Goal: Task Accomplishment & Management: Use online tool/utility

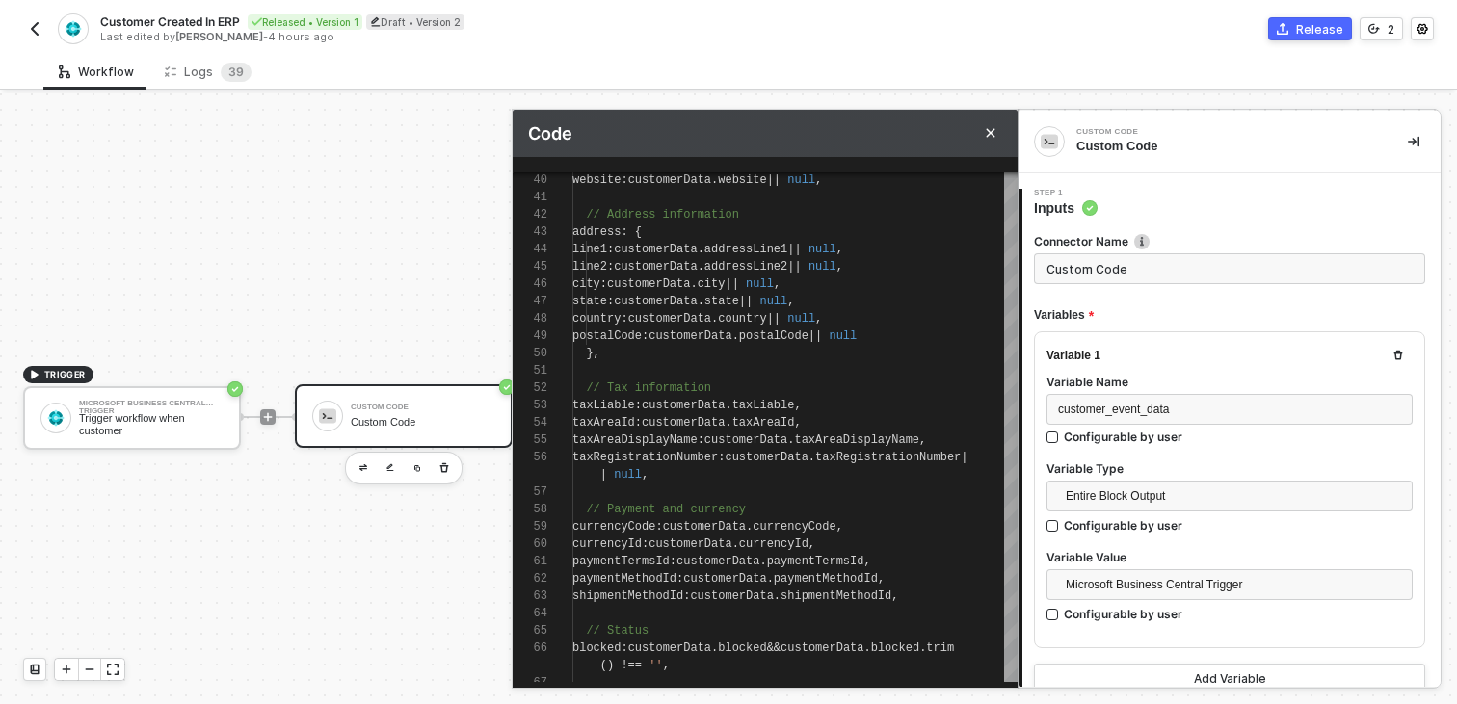
scroll to position [156, 0]
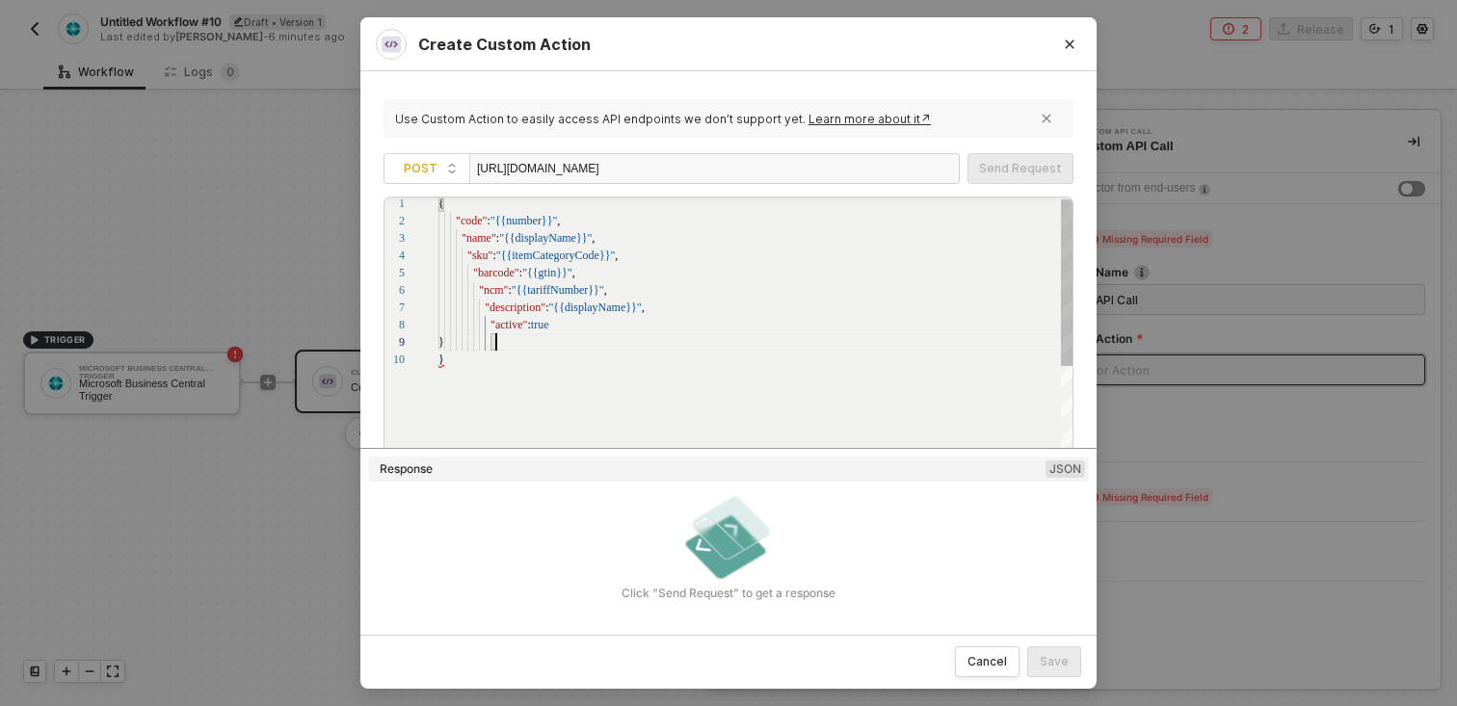
scroll to position [139, 58]
click at [534, 342] on div "}" at bounding box center [756, 341] width 636 height 17
click at [1060, 472] on span "JSON" at bounding box center [1064, 468] width 39 height 17
click at [416, 169] on span "POST" at bounding box center [431, 168] width 54 height 29
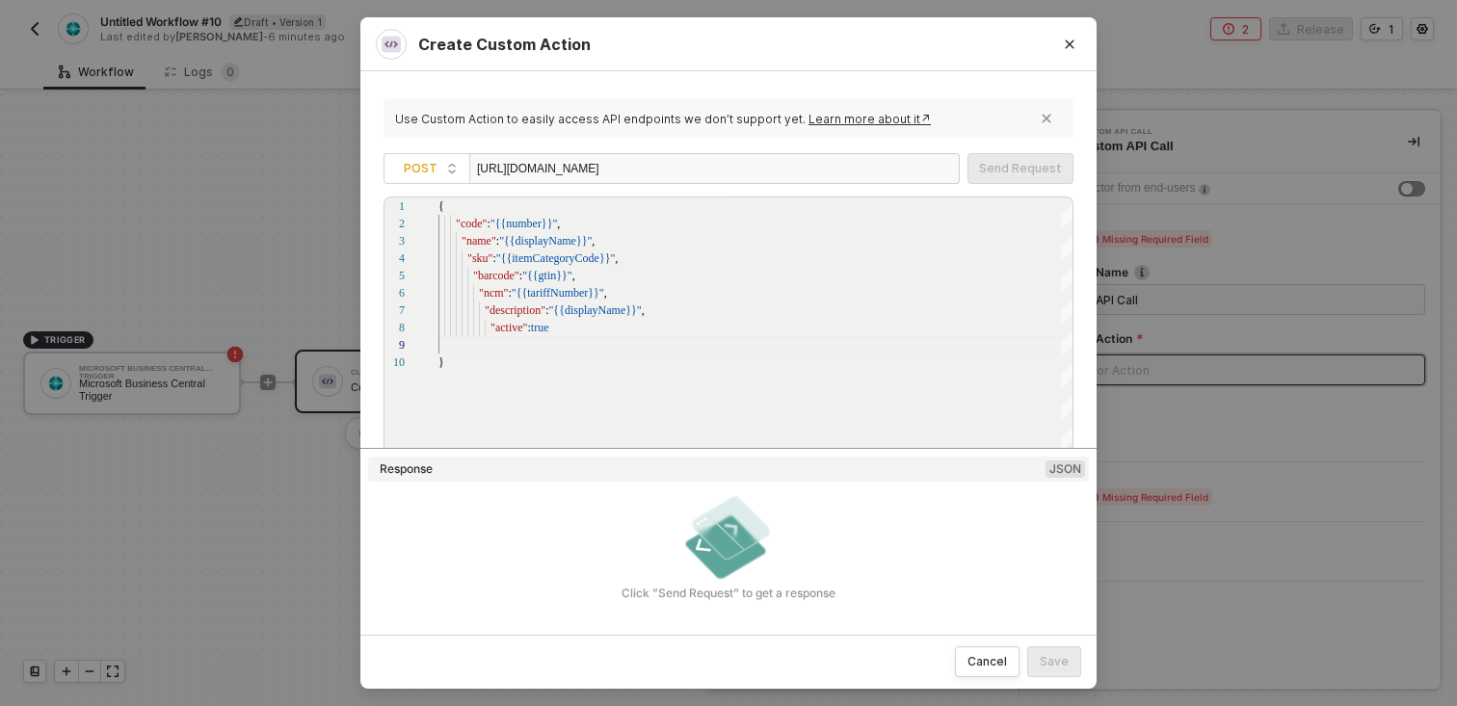
click at [633, 180] on div "[URL][DOMAIN_NAME]" at bounding box center [573, 169] width 193 height 31
click at [683, 476] on div "Response JSON" at bounding box center [728, 469] width 721 height 25
click at [810, 591] on div "Click ”Send Request” to get a response" at bounding box center [728, 593] width 721 height 15
click at [503, 350] on div at bounding box center [756, 344] width 636 height 17
click at [560, 331] on div ""active" : true" at bounding box center [756, 327] width 636 height 17
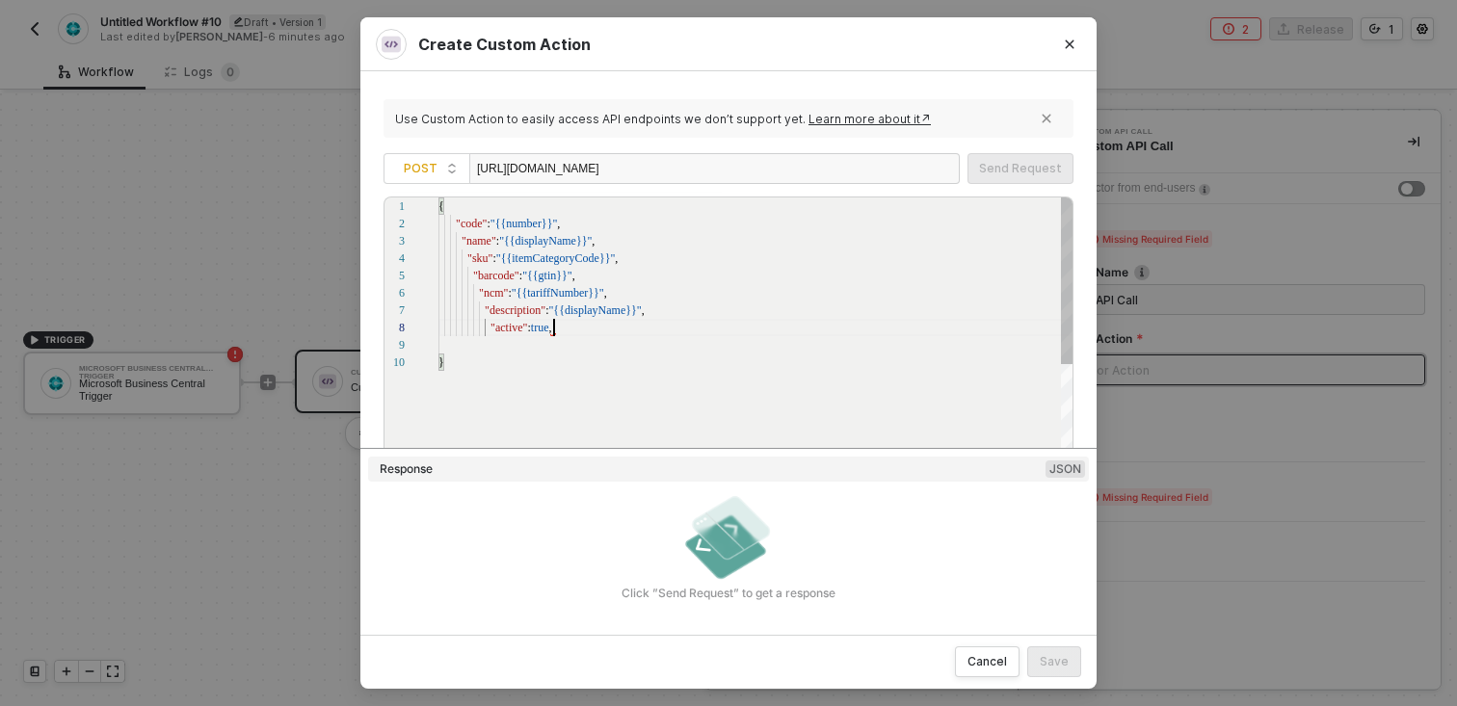
scroll to position [156, 6]
click at [713, 364] on div "}" at bounding box center [756, 362] width 636 height 17
click at [600, 331] on div ""active" : true ," at bounding box center [756, 327] width 636 height 17
click at [833, 119] on link "Learn more about it↗" at bounding box center [869, 119] width 122 height 14
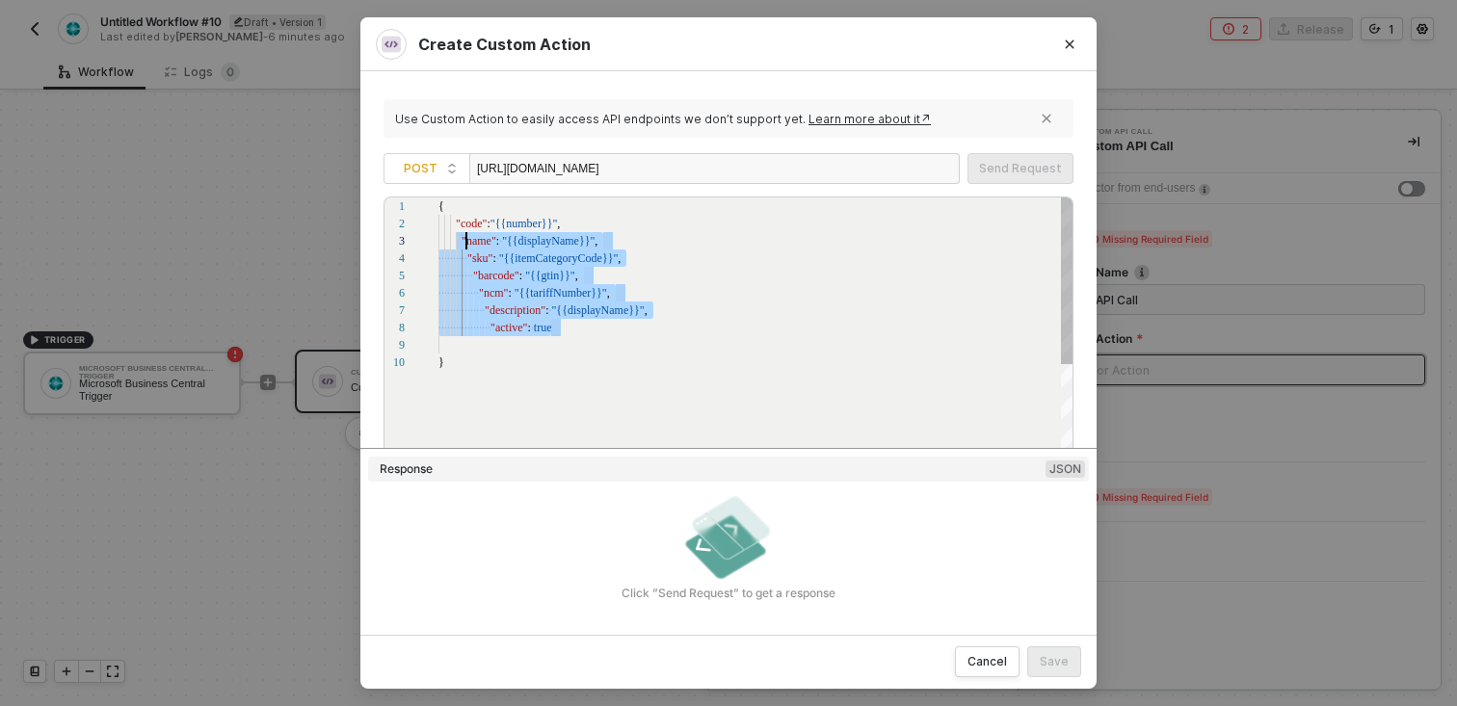
scroll to position [17, 22]
drag, startPoint x: 688, startPoint y: 323, endPoint x: 463, endPoint y: 230, distance: 242.8
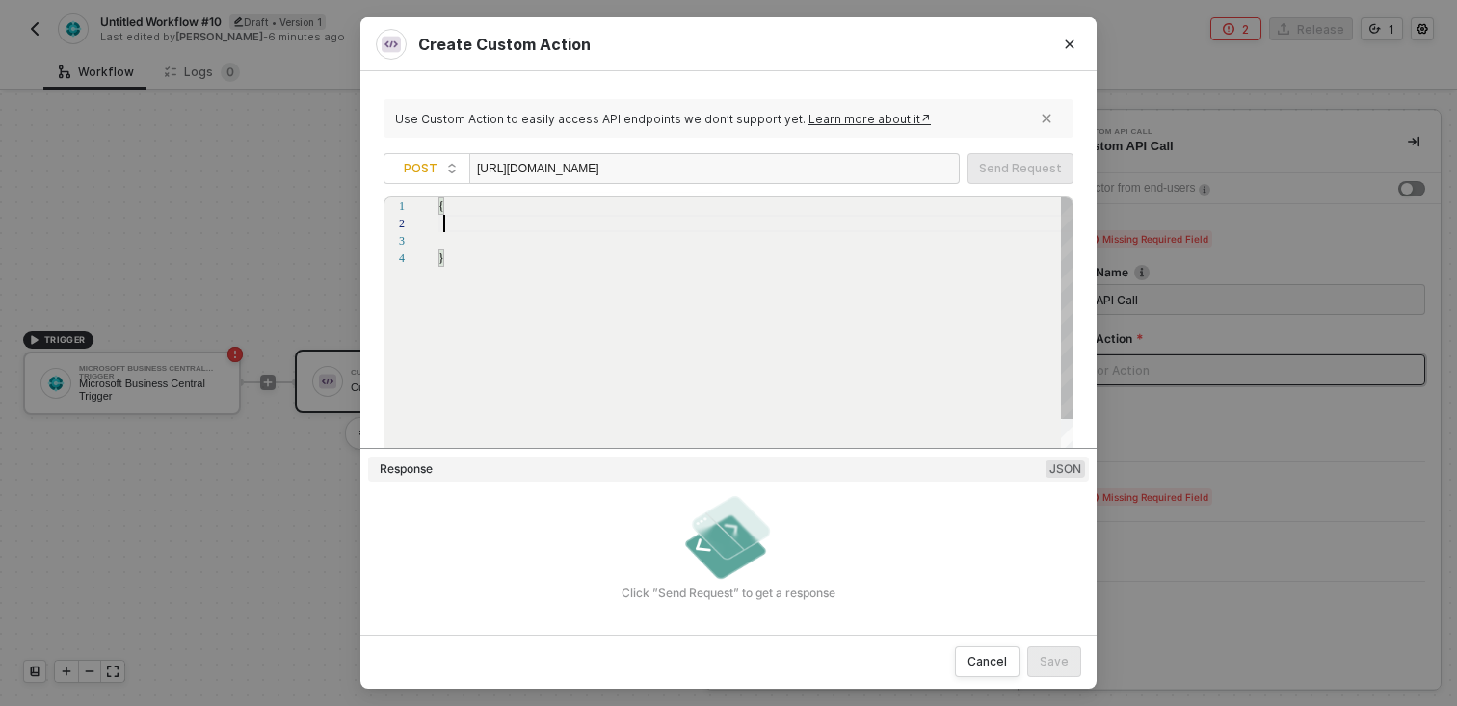
scroll to position [17, 6]
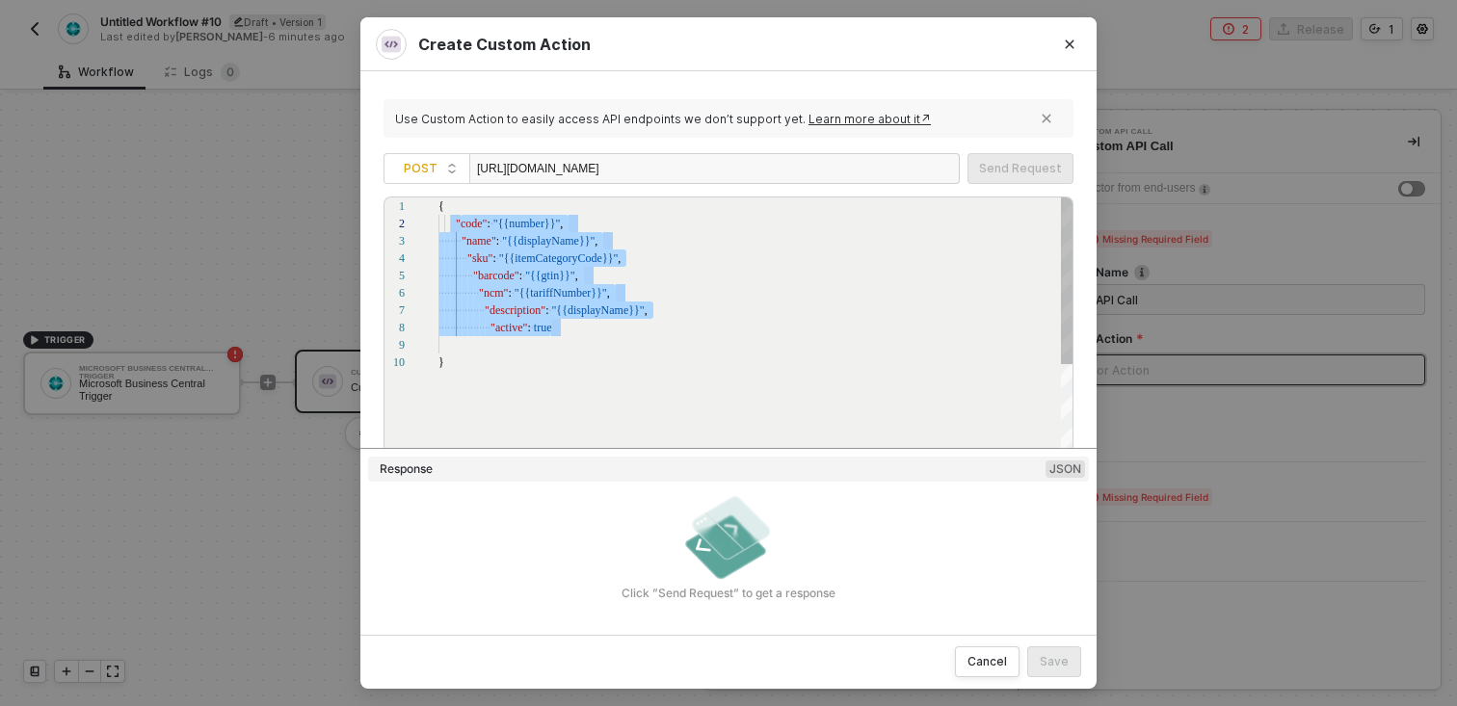
type textarea "{ "code": "{{number}}", "name": "{{displayName}}", "sku": "{{itemCategoryCode}}…"
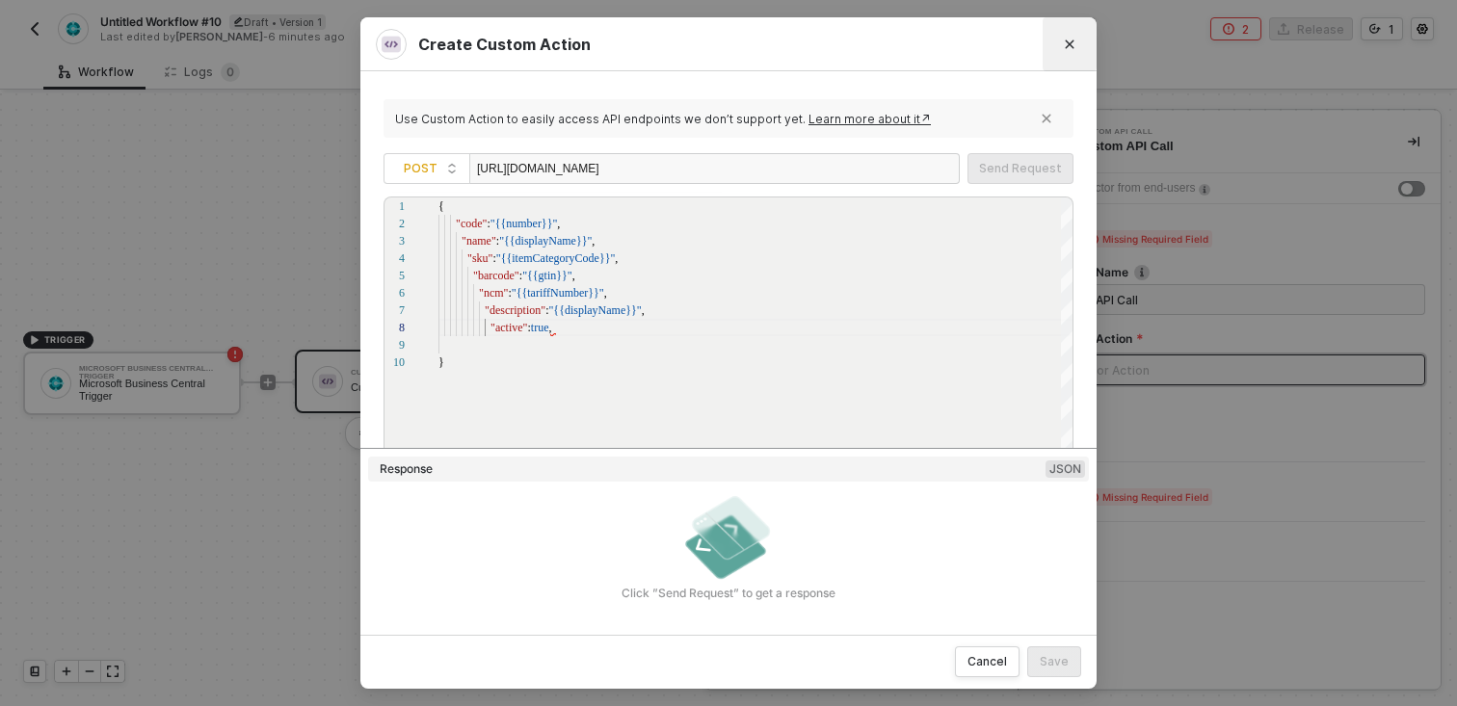
click at [1081, 50] on button "Close" at bounding box center [1069, 44] width 31 height 31
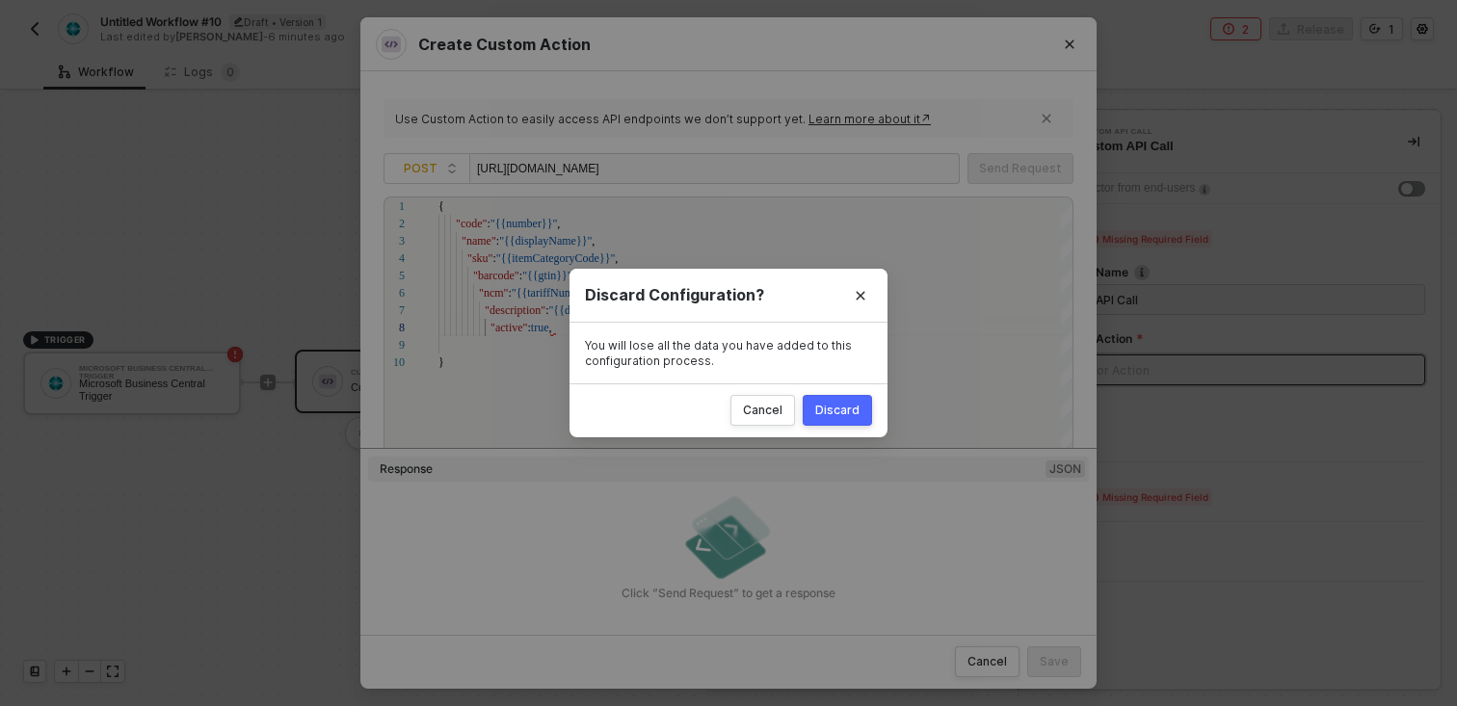
click at [853, 407] on div "Discard" at bounding box center [837, 410] width 44 height 15
radio input "true"
radio input "false"
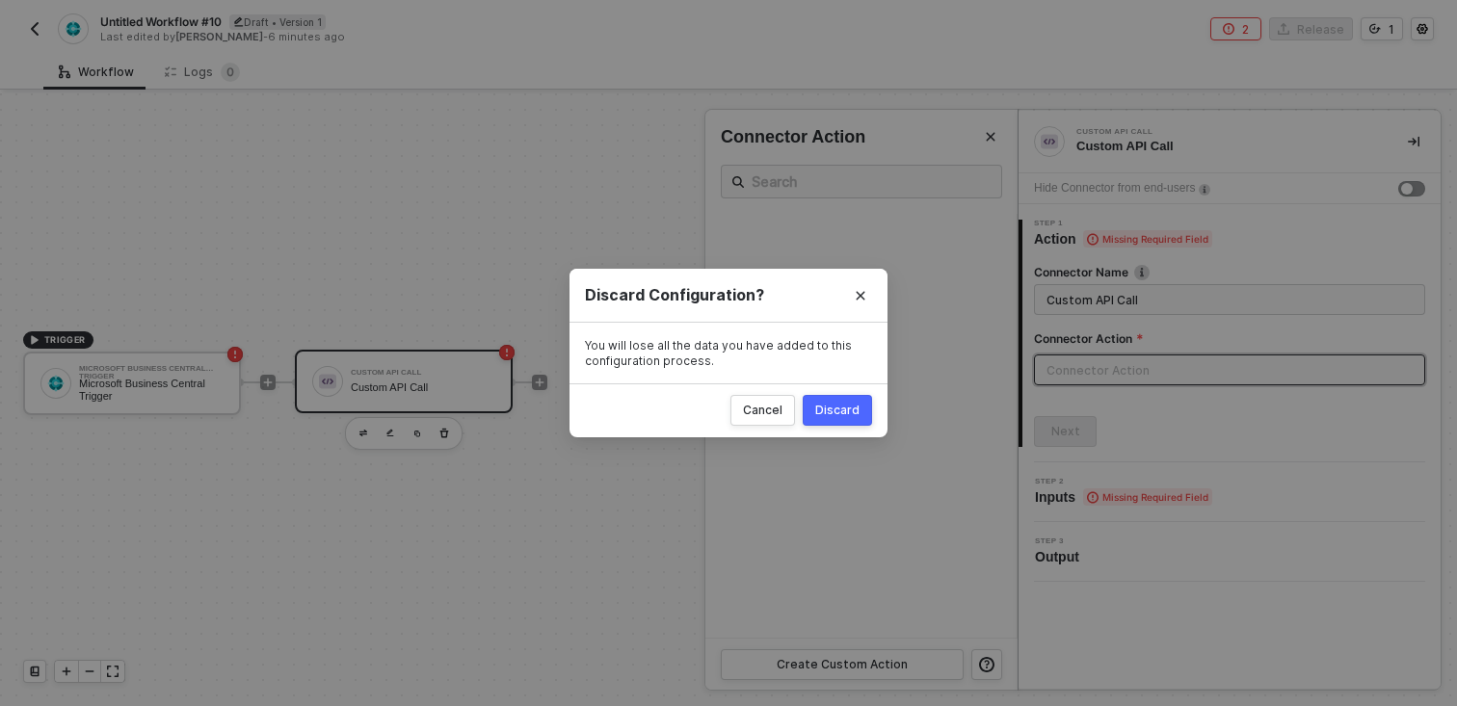
scroll to position [0, 0]
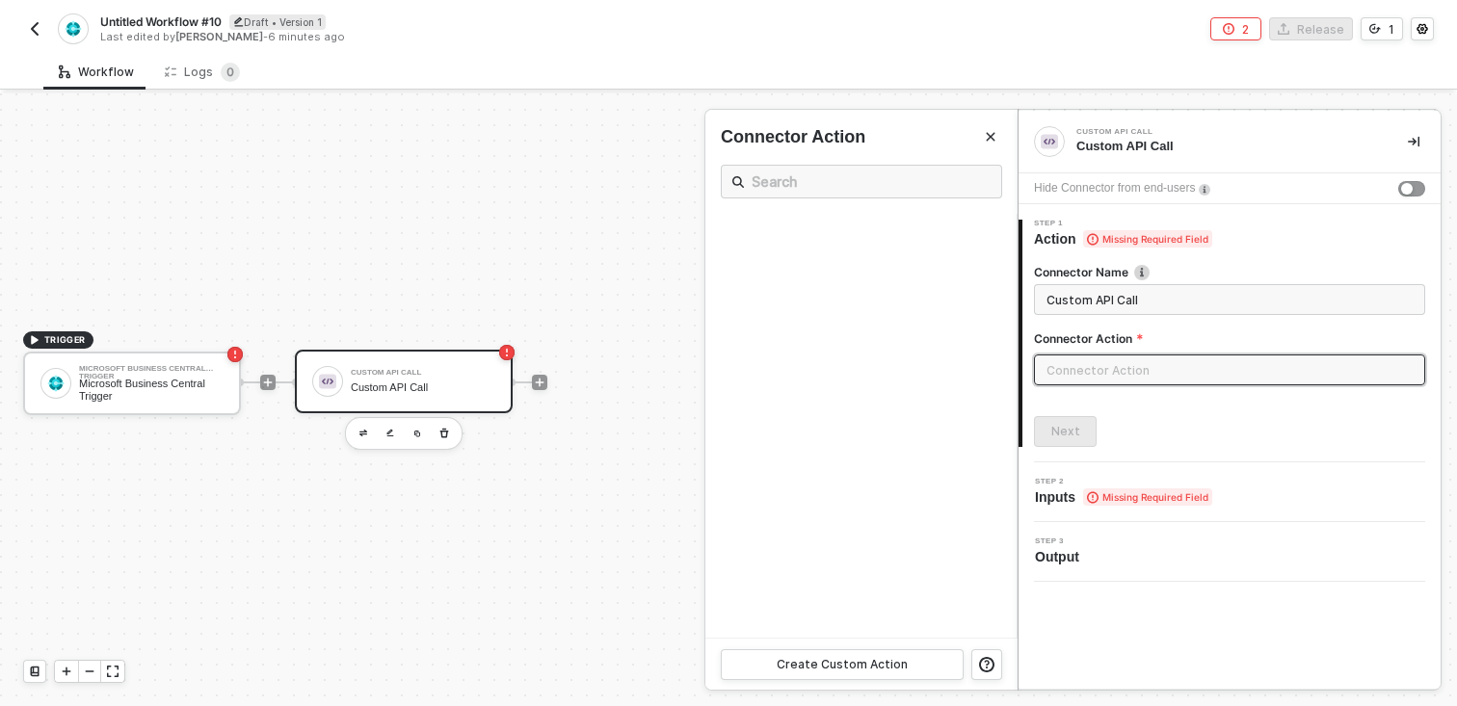
click at [1058, 382] on input "text" at bounding box center [1229, 370] width 391 height 31
click at [1075, 369] on input "text" at bounding box center [1229, 370] width 391 height 31
click at [991, 136] on icon "Close" at bounding box center [990, 137] width 9 height 9
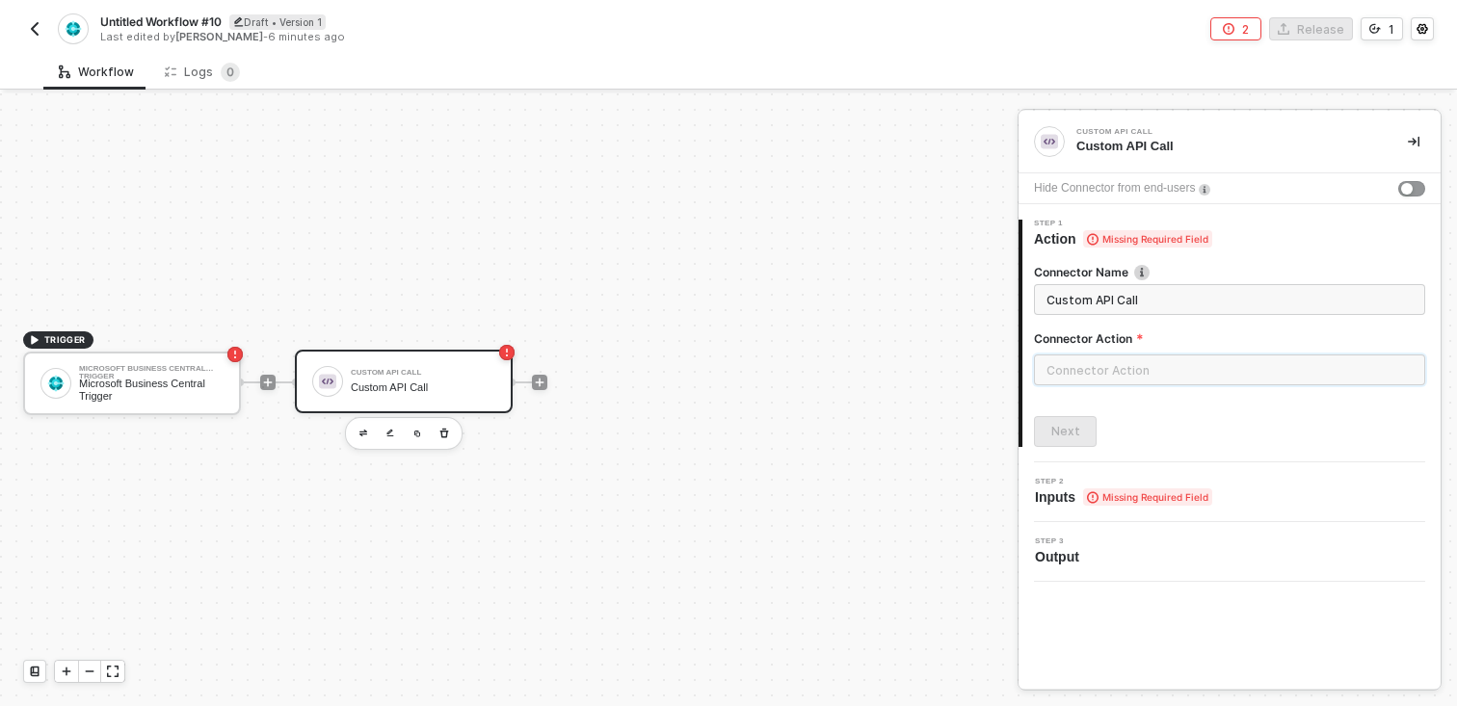
click at [1090, 365] on input "text" at bounding box center [1229, 370] width 391 height 31
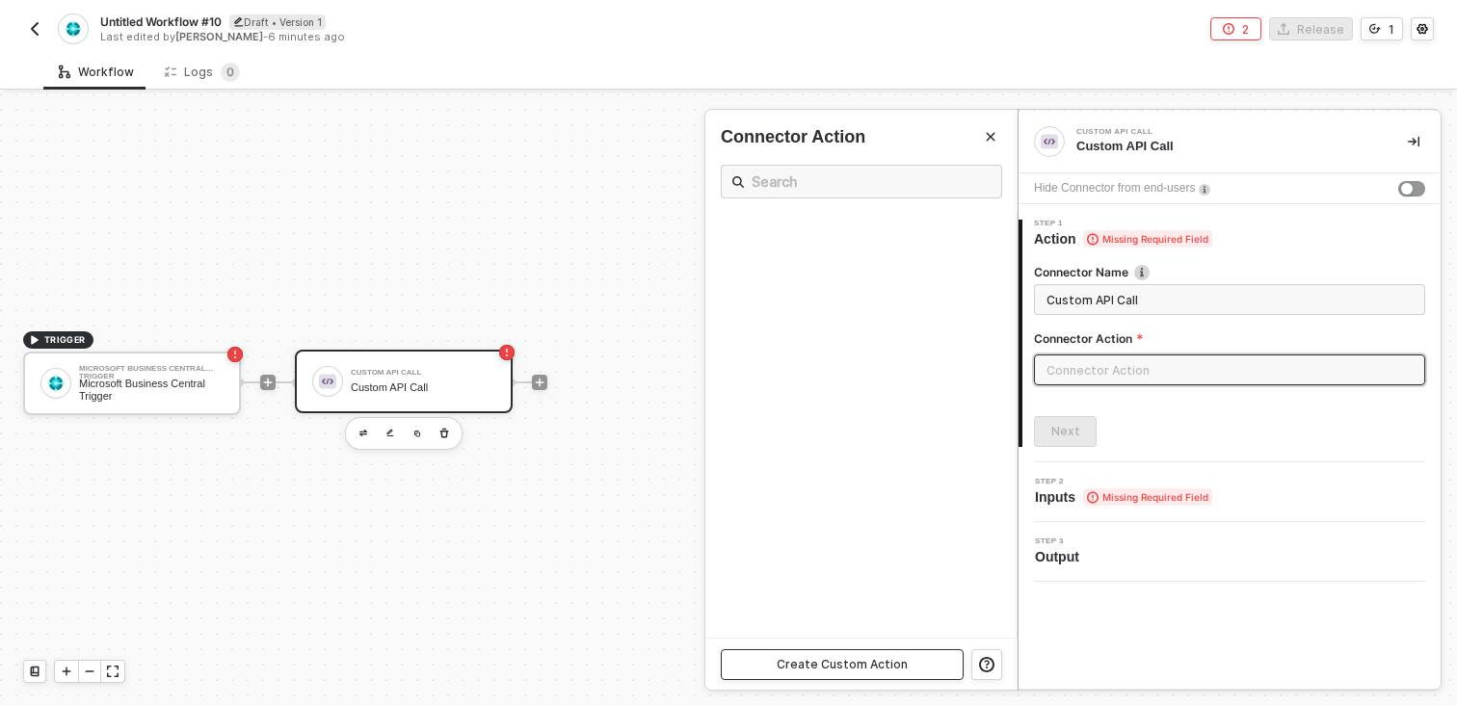
click at [815, 663] on div "Create Custom Action" at bounding box center [841, 664] width 131 height 15
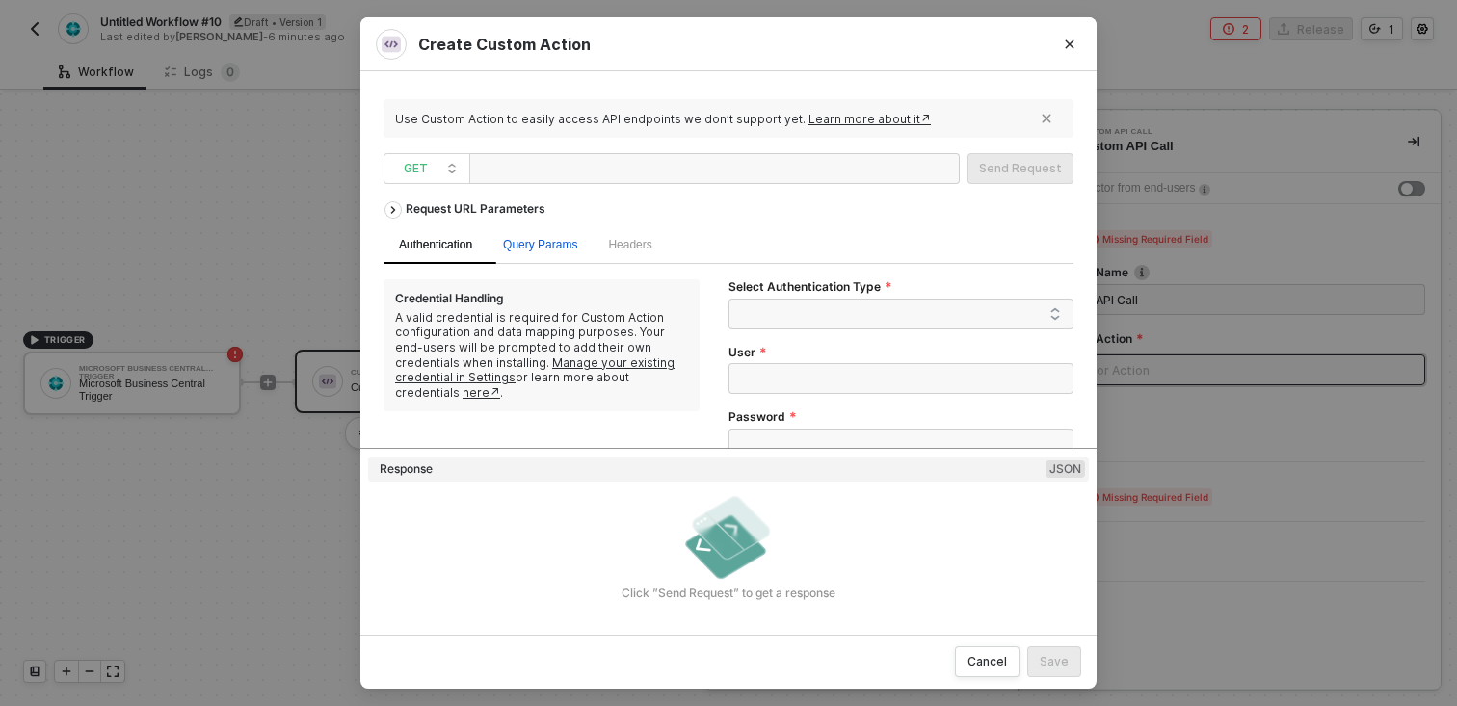
click at [547, 248] on span "Query Params" at bounding box center [540, 244] width 74 height 13
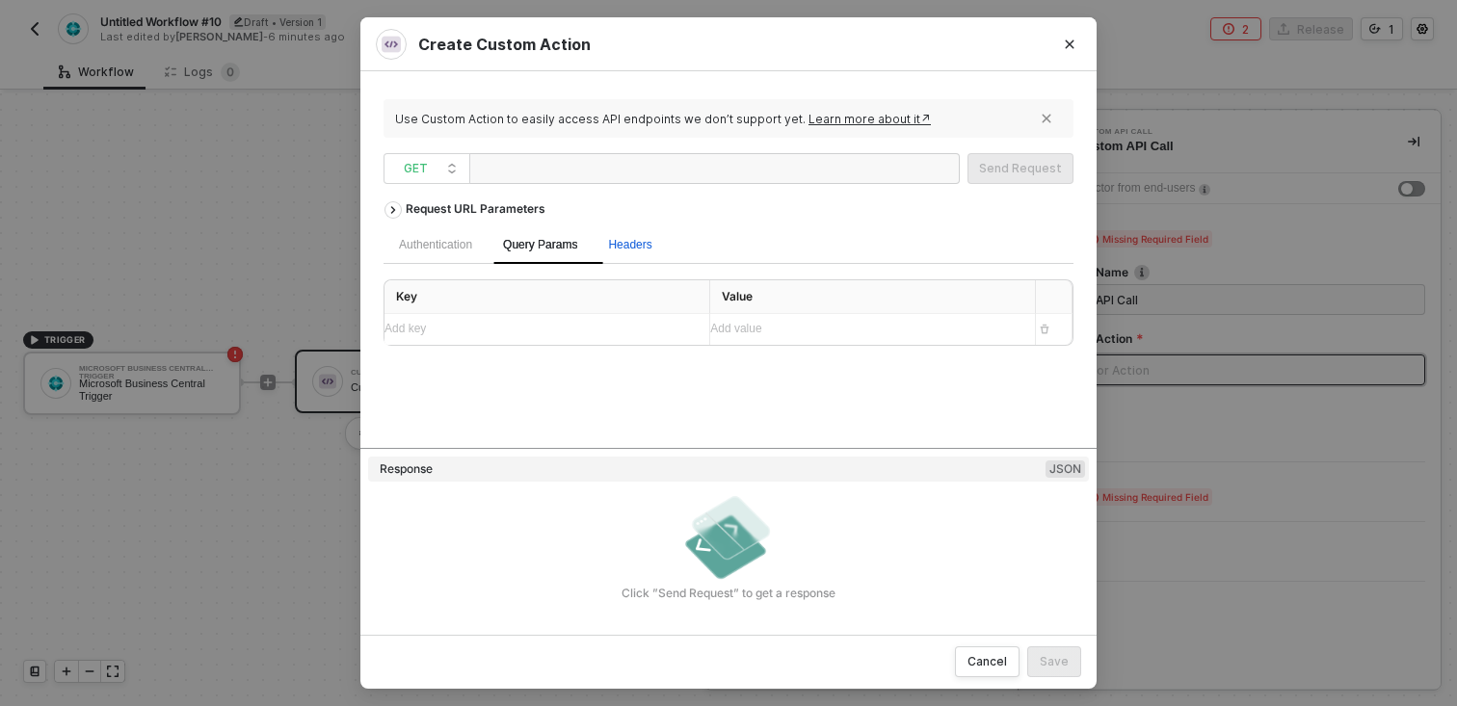
click at [634, 249] on span "Headers" at bounding box center [629, 244] width 43 height 13
click at [448, 166] on span "GET" at bounding box center [431, 168] width 54 height 29
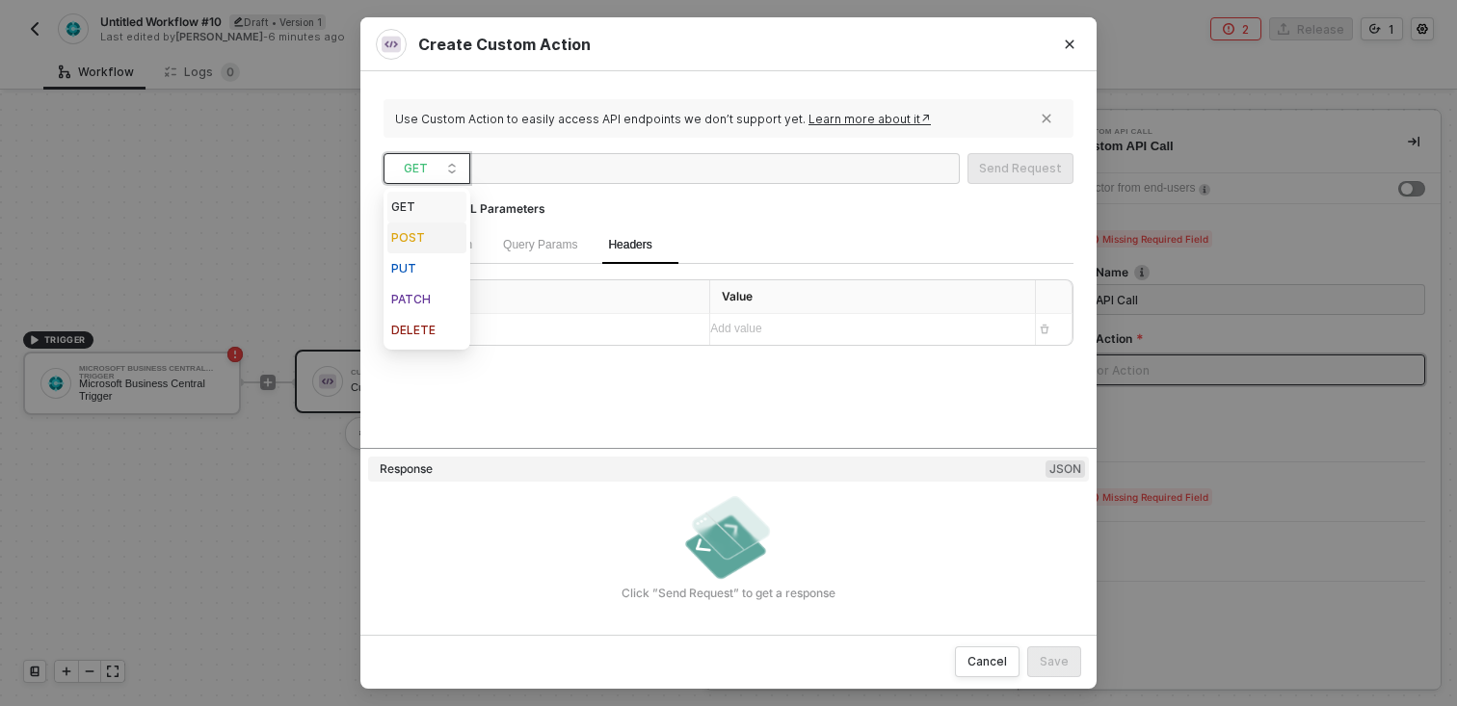
click at [409, 239] on div "POST" at bounding box center [426, 237] width 71 height 23
click at [705, 244] on span "Body" at bounding box center [696, 244] width 26 height 13
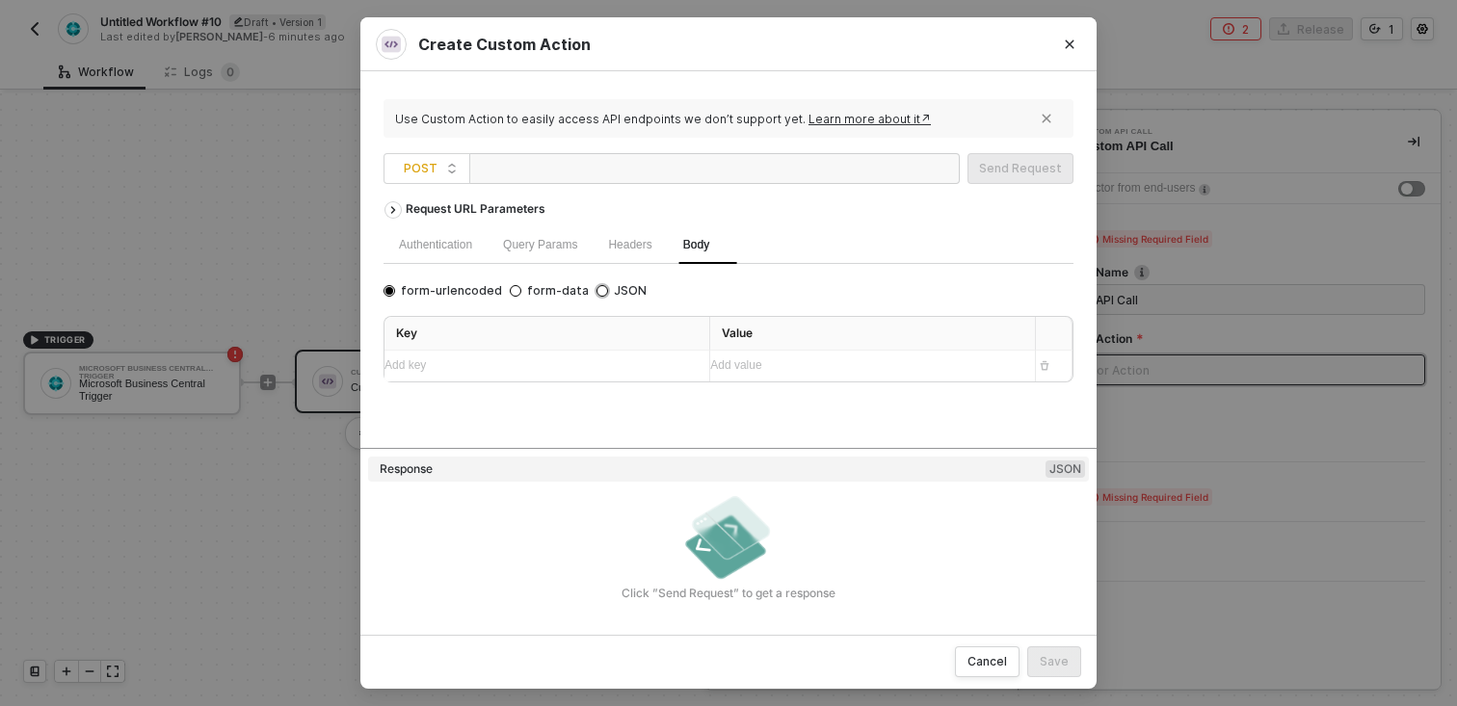
click at [596, 295] on input "JSON" at bounding box center [602, 291] width 12 height 12
radio input "true"
radio input "false"
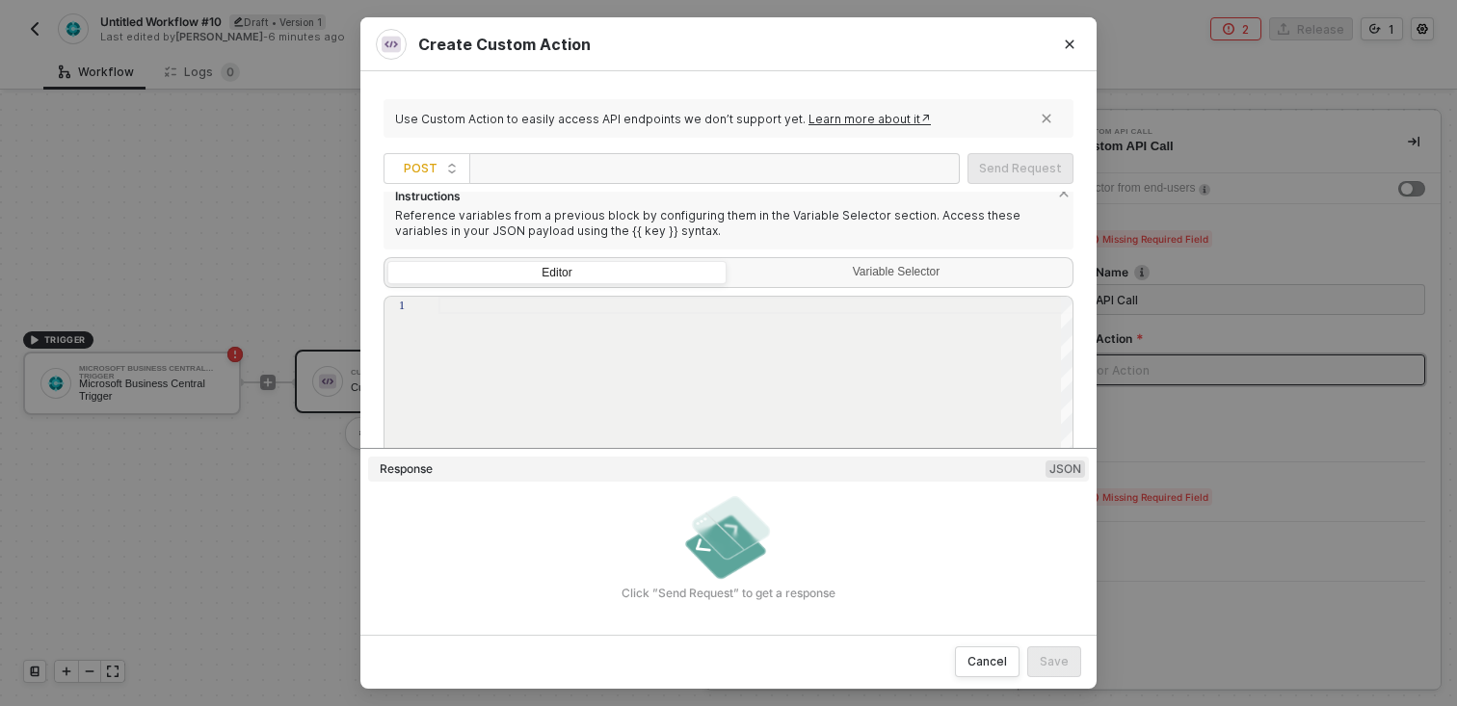
scroll to position [153, 0]
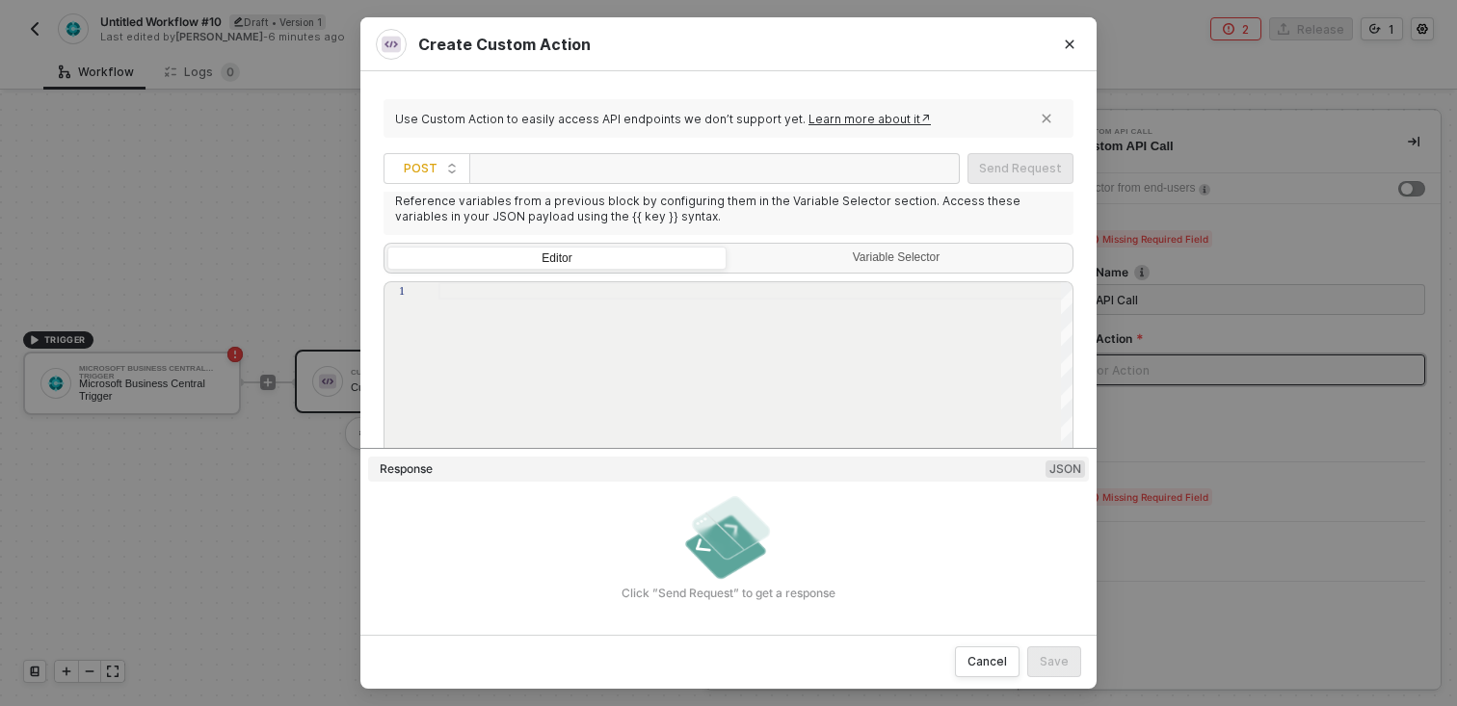
click at [543, 323] on div at bounding box center [756, 415] width 636 height 266
paste textarea "│ - Updated JSON schema to use type: number with exclusiveMinimum: true │ │ - U…"
type textarea "│ - Updated JSON schema to use type: number with exclusiveMinimum: true │ │ - U…"
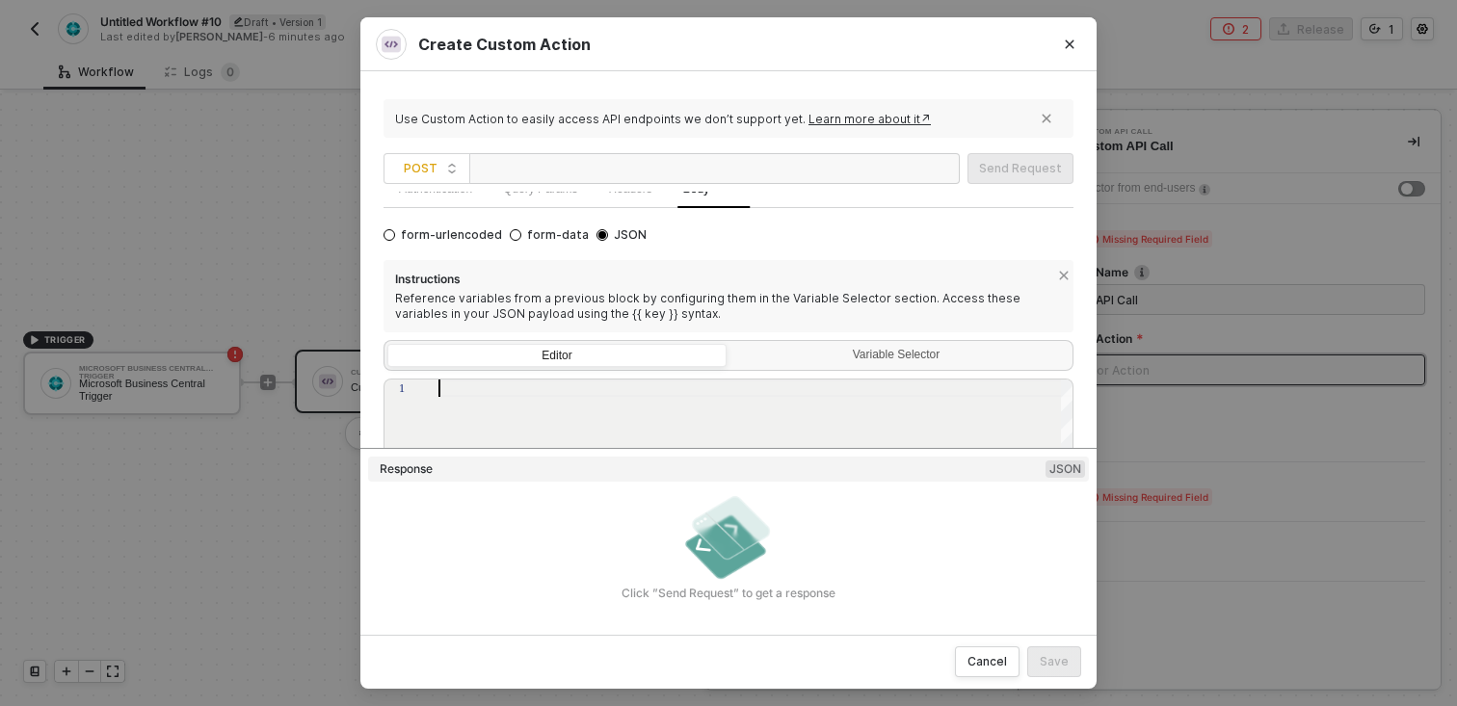
scroll to position [0, 0]
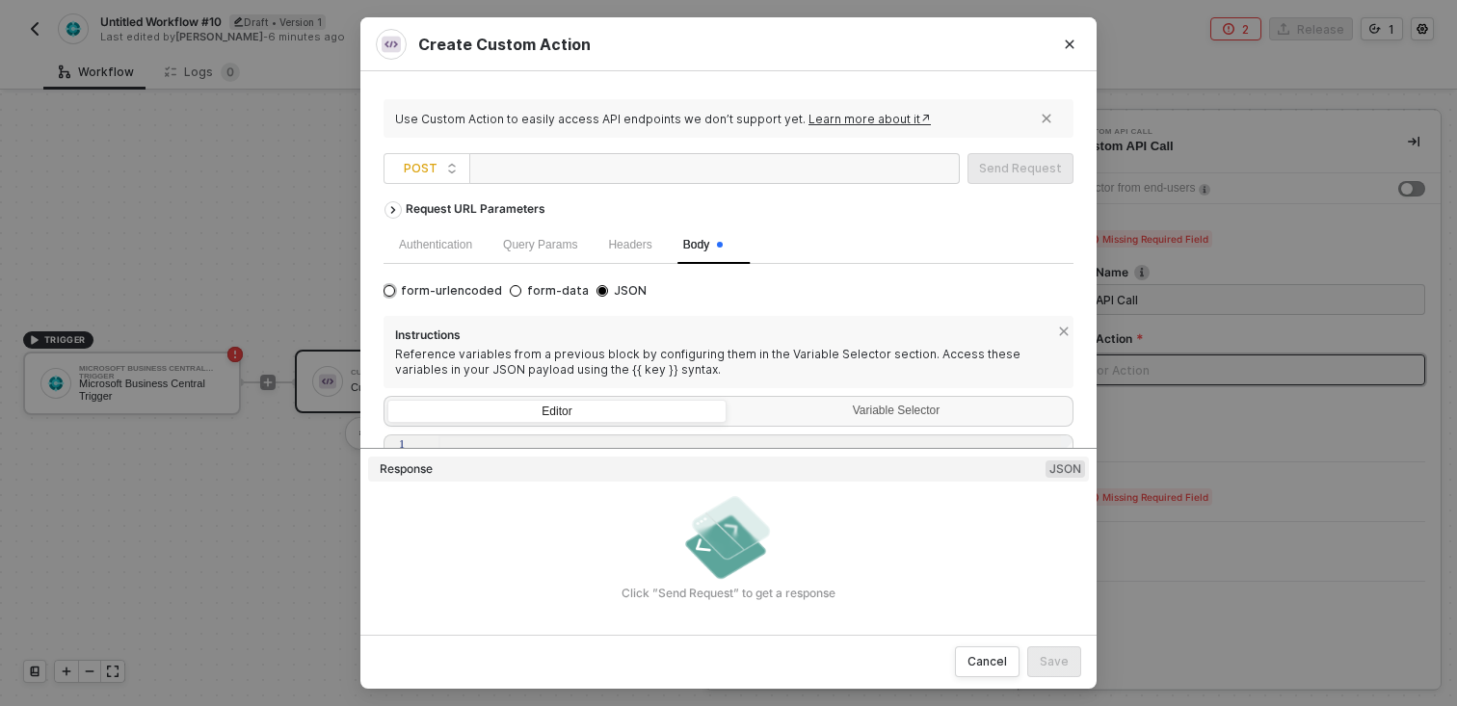
click at [392, 292] on input "form-urlencoded" at bounding box center [389, 291] width 12 height 12
radio input "true"
radio input "false"
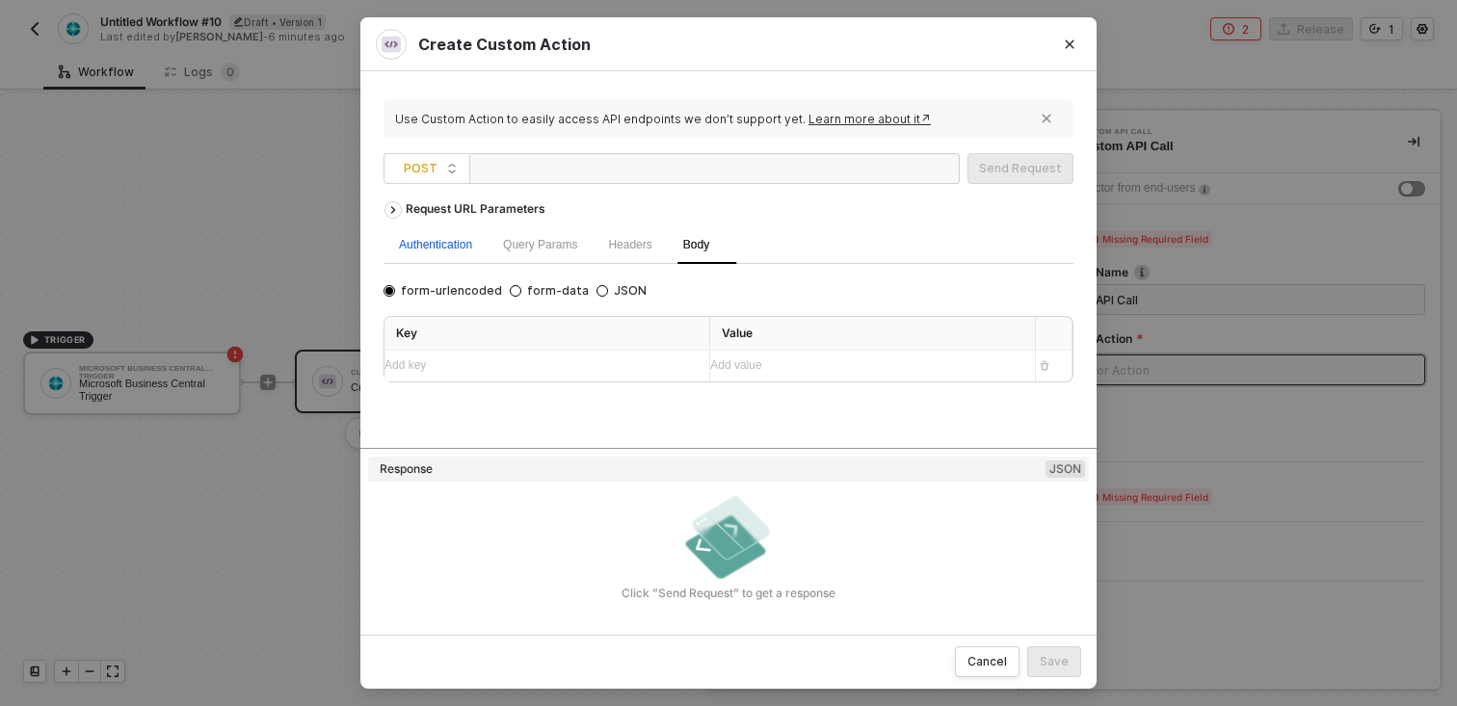
click at [428, 250] on div "Authentication" at bounding box center [435, 245] width 73 height 18
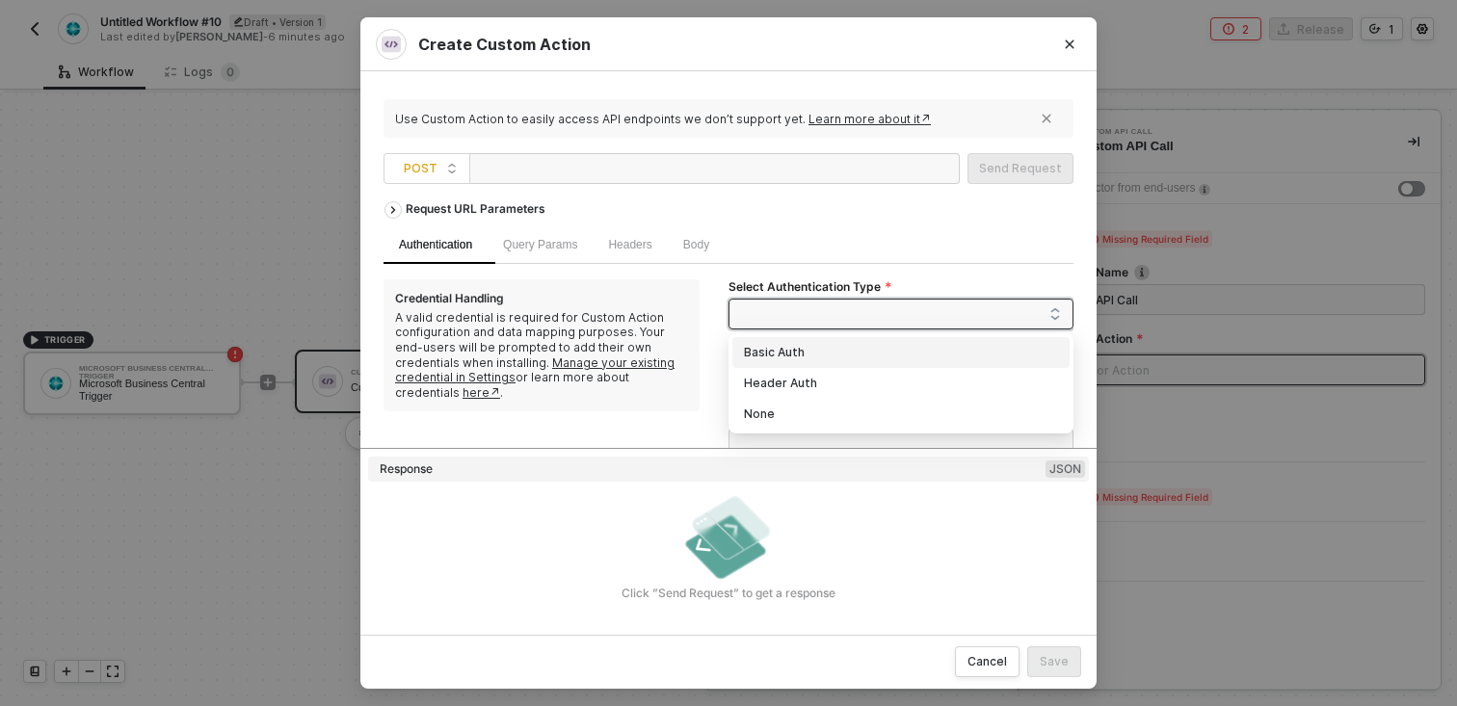
click at [795, 303] on span at bounding box center [905, 314] width 312 height 29
click at [781, 359] on div "Basic Auth" at bounding box center [901, 352] width 314 height 21
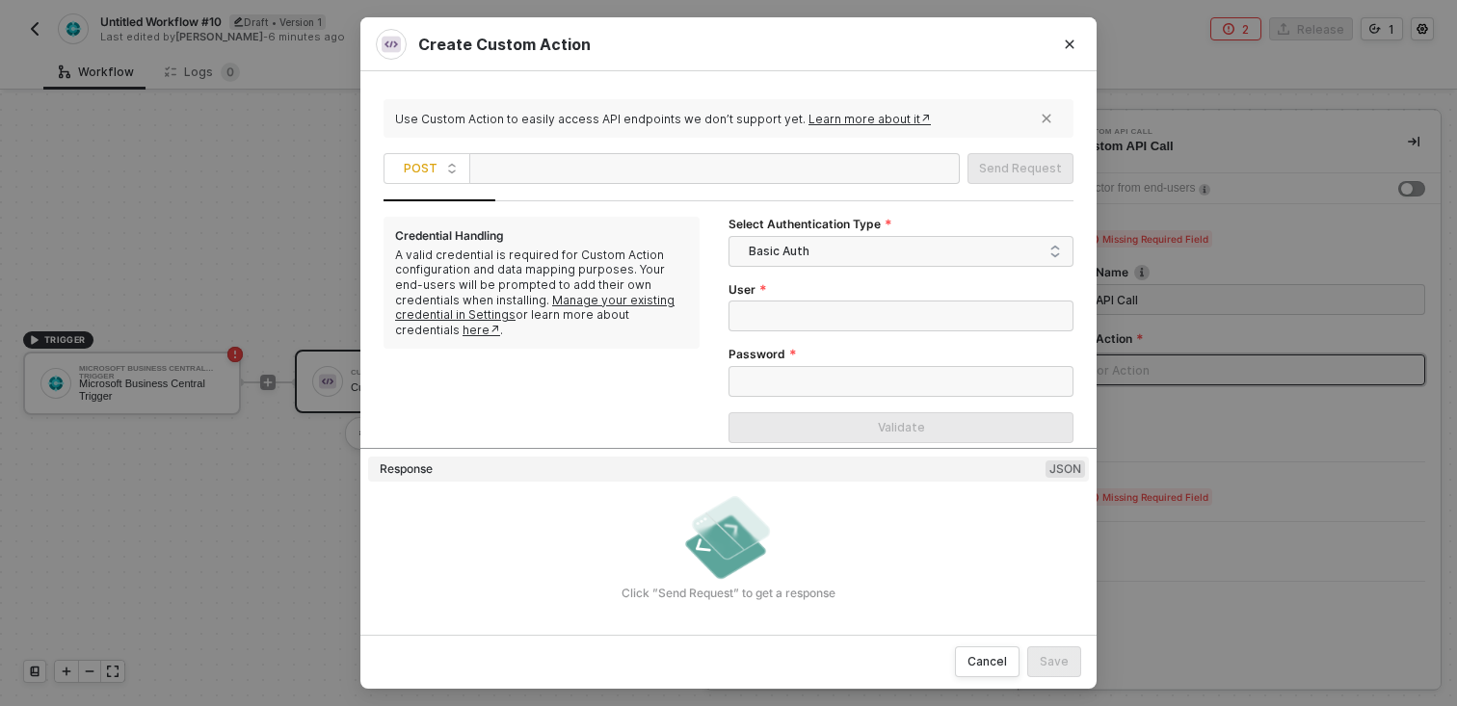
scroll to position [61, 0]
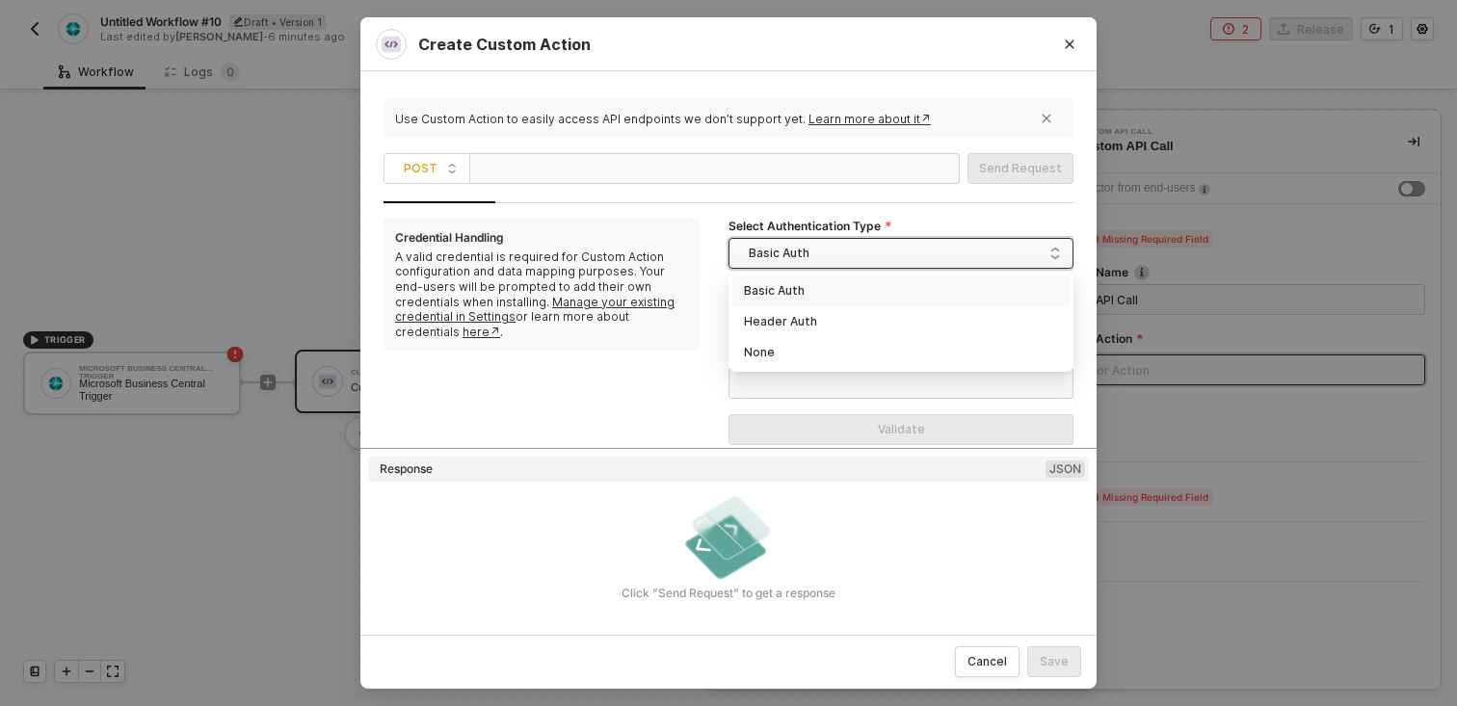
click at [783, 250] on span "Basic Auth" at bounding box center [905, 253] width 312 height 29
click at [773, 330] on div "Header Auth" at bounding box center [901, 321] width 314 height 21
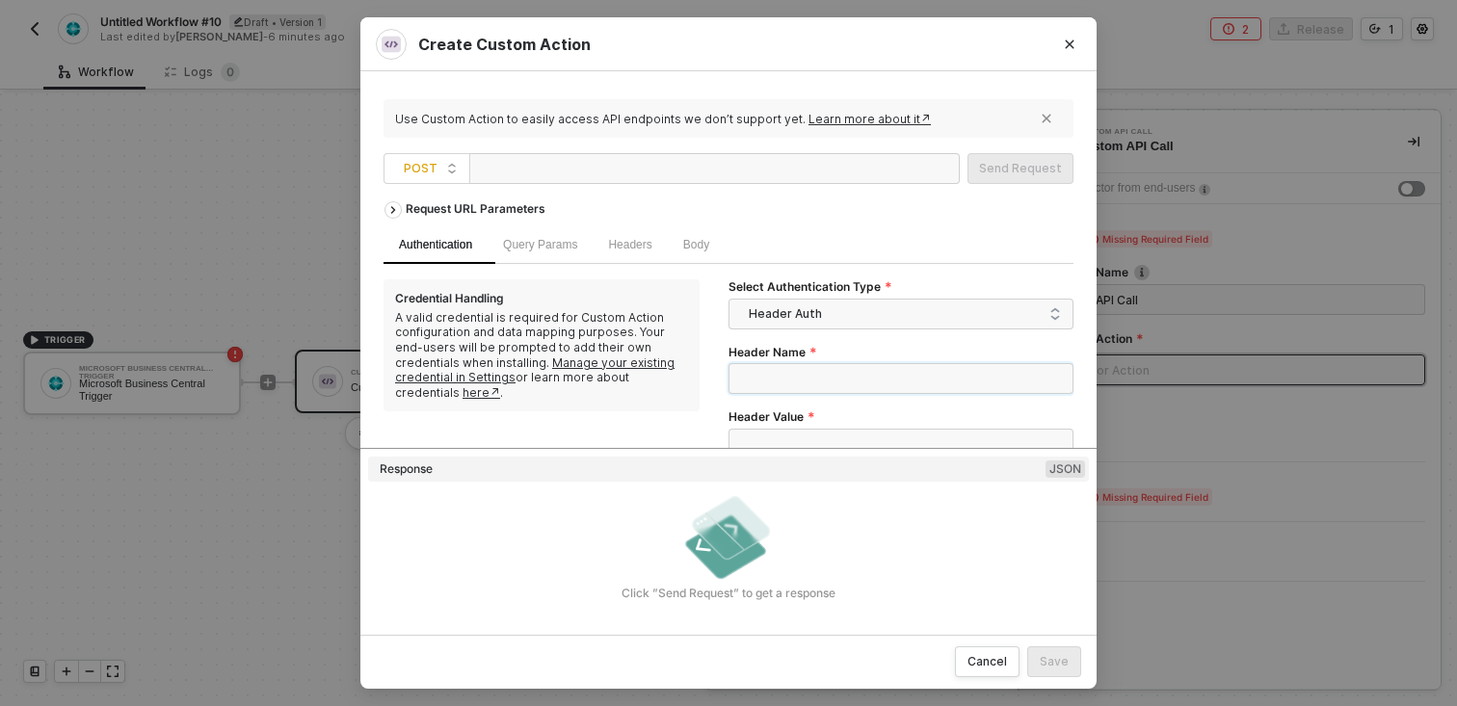
click at [770, 385] on input "Header Name" at bounding box center [900, 378] width 345 height 31
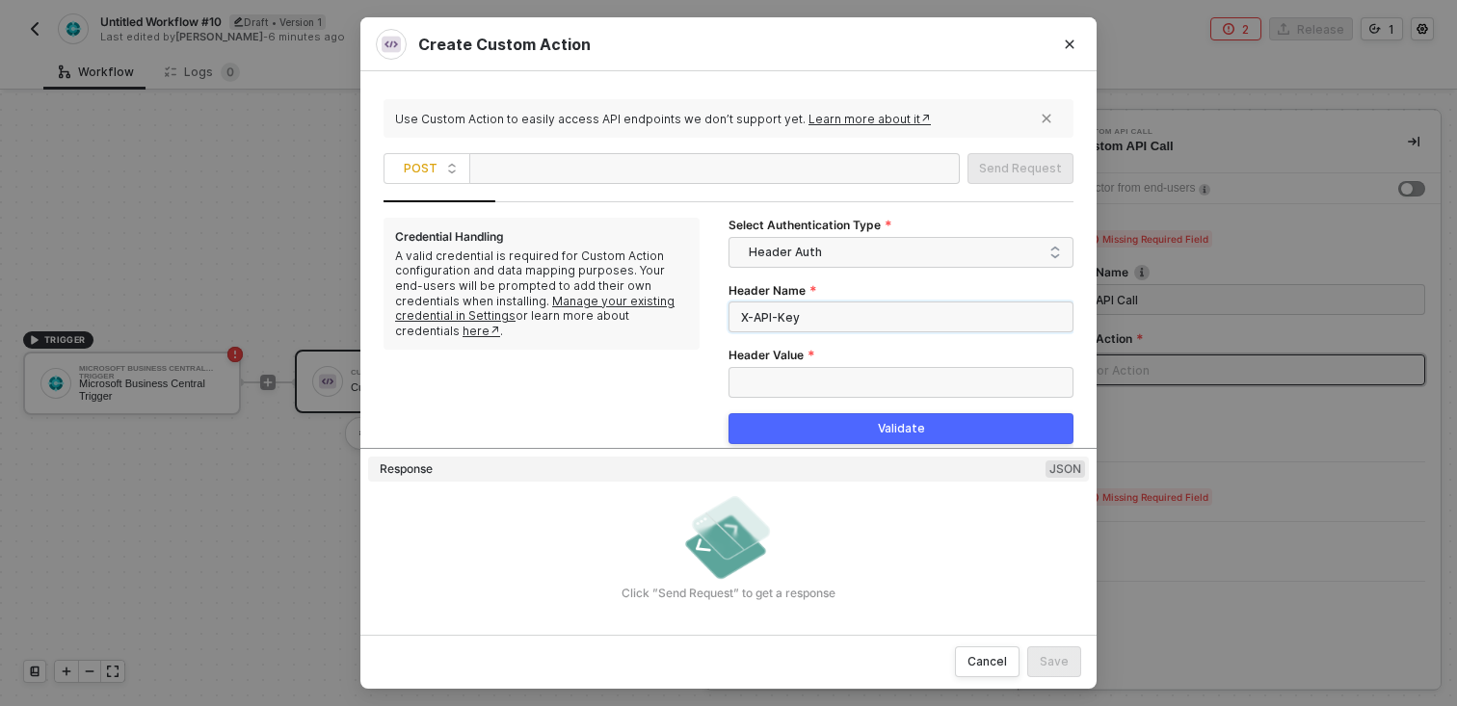
scroll to position [72, 0]
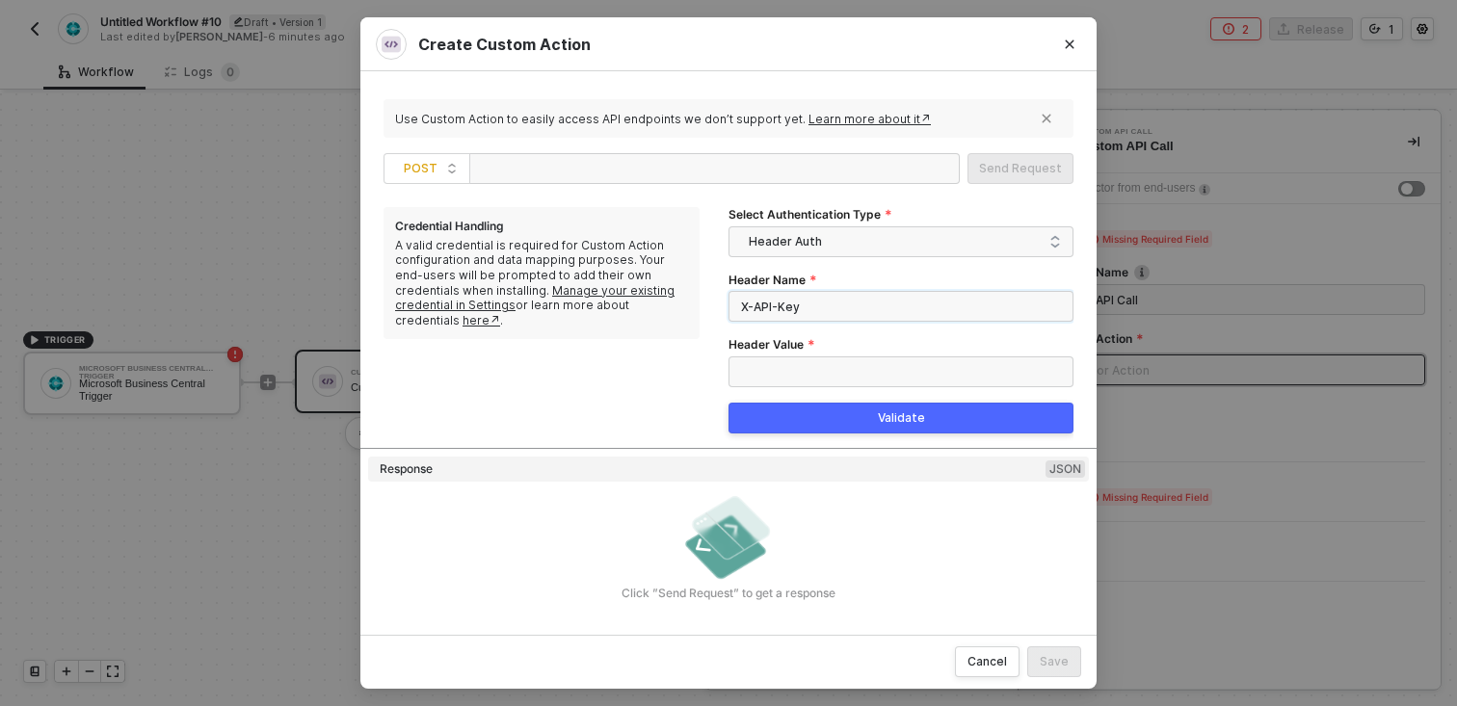
type input "X-API-Key"
click at [767, 364] on input "Header Value" at bounding box center [900, 371] width 345 height 31
paste input "9Cb72aAnJdztJ8lGstGkF1O9mDNsA6rV-p2ojsM1Vuf3R9ZtdW190AnFG0u7vEBY9Fl3fXYzg9gFK_y…"
type input "9Cb72aAnJdztJ8lGstGkF1O9mDNsA6rV-p2ojsM1Vuf3R9ZtdW190AnFG0u7vEBY9Fl3fXYzg9gFK_y…"
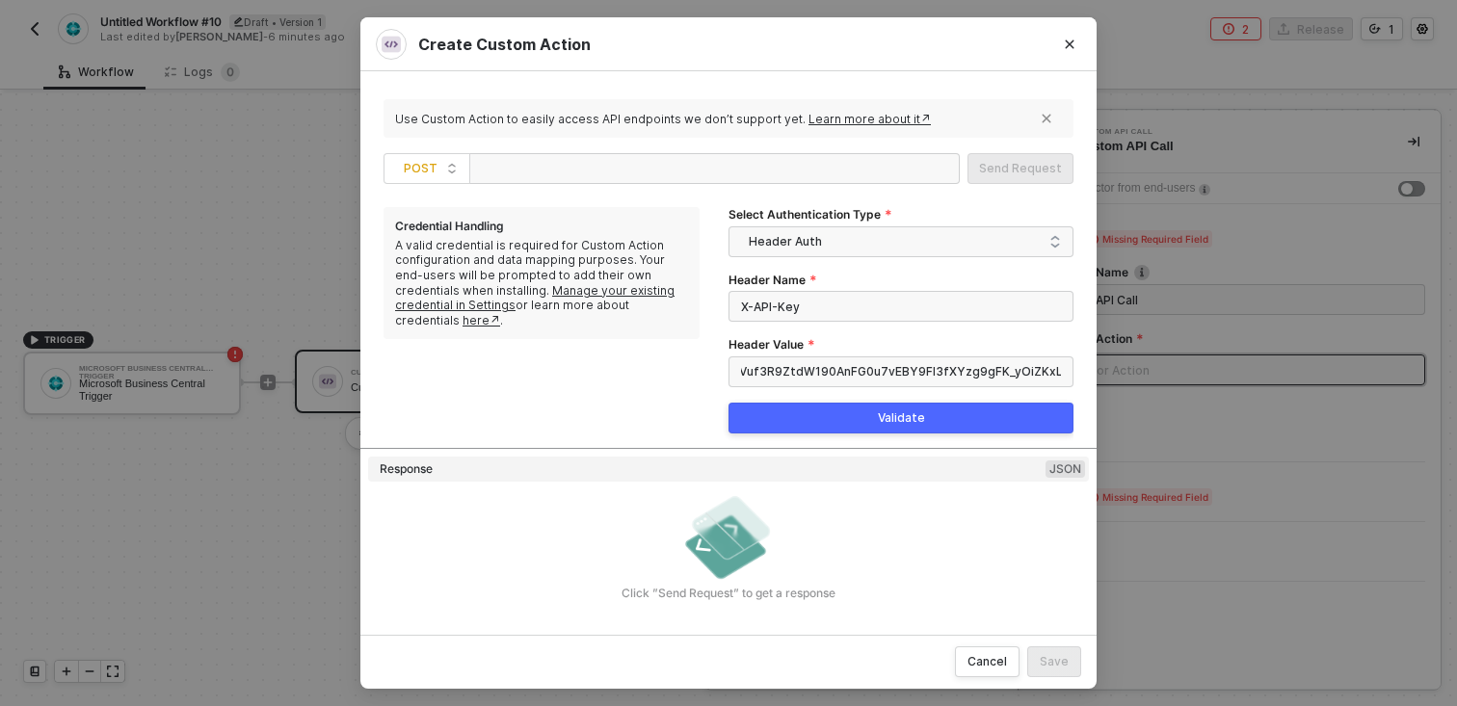
scroll to position [0, 0]
click at [517, 180] on div at bounding box center [573, 169] width 193 height 31
click at [646, 170] on div at bounding box center [573, 169] width 193 height 31
paste div
click at [888, 410] on div "Validate" at bounding box center [901, 417] width 47 height 15
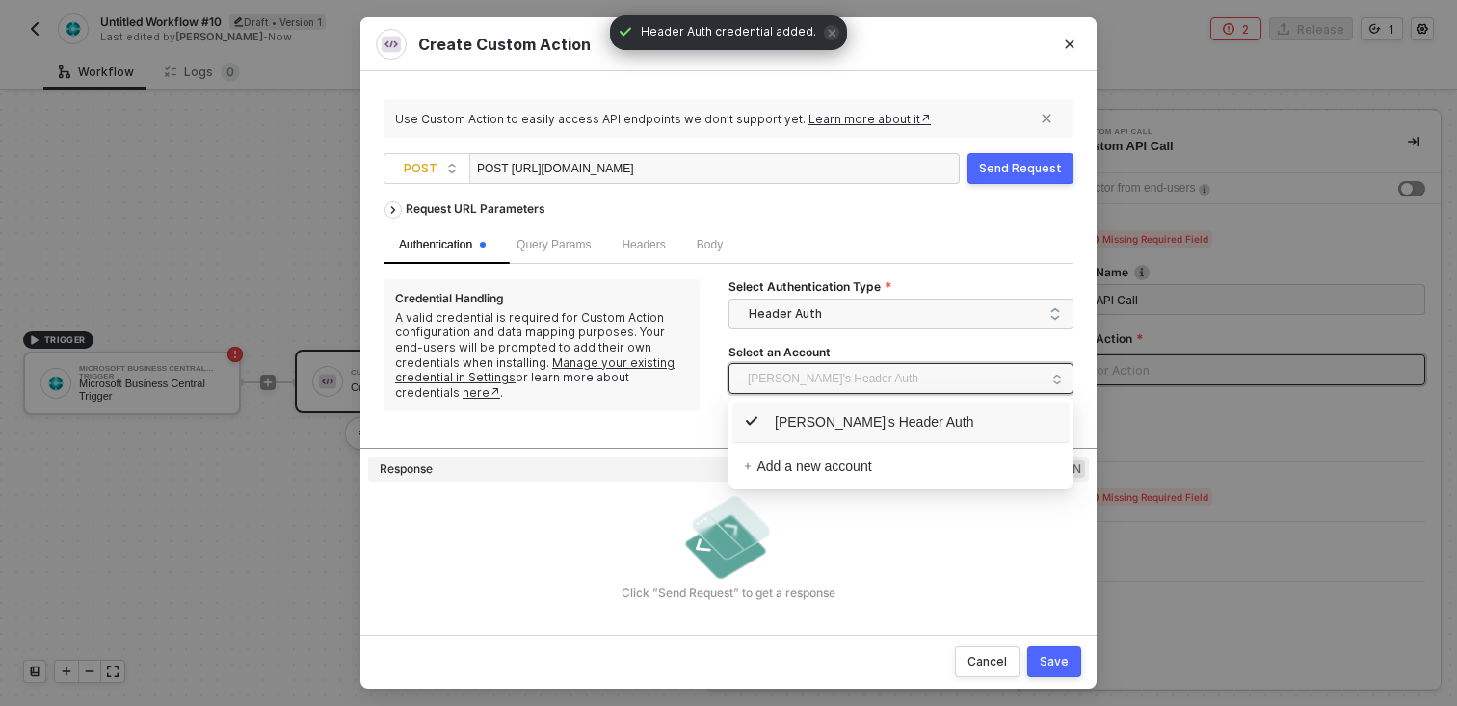
click at [848, 370] on span "Alexandre's Header Auth" at bounding box center [833, 378] width 171 height 29
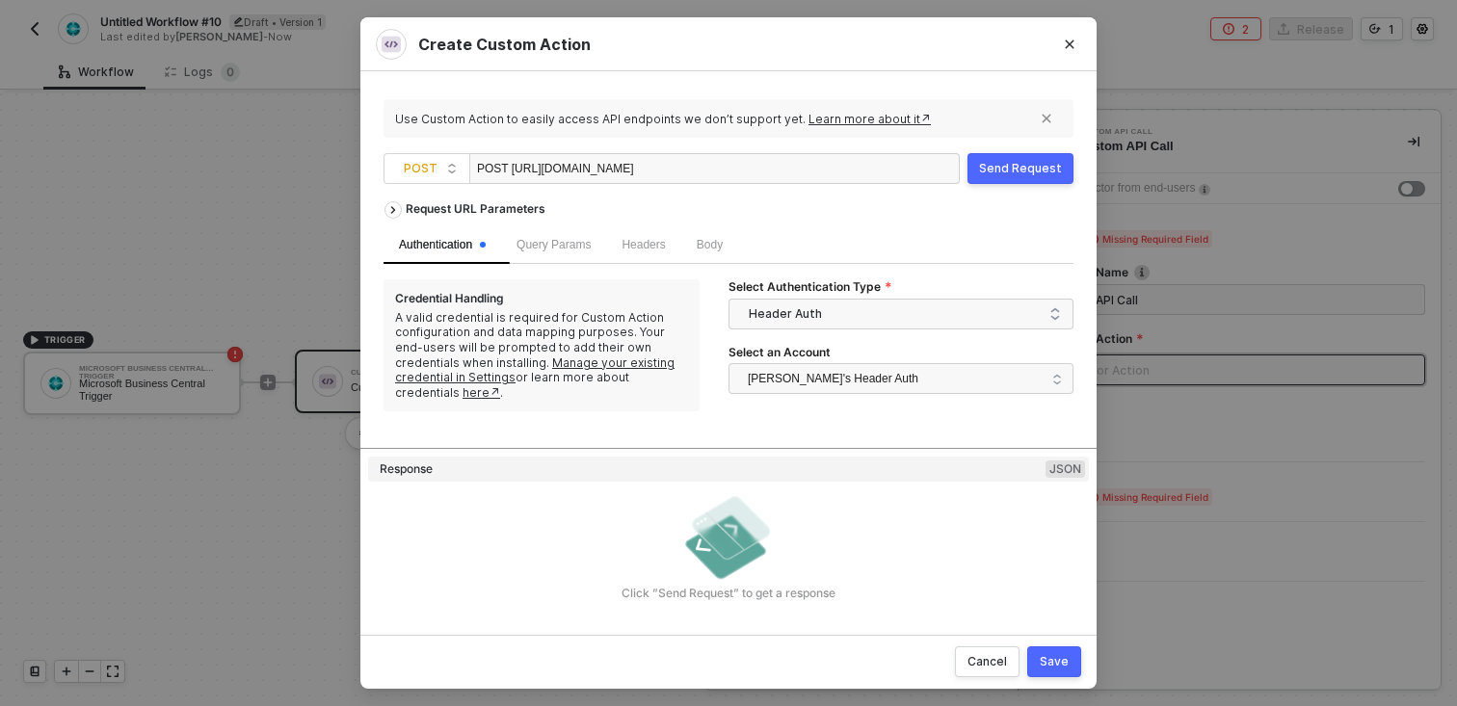
click at [948, 354] on div "Select an Account" at bounding box center [900, 354] width 345 height 19
click at [591, 255] on div "Query Params" at bounding box center [553, 245] width 105 height 38
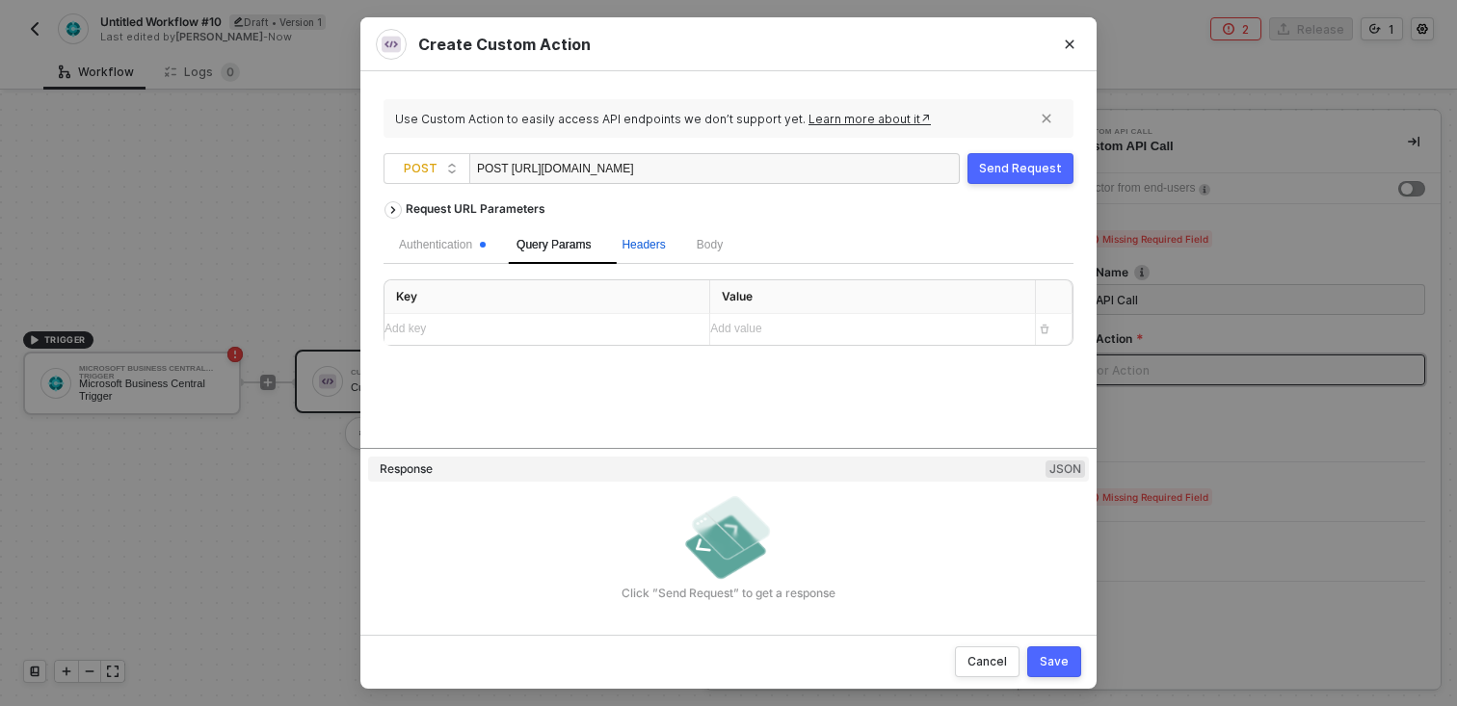
click at [659, 245] on span "Headers" at bounding box center [642, 244] width 43 height 13
click at [735, 250] on div "Body" at bounding box center [709, 245] width 57 height 38
click at [385, 208] on icon "icon-arrow-right" at bounding box center [392, 210] width 15 height 8
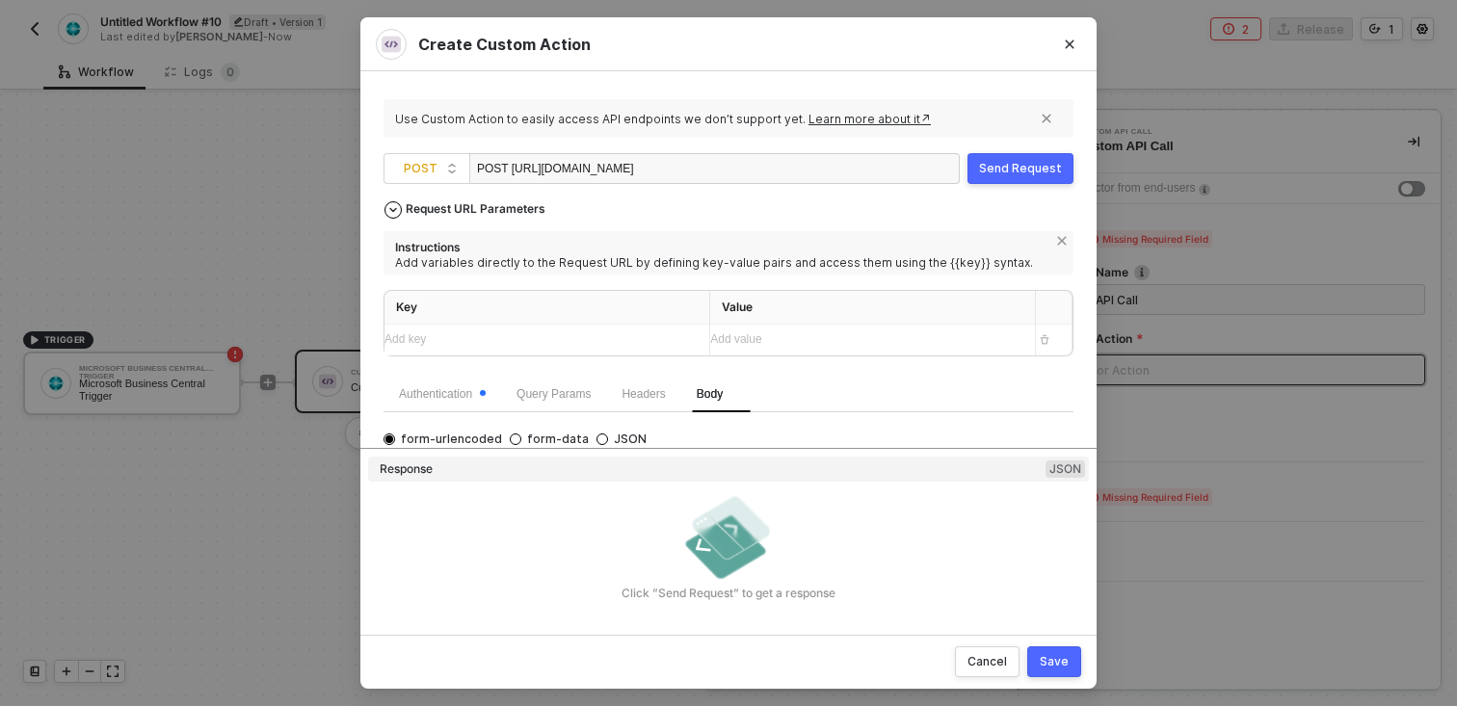
click at [1054, 668] on div "Save" at bounding box center [1053, 661] width 29 height 15
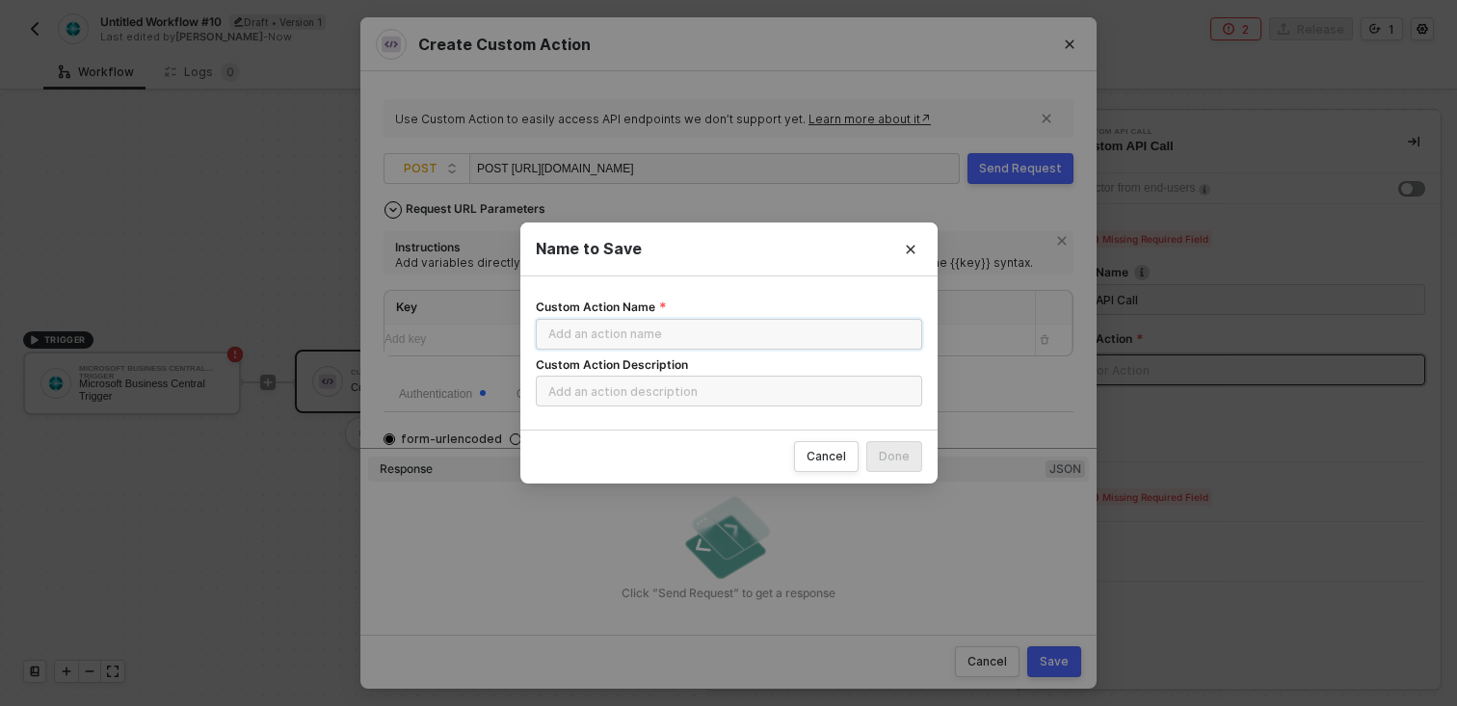
click at [657, 327] on input "Custom Action Name" at bounding box center [729, 334] width 386 height 31
type input "Create Product In Sharpi"
click at [892, 447] on button "Done" at bounding box center [894, 456] width 56 height 31
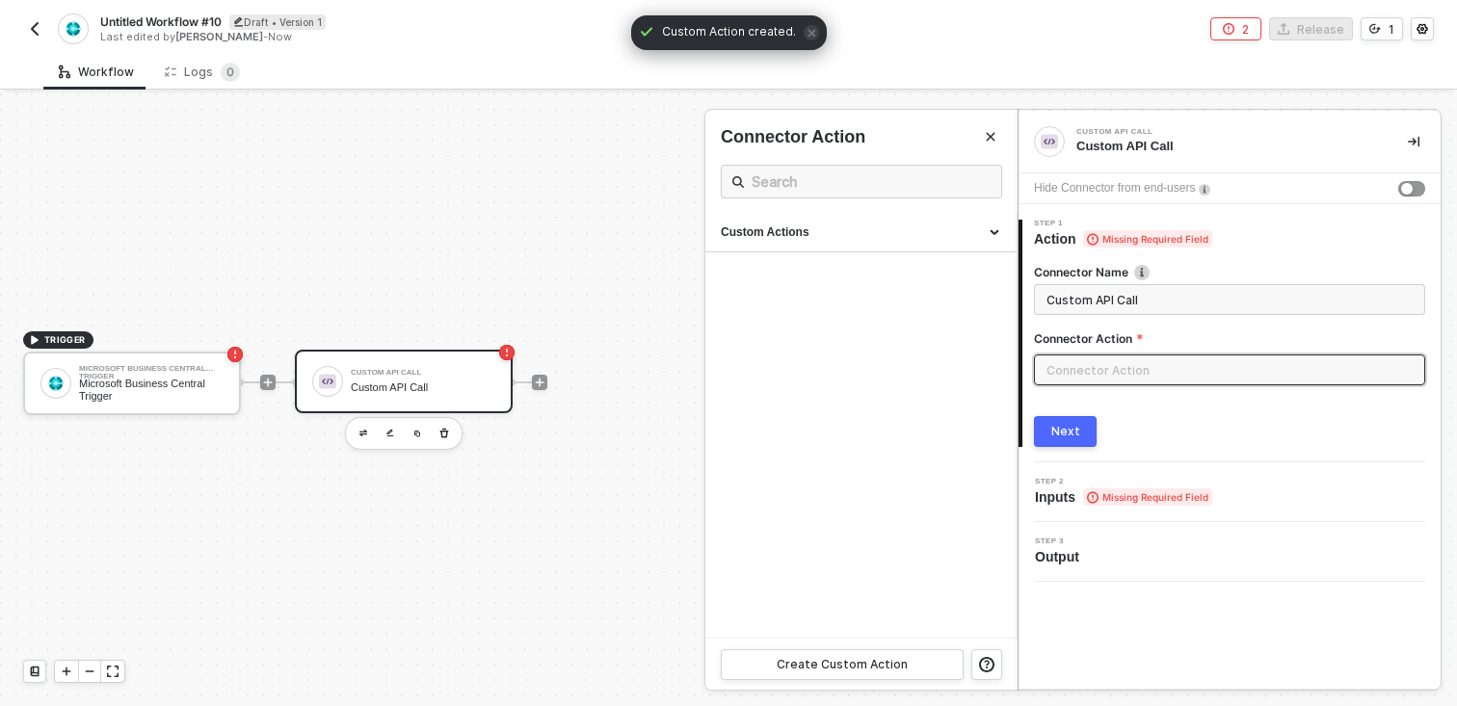
click at [144, 395] on div at bounding box center [728, 399] width 1457 height 613
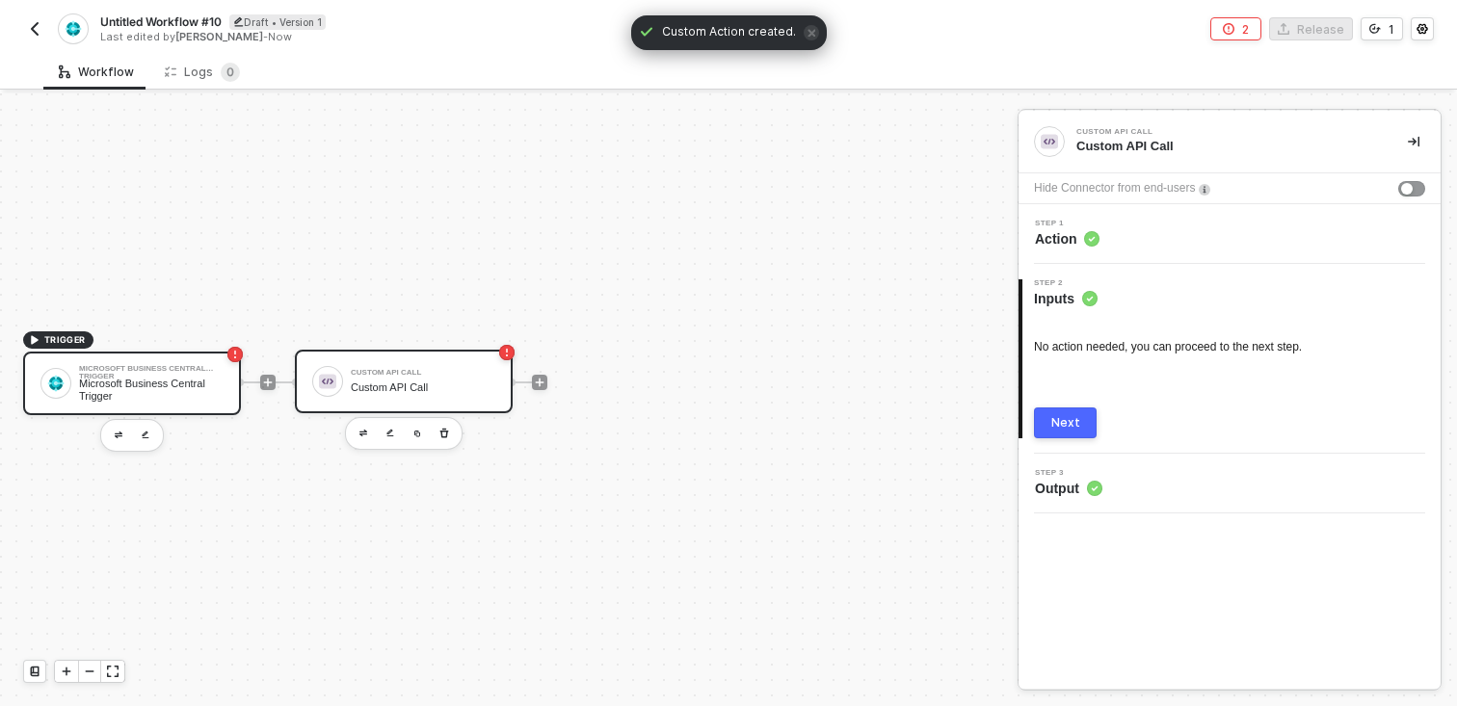
click at [195, 389] on div "Microsoft Business Central Trigger" at bounding box center [151, 390] width 145 height 24
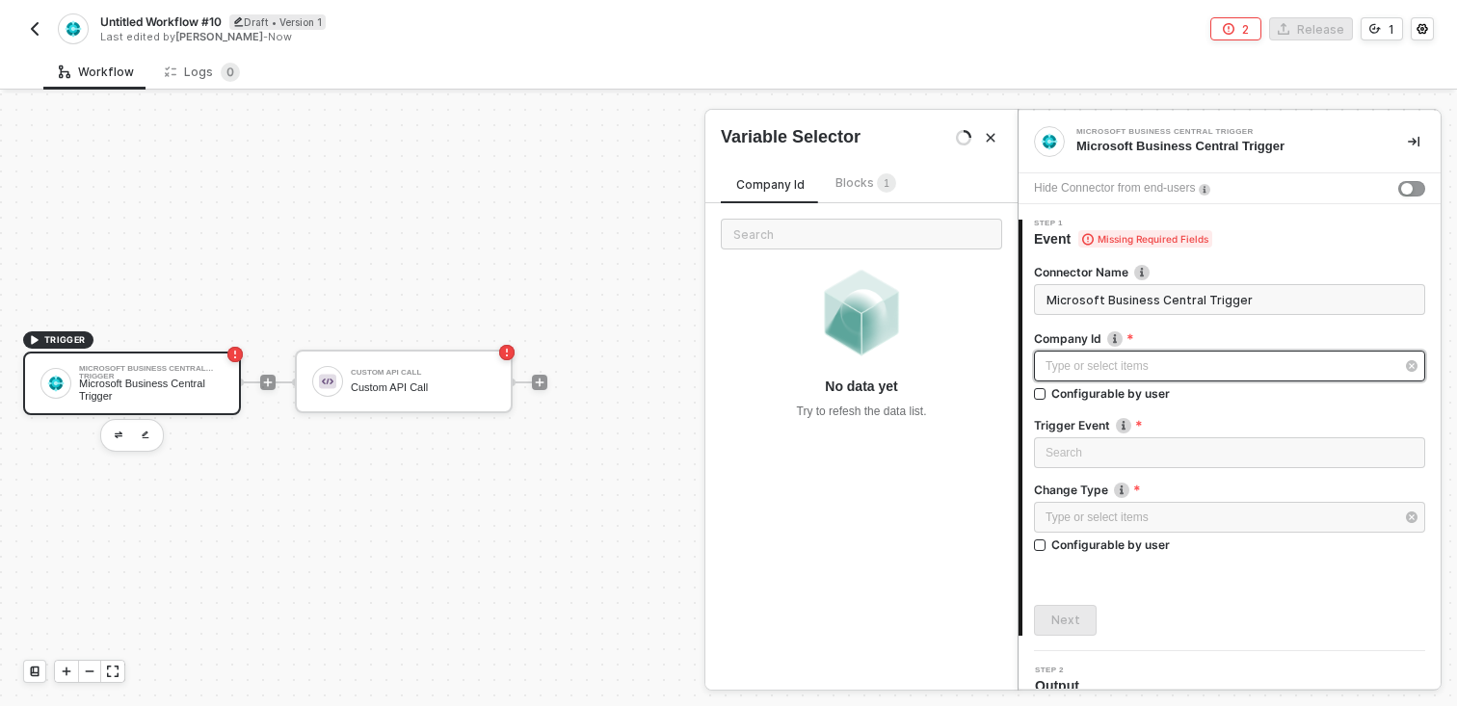
click at [1071, 367] on div "Type or select items ﻿" at bounding box center [1219, 366] width 349 height 18
click at [860, 177] on span "Blocks 1" at bounding box center [865, 182] width 61 height 14
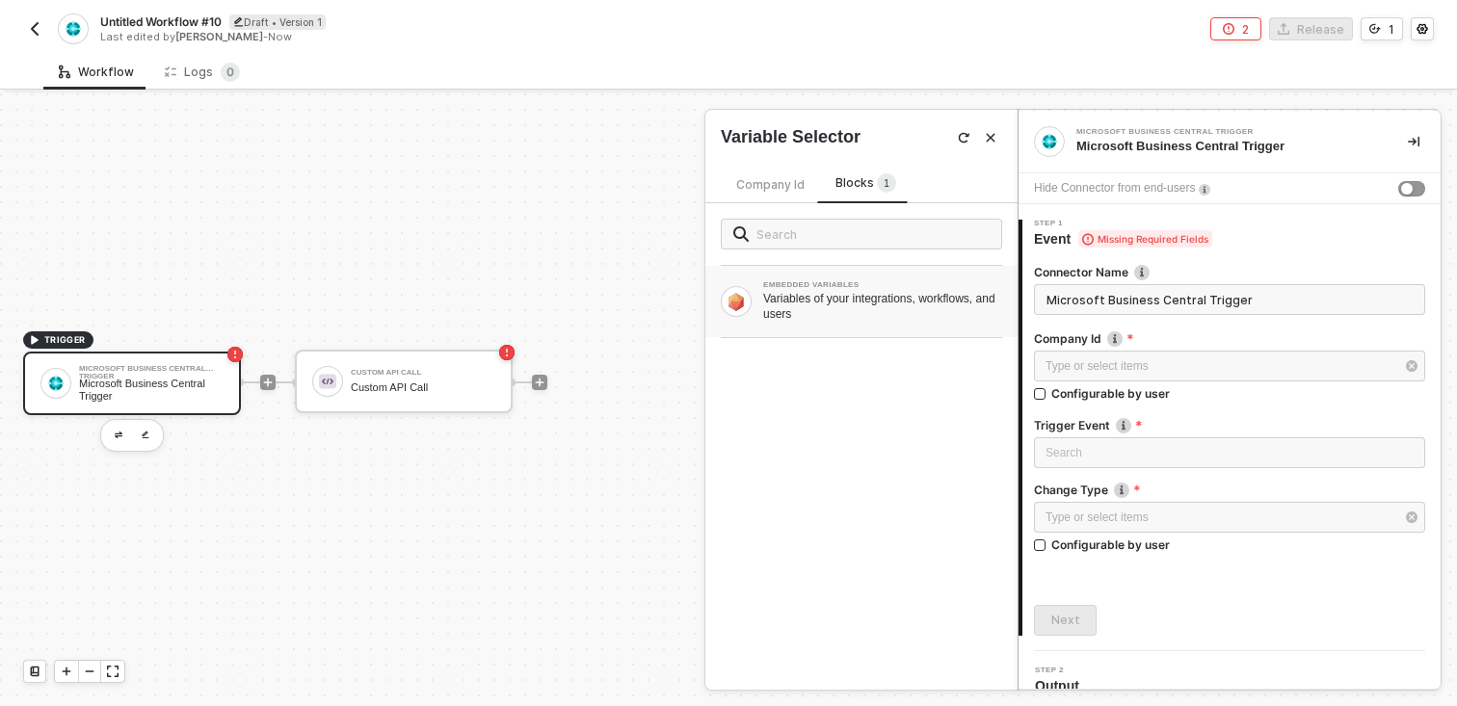
click at [838, 312] on div "Variables of your integrations, workflows, and users" at bounding box center [882, 306] width 239 height 31
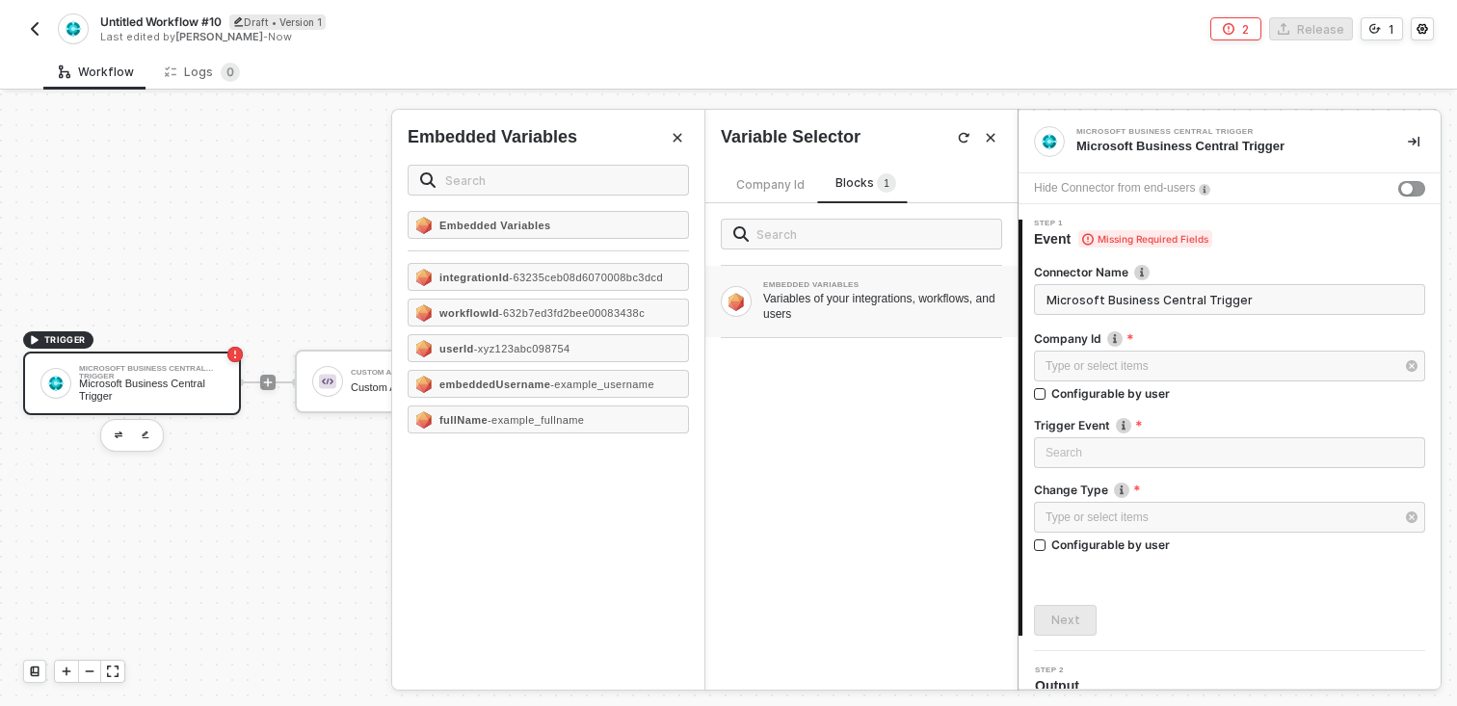
click at [679, 143] on icon "Close" at bounding box center [677, 138] width 12 height 12
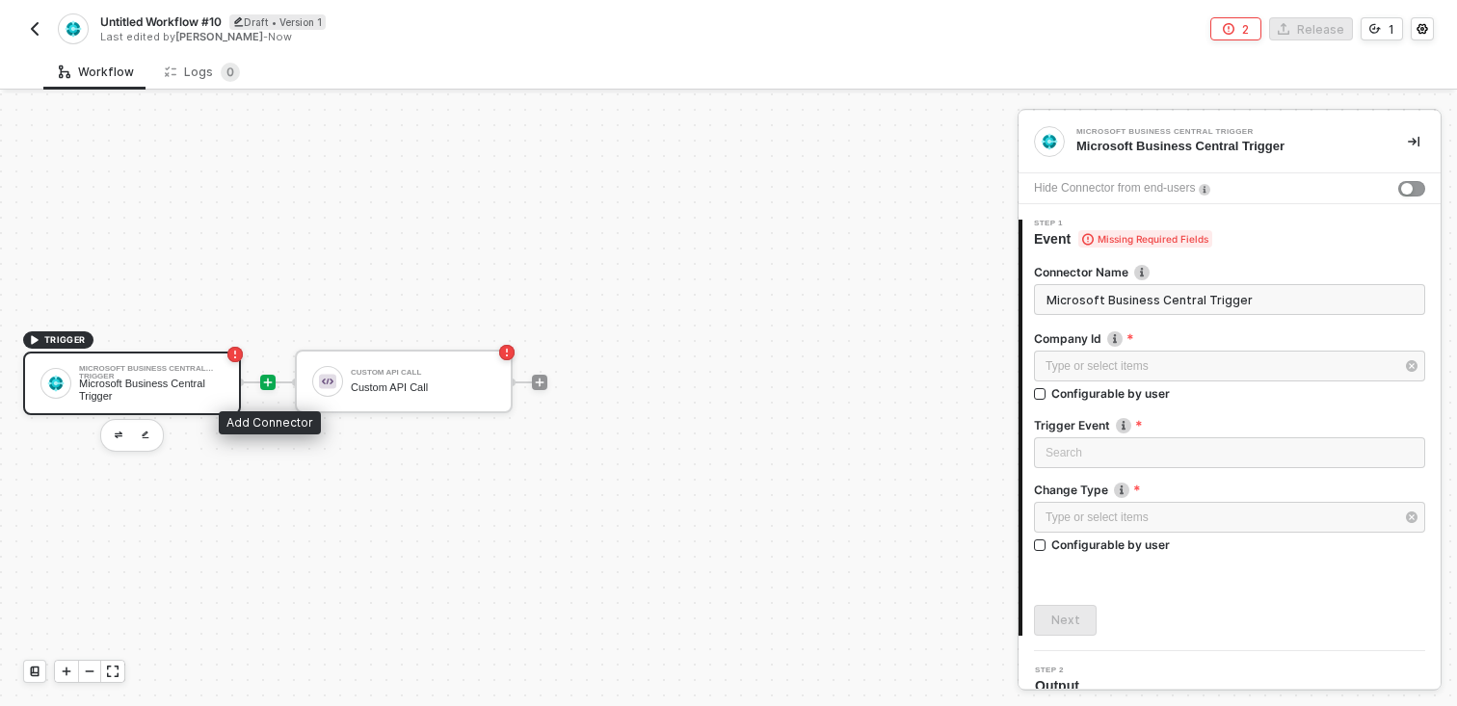
click at [266, 381] on icon "icon-play" at bounding box center [268, 382] width 9 height 9
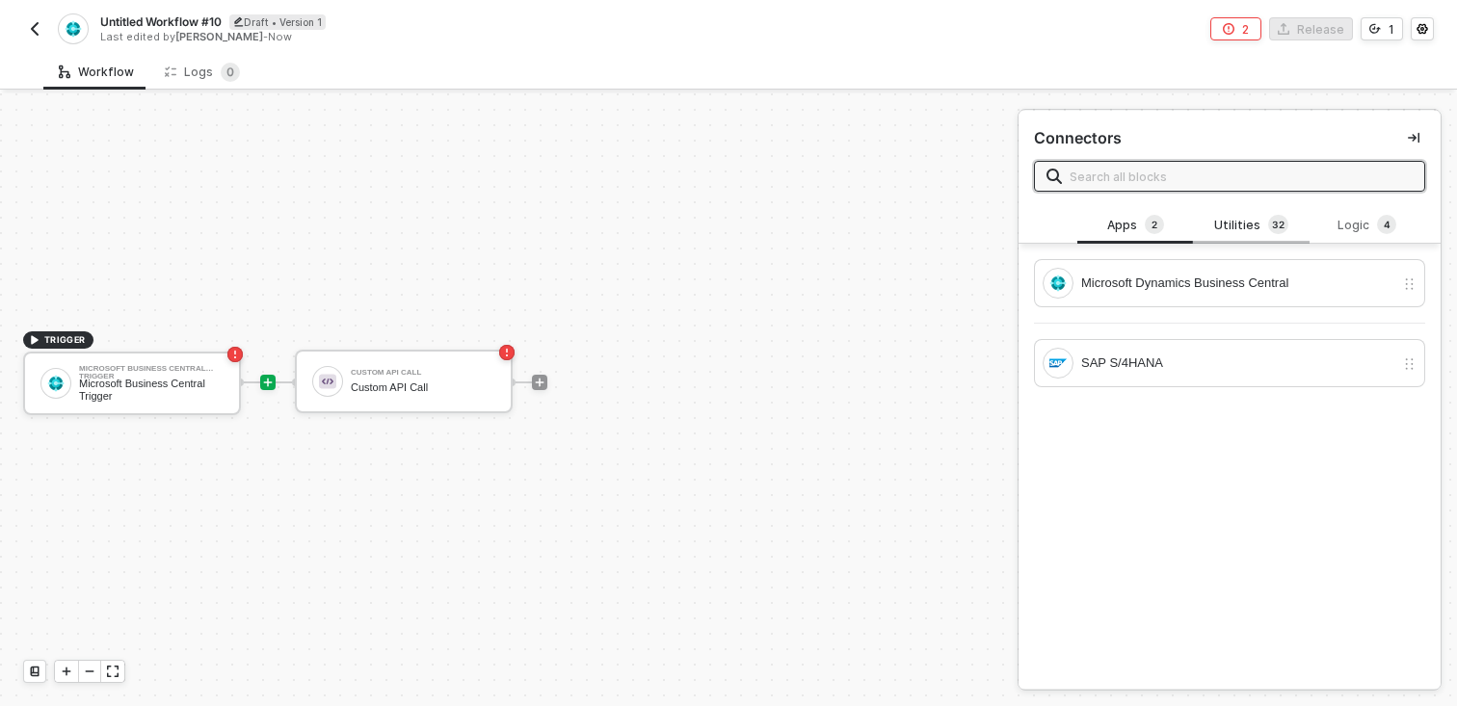
click at [1090, 225] on div "Utilities 3 2" at bounding box center [1250, 225] width 85 height 21
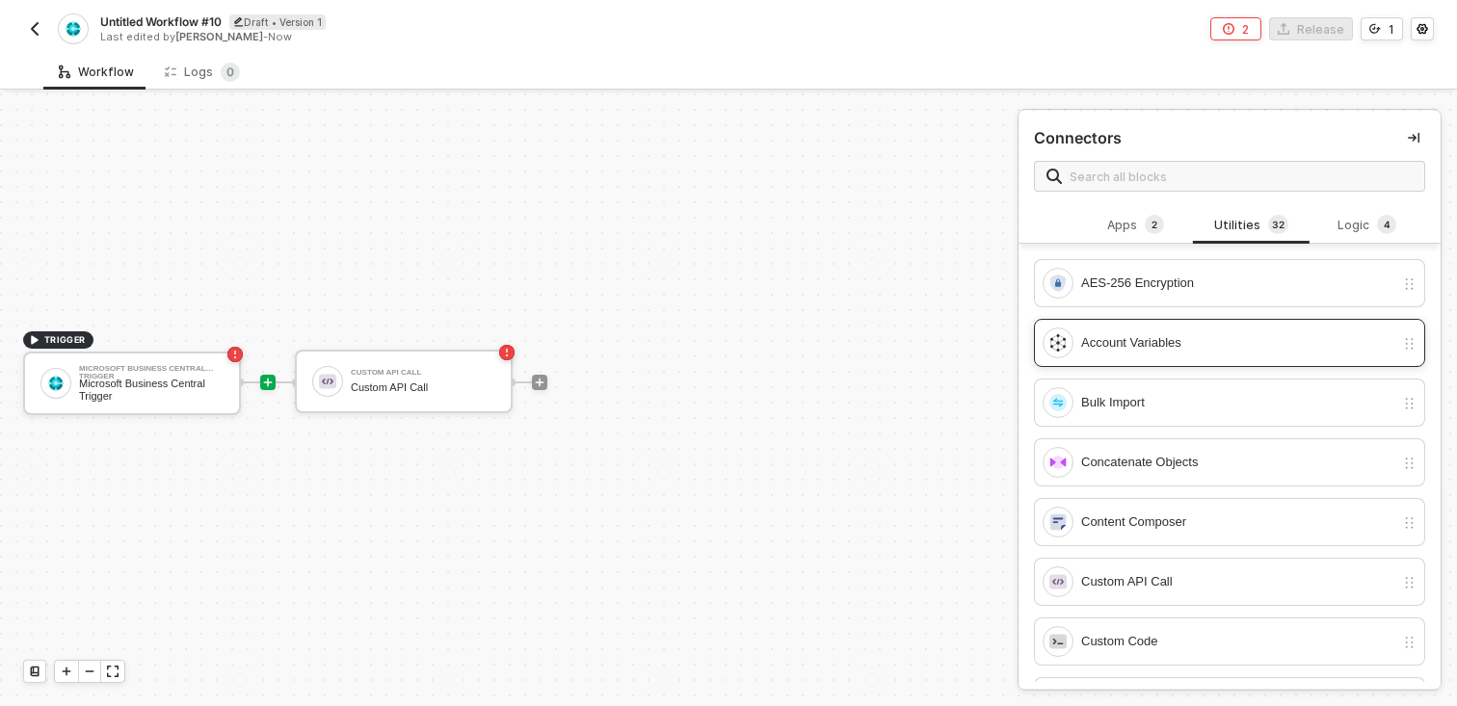
click at [1090, 342] on div "Account Variables" at bounding box center [1237, 342] width 313 height 21
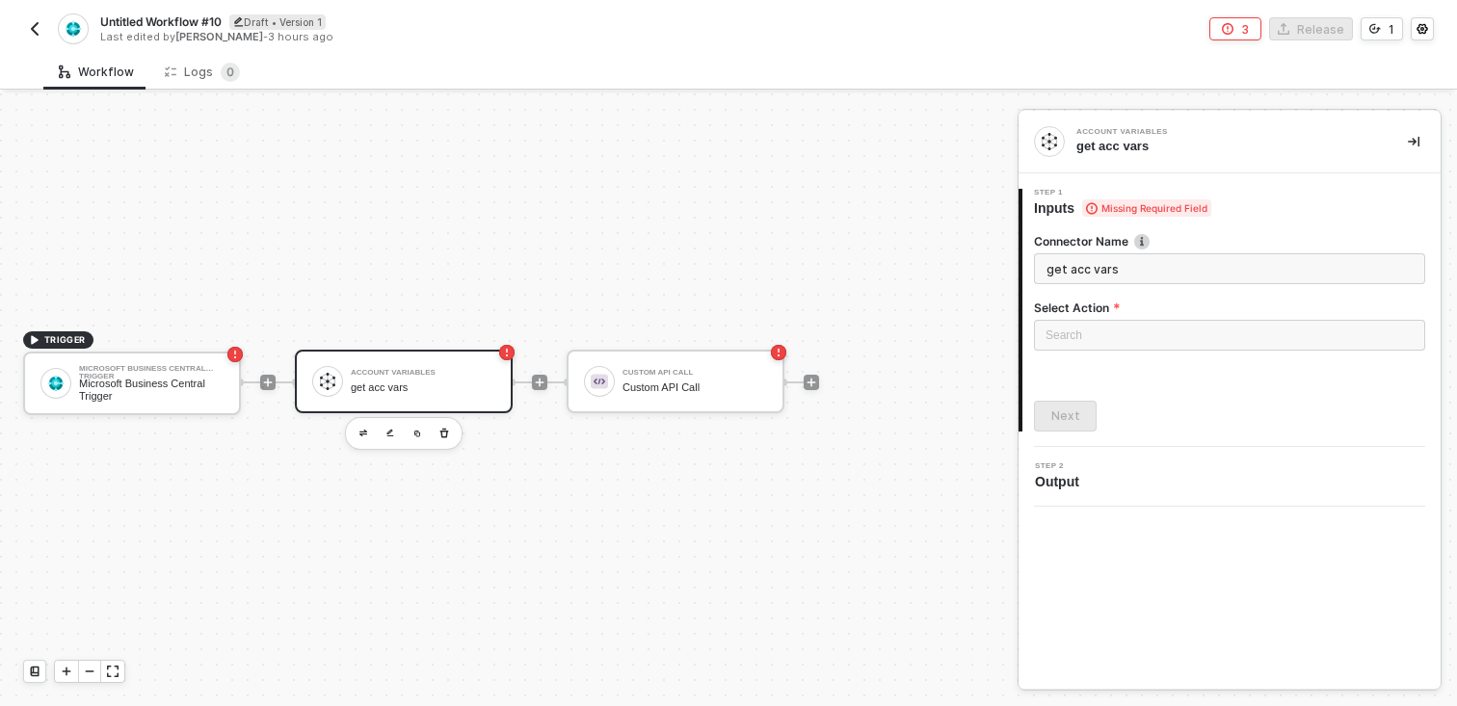
type input "get acc vars"
click at [1077, 329] on input "search" at bounding box center [1229, 335] width 368 height 29
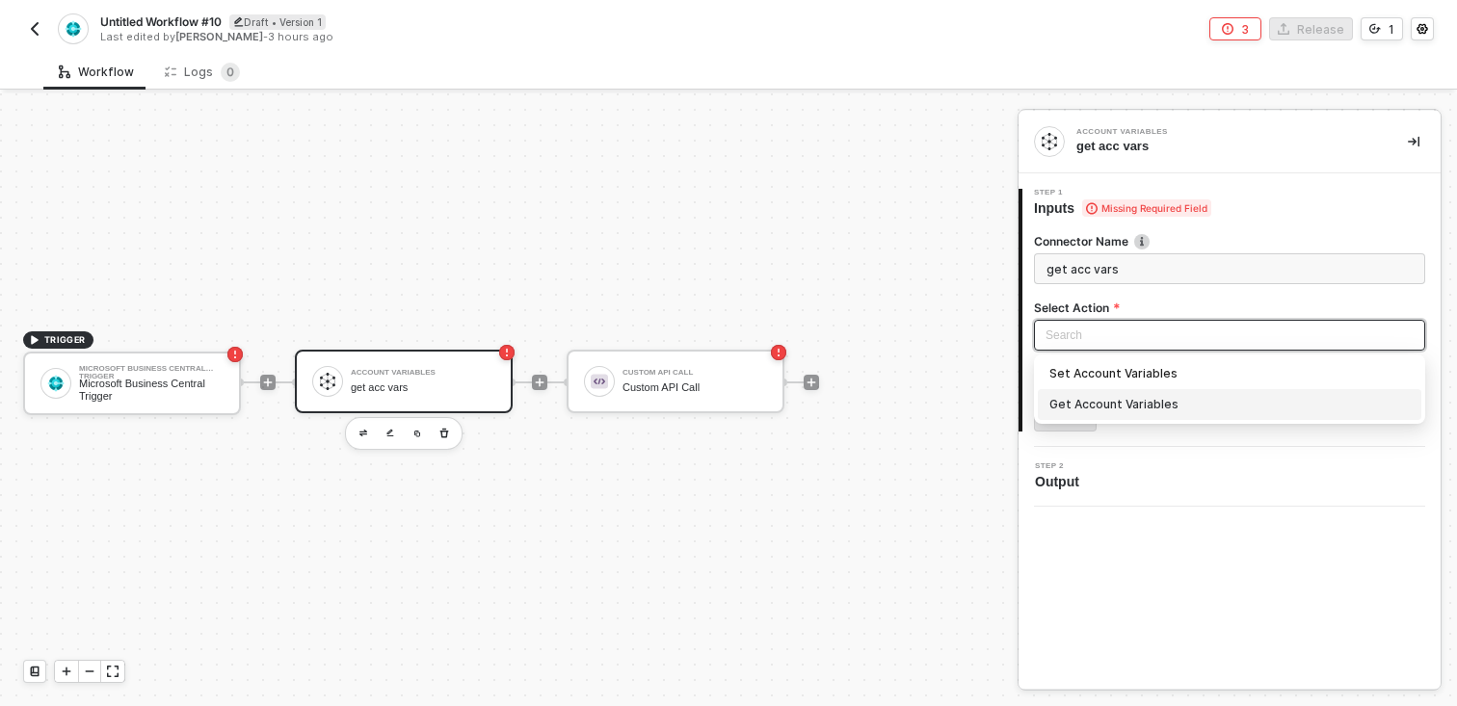
click at [1075, 407] on div "Get Account Variables" at bounding box center [1229, 404] width 360 height 21
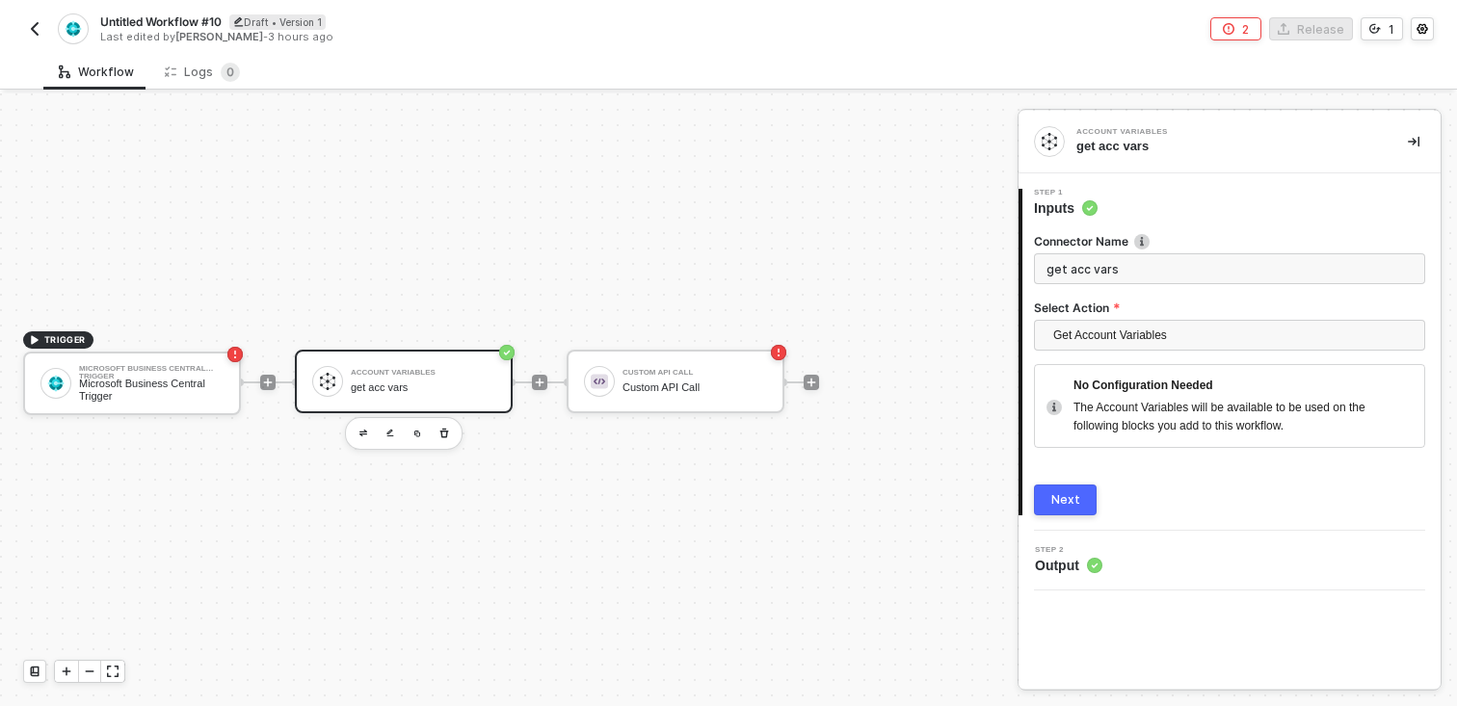
click at [1055, 498] on div "Next" at bounding box center [1065, 499] width 29 height 15
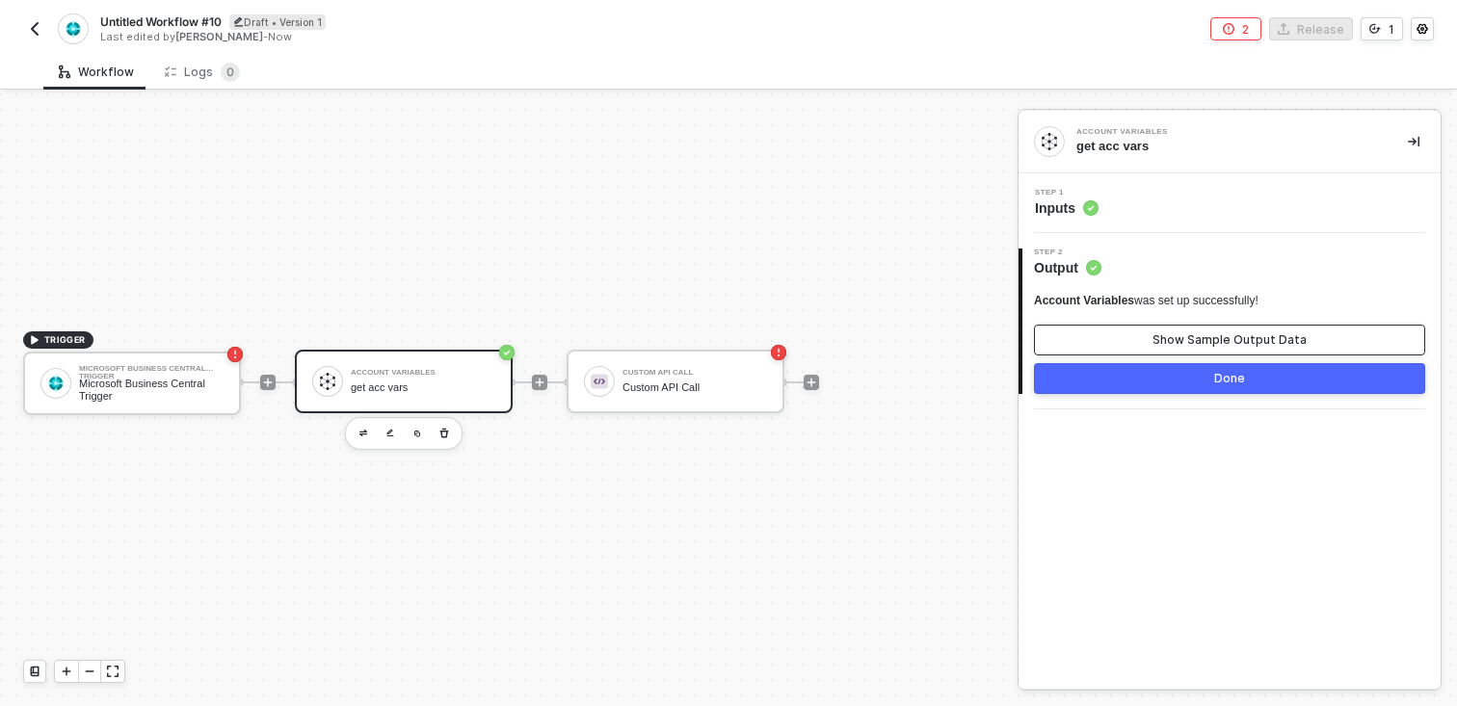
click at [1090, 351] on button "Show Sample Output Data" at bounding box center [1229, 340] width 391 height 31
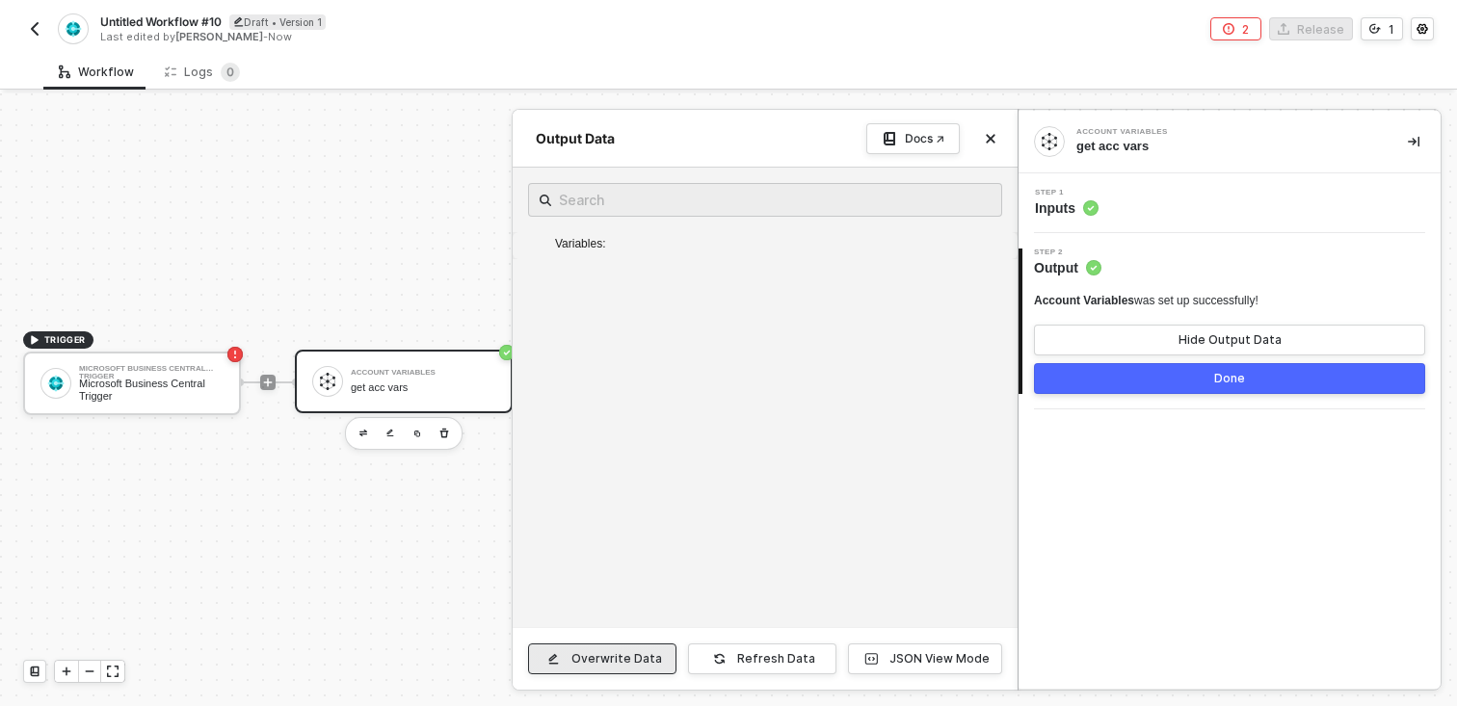
click at [590, 659] on div "Overwrite Data" at bounding box center [616, 658] width 91 height 15
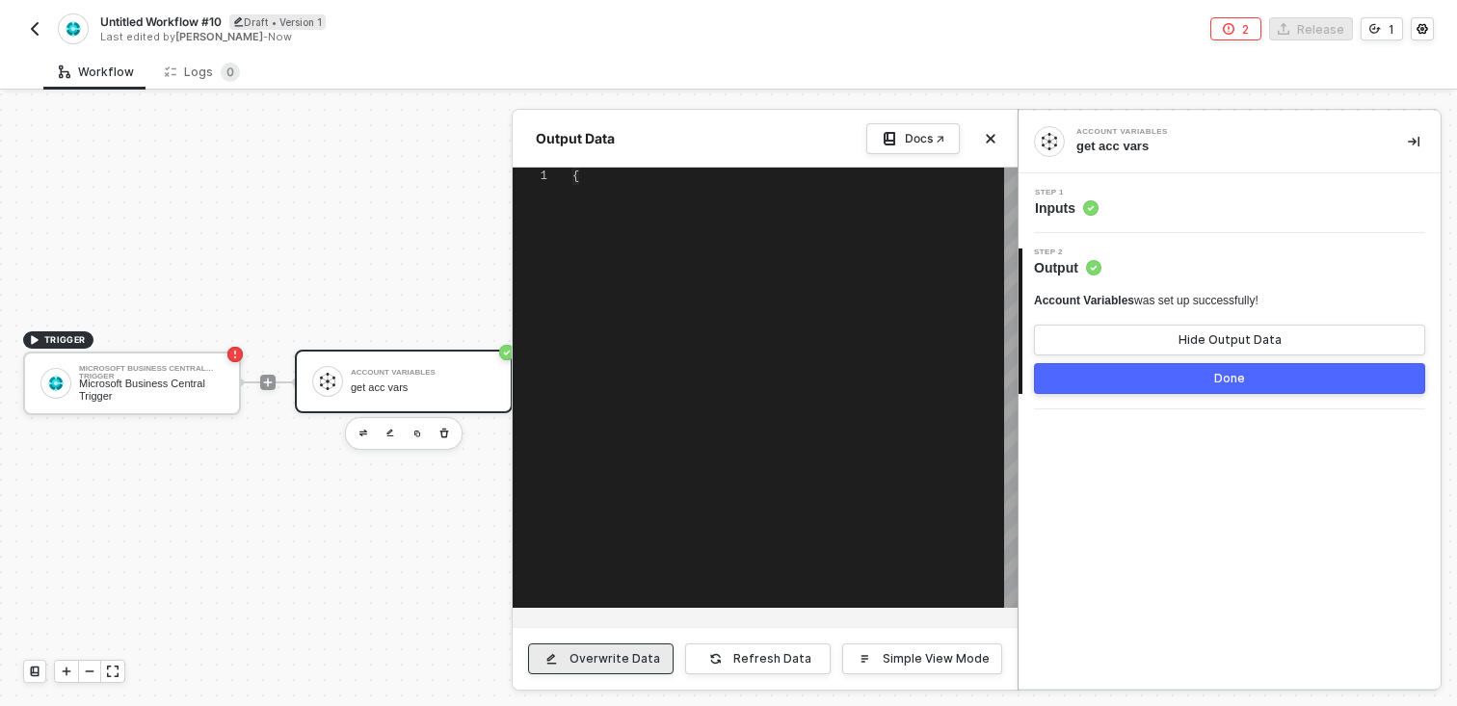
scroll to position [35, 0]
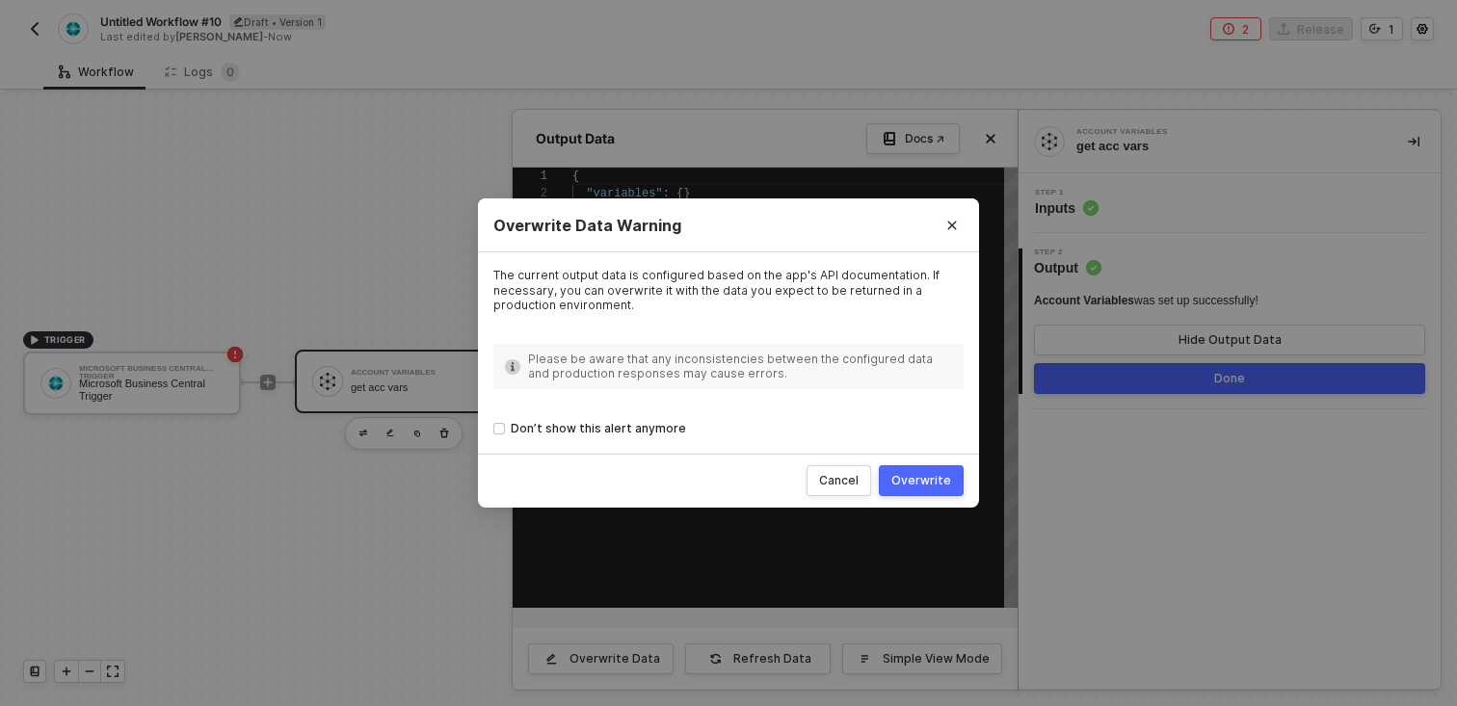
click at [907, 480] on div "Overwrite" at bounding box center [921, 480] width 60 height 15
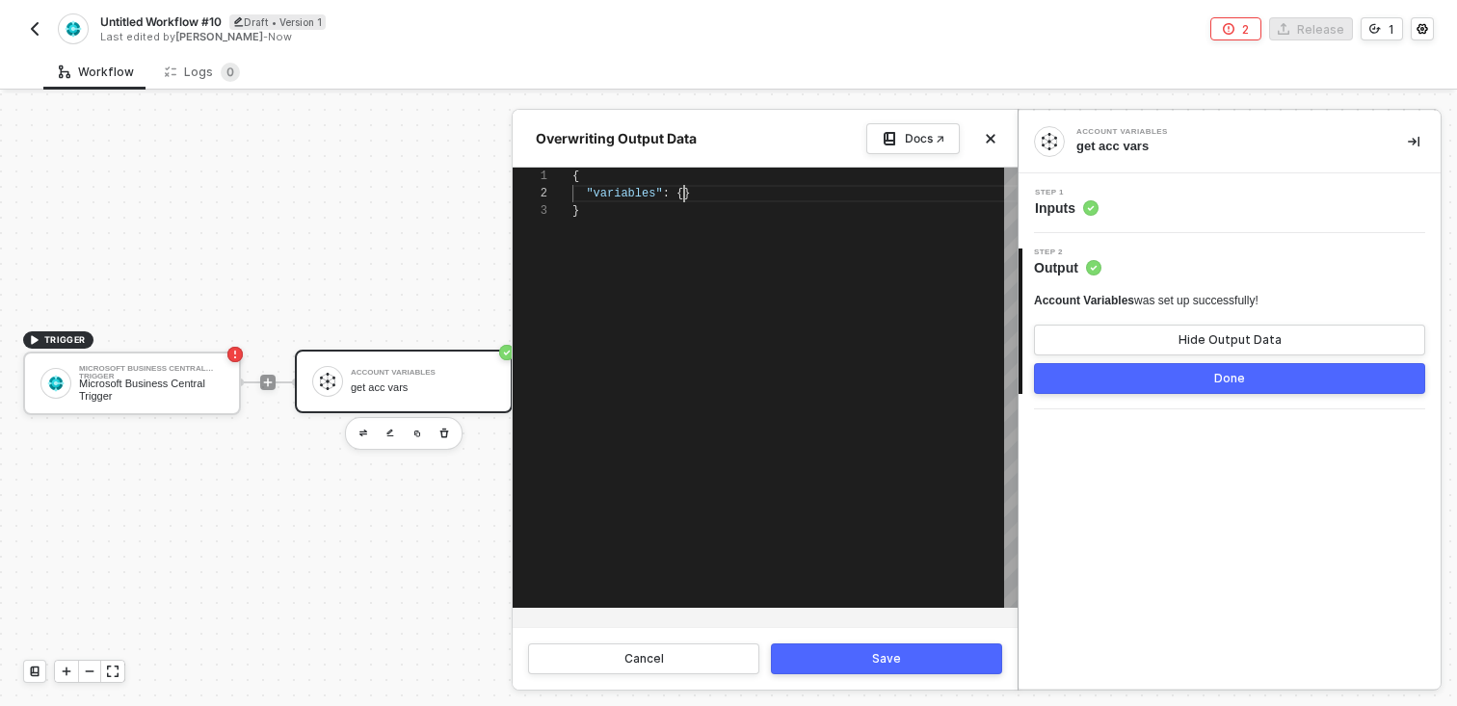
type textarea "{ "variables": { "company_id": "wwww" } }"
click at [794, 658] on button "Save" at bounding box center [886, 659] width 231 height 31
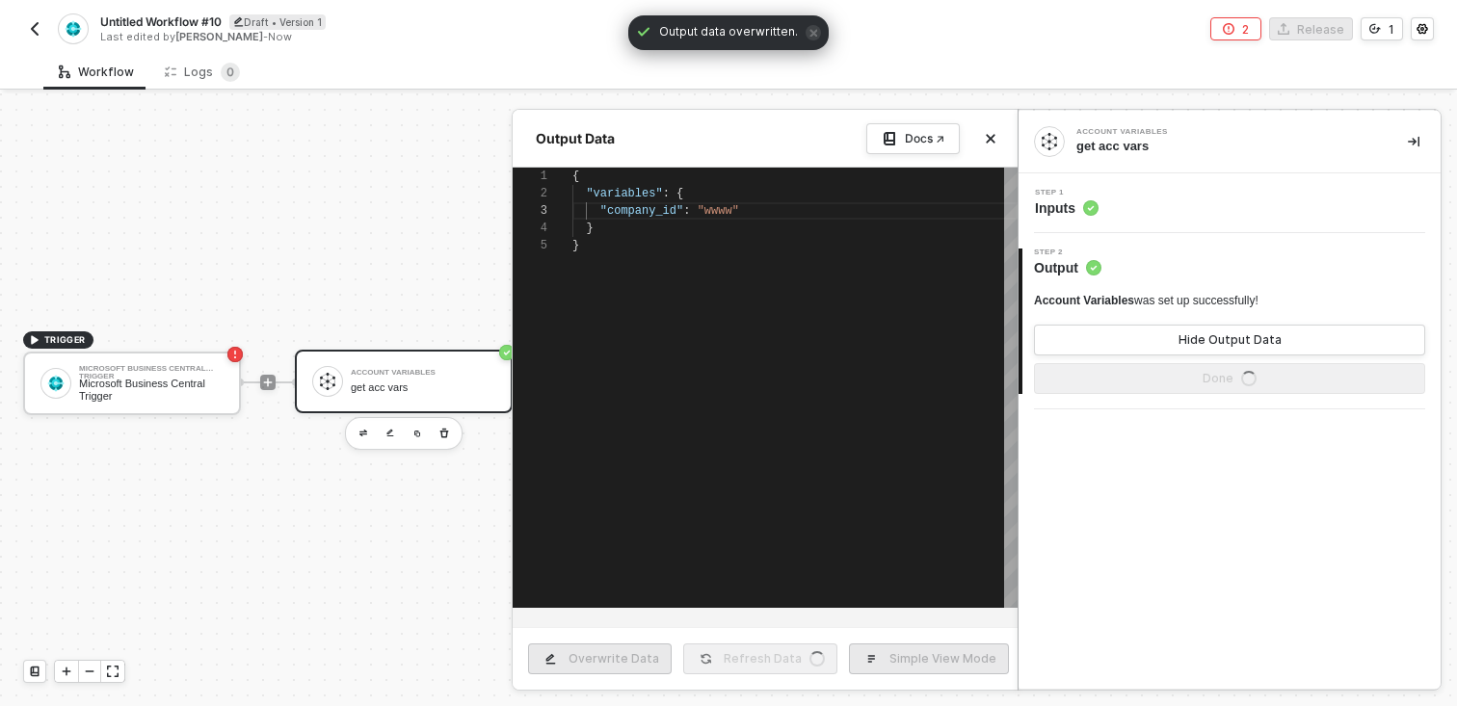
click at [165, 372] on div at bounding box center [728, 399] width 1457 height 613
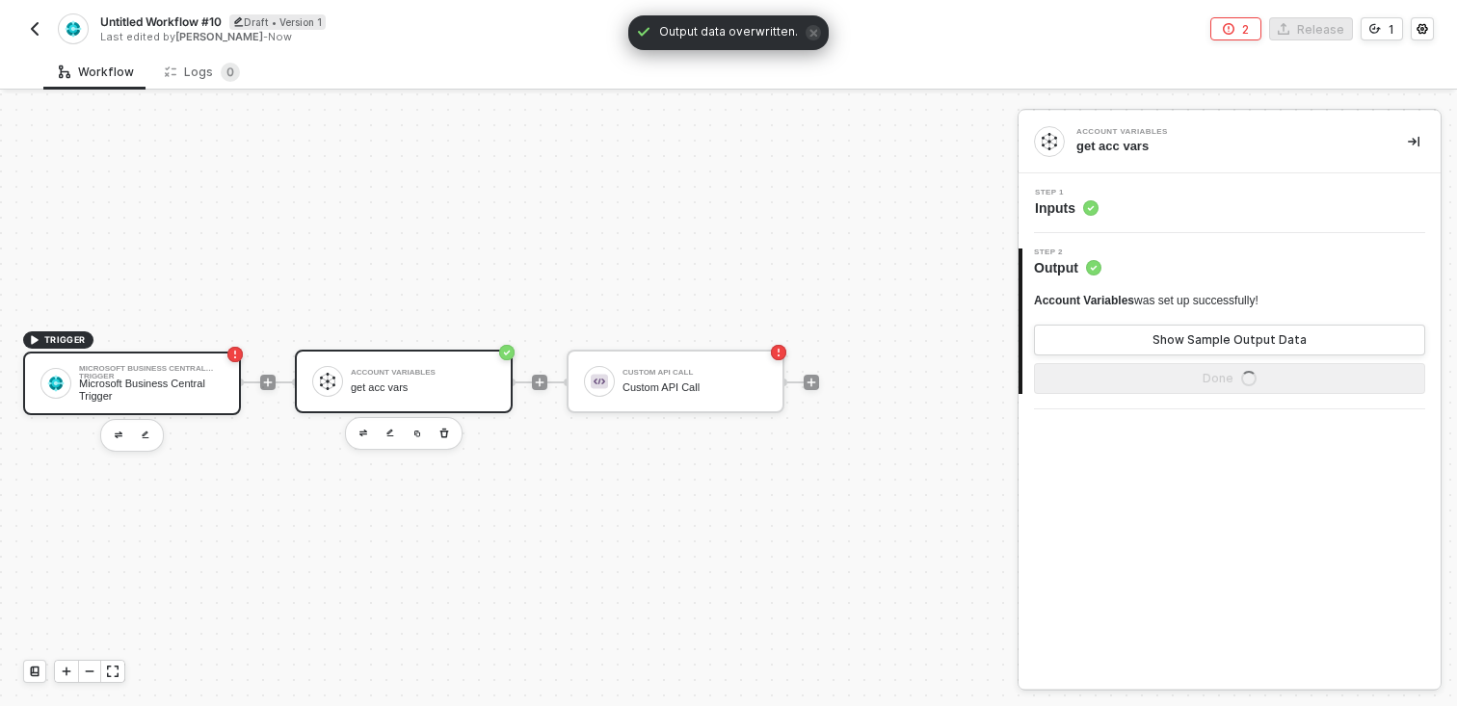
click at [171, 378] on div "Microsoft Business Central Trigger" at bounding box center [151, 390] width 145 height 24
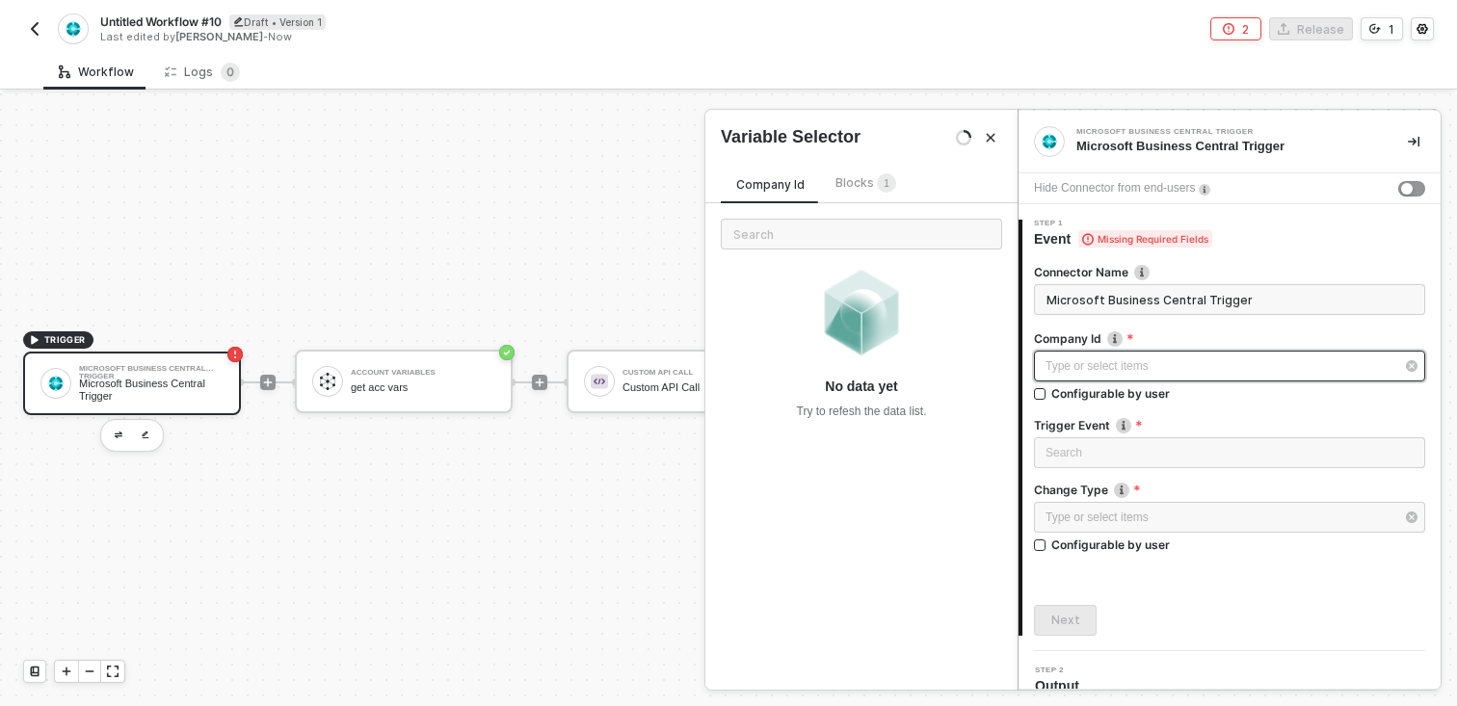
click at [1090, 365] on div "Type or select items ﻿" at bounding box center [1219, 366] width 349 height 18
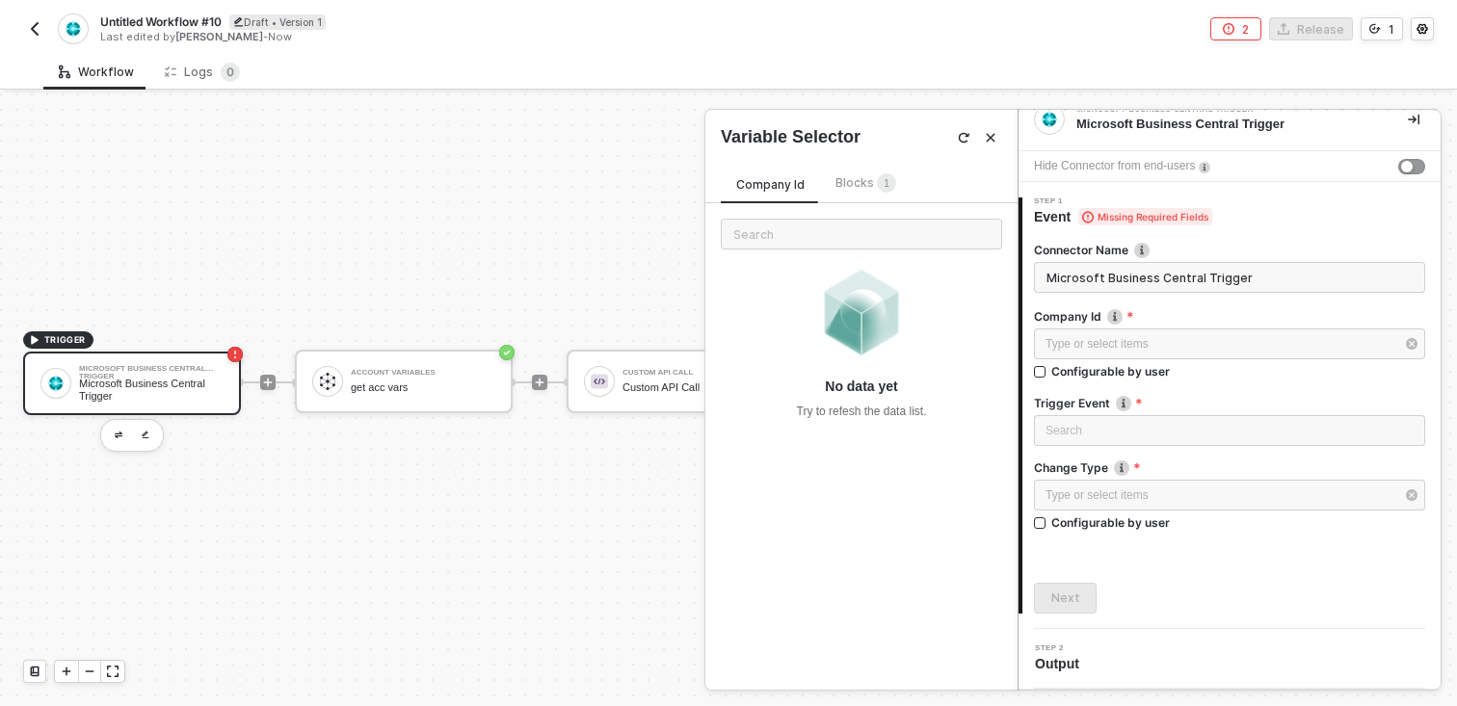
click at [861, 188] on span "Blocks 1" at bounding box center [865, 182] width 61 height 14
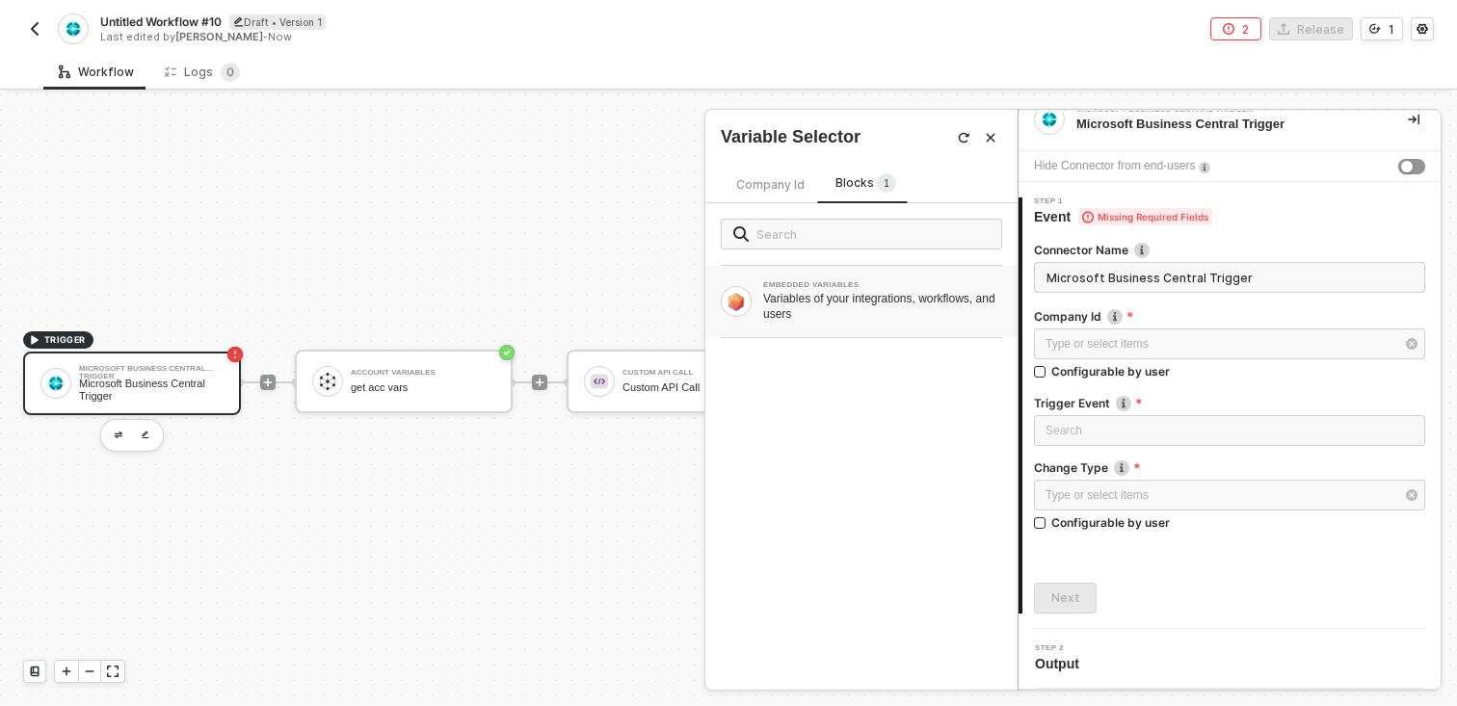
click at [841, 325] on div "EMBEDDED VARIABLES Variables of your integrations, workflows, and users" at bounding box center [861, 301] width 312 height 71
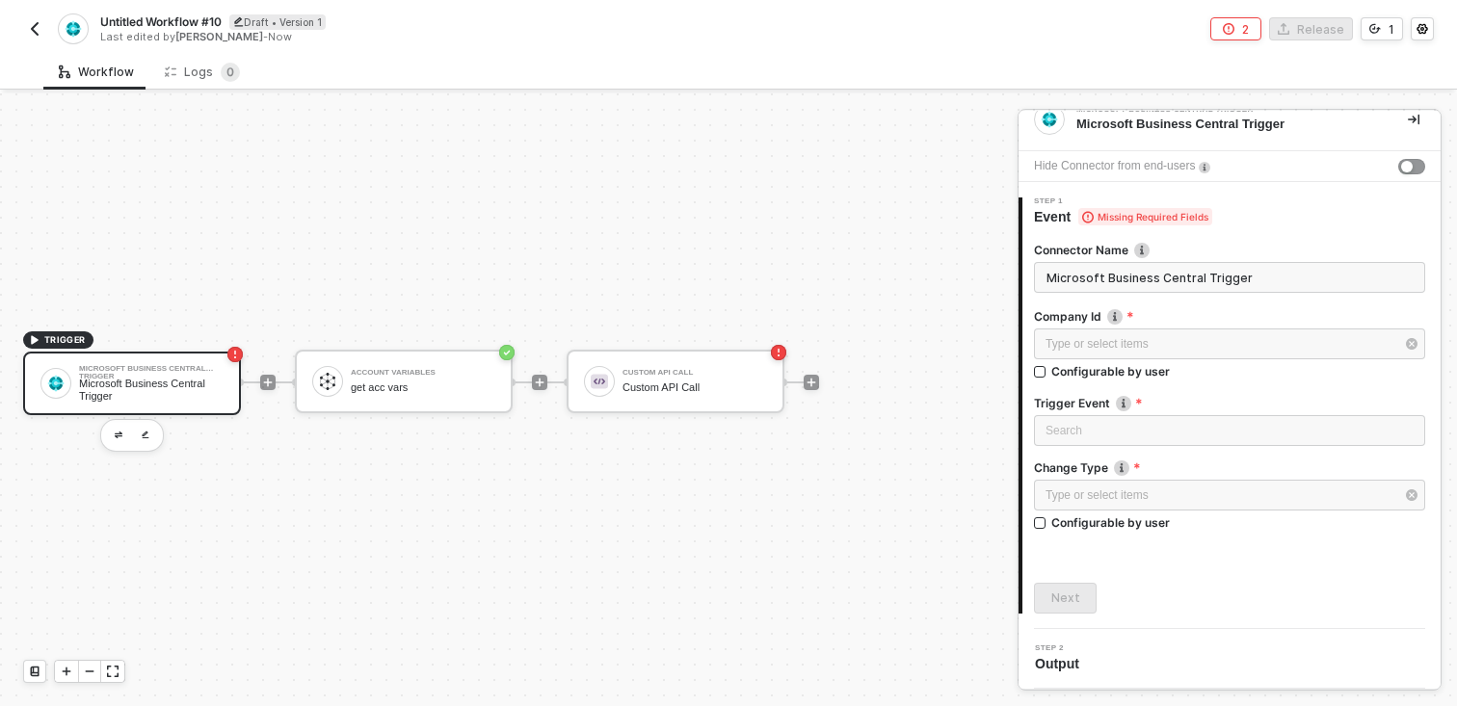
click at [338, 390] on div at bounding box center [327, 381] width 31 height 31
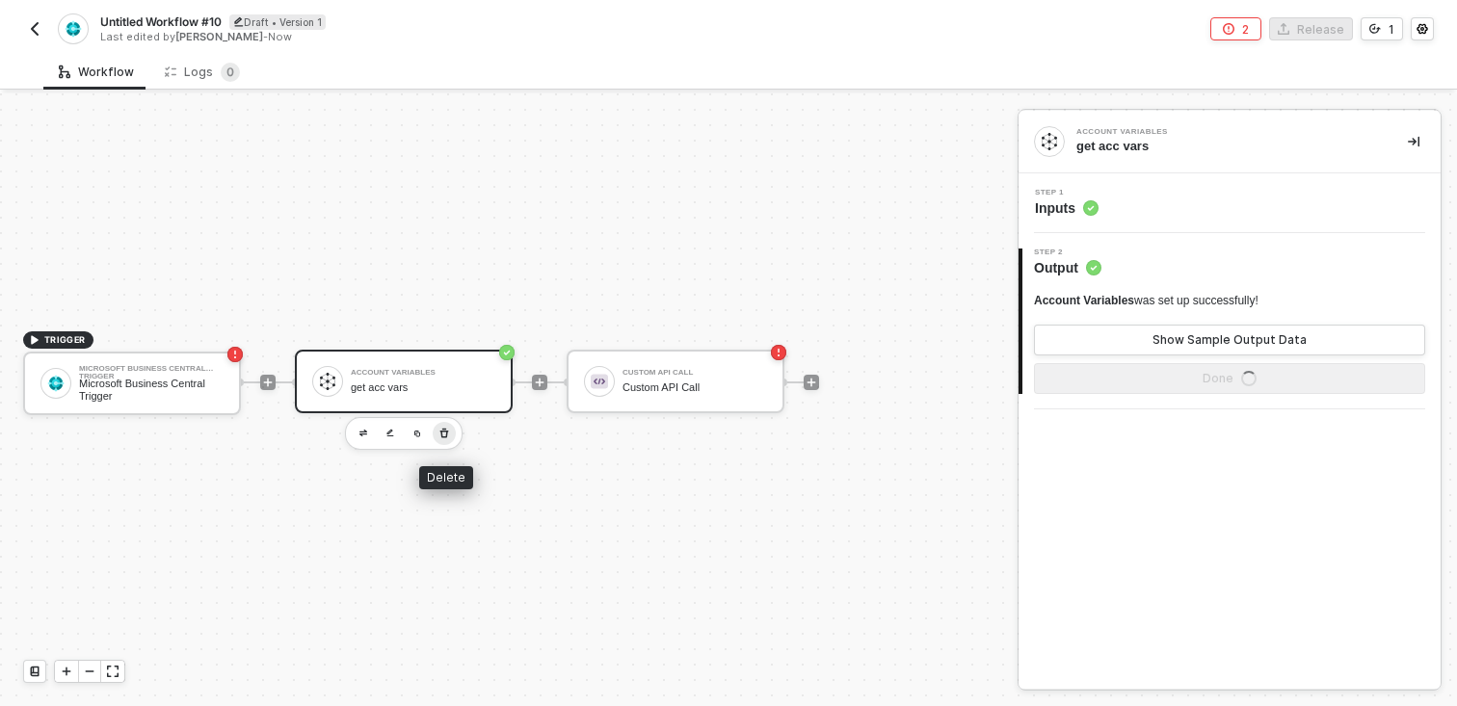
click at [438, 438] on icon "button" at bounding box center [444, 433] width 12 height 15
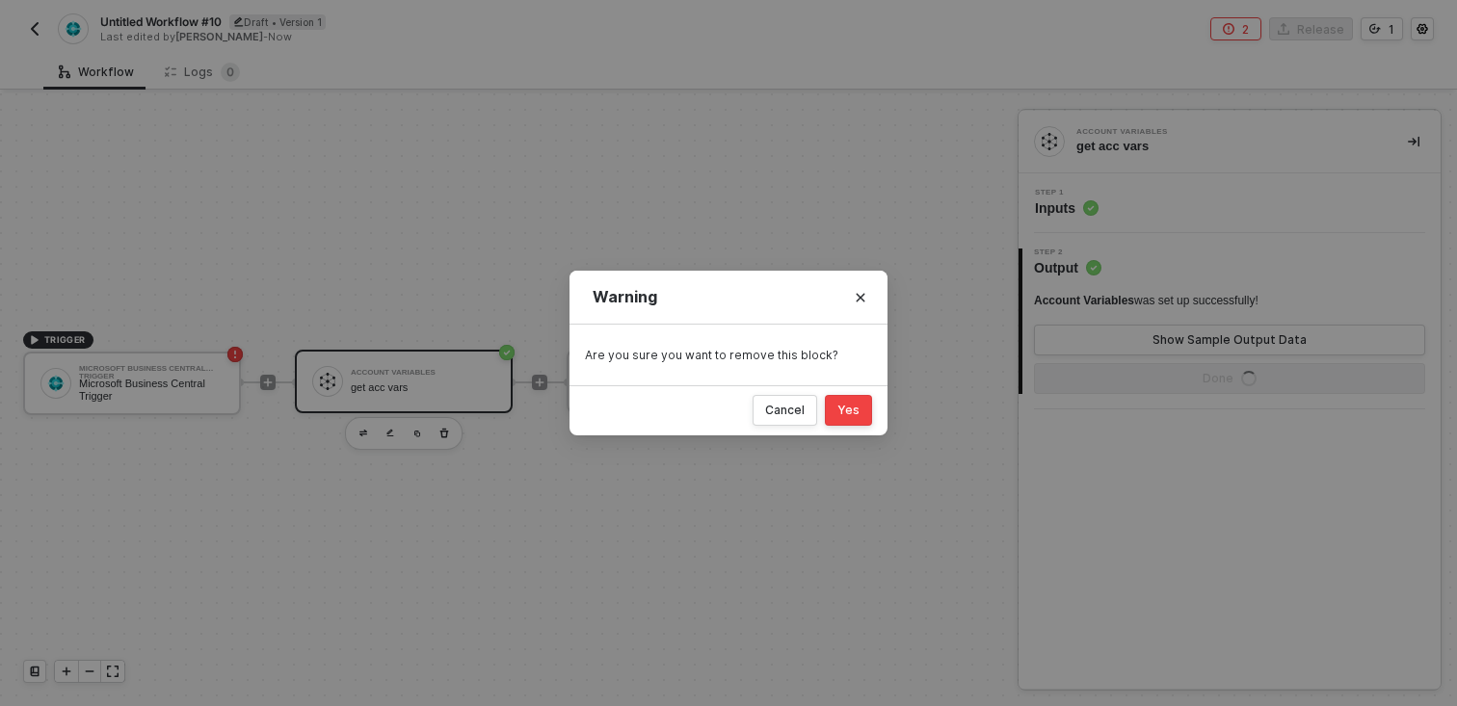
click at [851, 407] on div "Yes" at bounding box center [848, 410] width 22 height 15
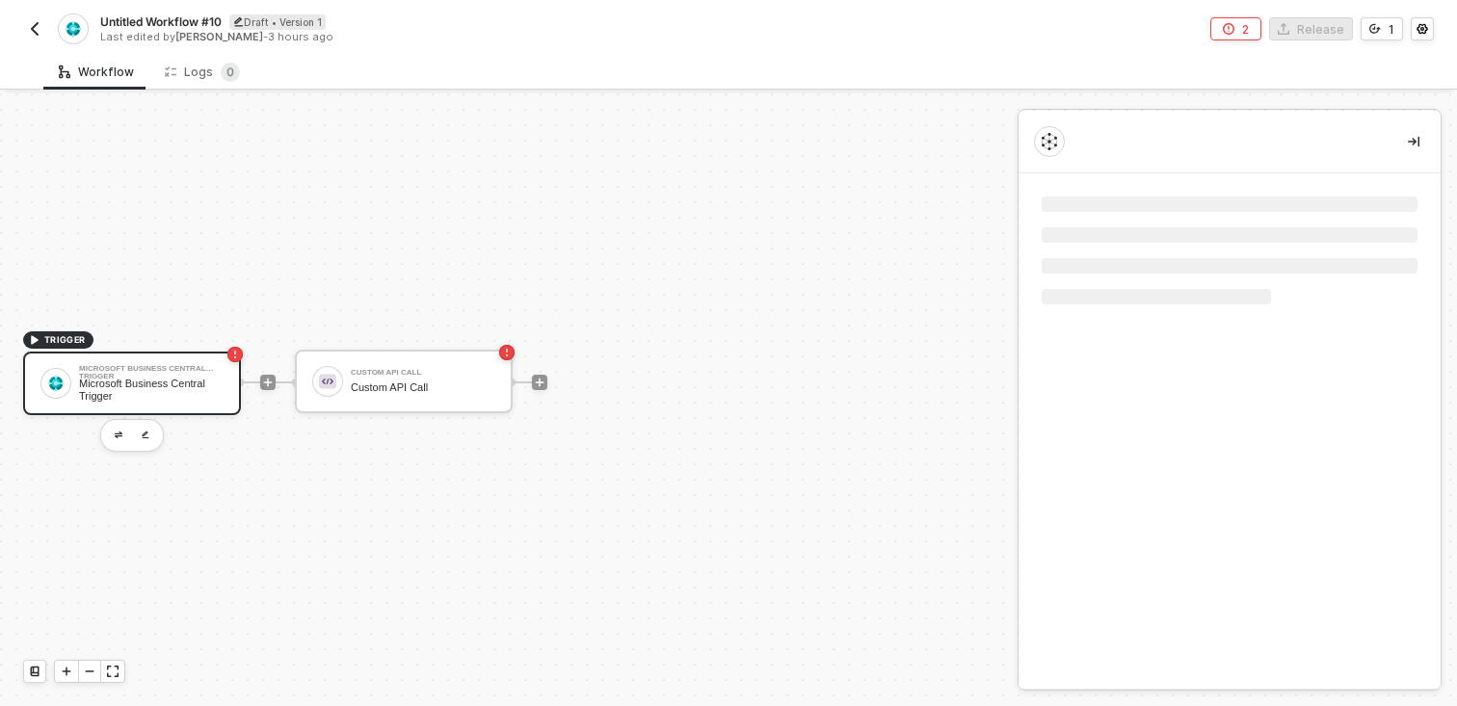
click at [179, 382] on div "Microsoft Business Central Trigger" at bounding box center [151, 390] width 145 height 24
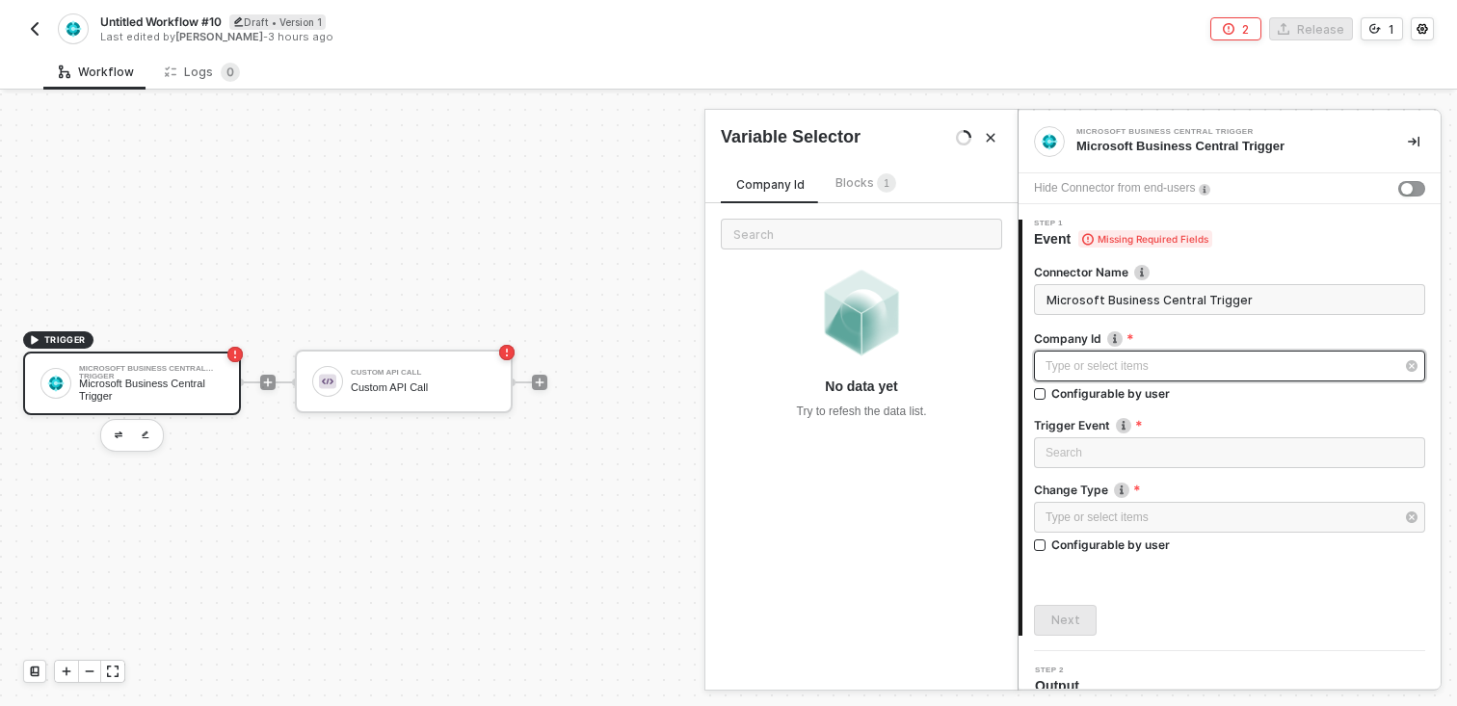
click at [1046, 374] on div "Type or select items ﻿" at bounding box center [1219, 366] width 349 height 18
click at [849, 195] on div "Blocks 1" at bounding box center [866, 183] width 92 height 23
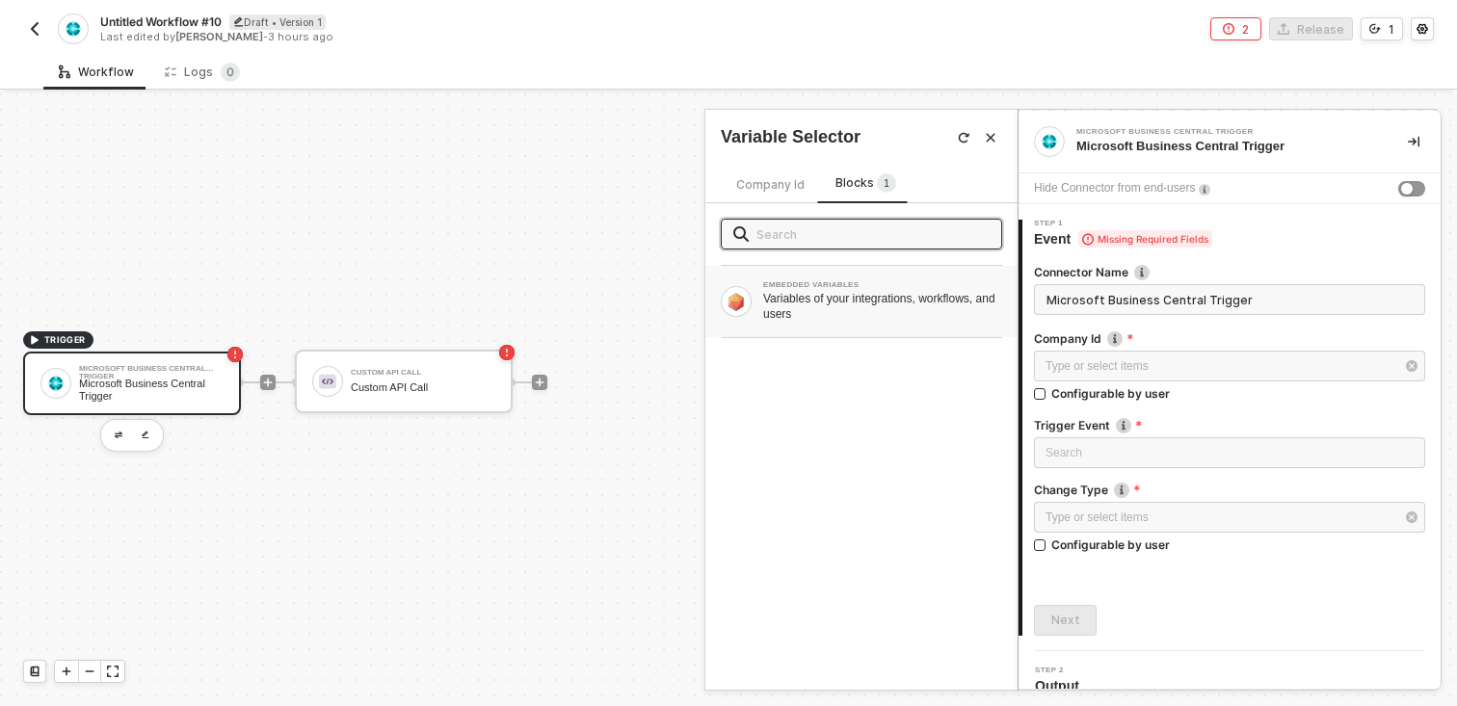
click at [825, 321] on div "Variables of your integrations, workflows, and users" at bounding box center [882, 306] width 239 height 31
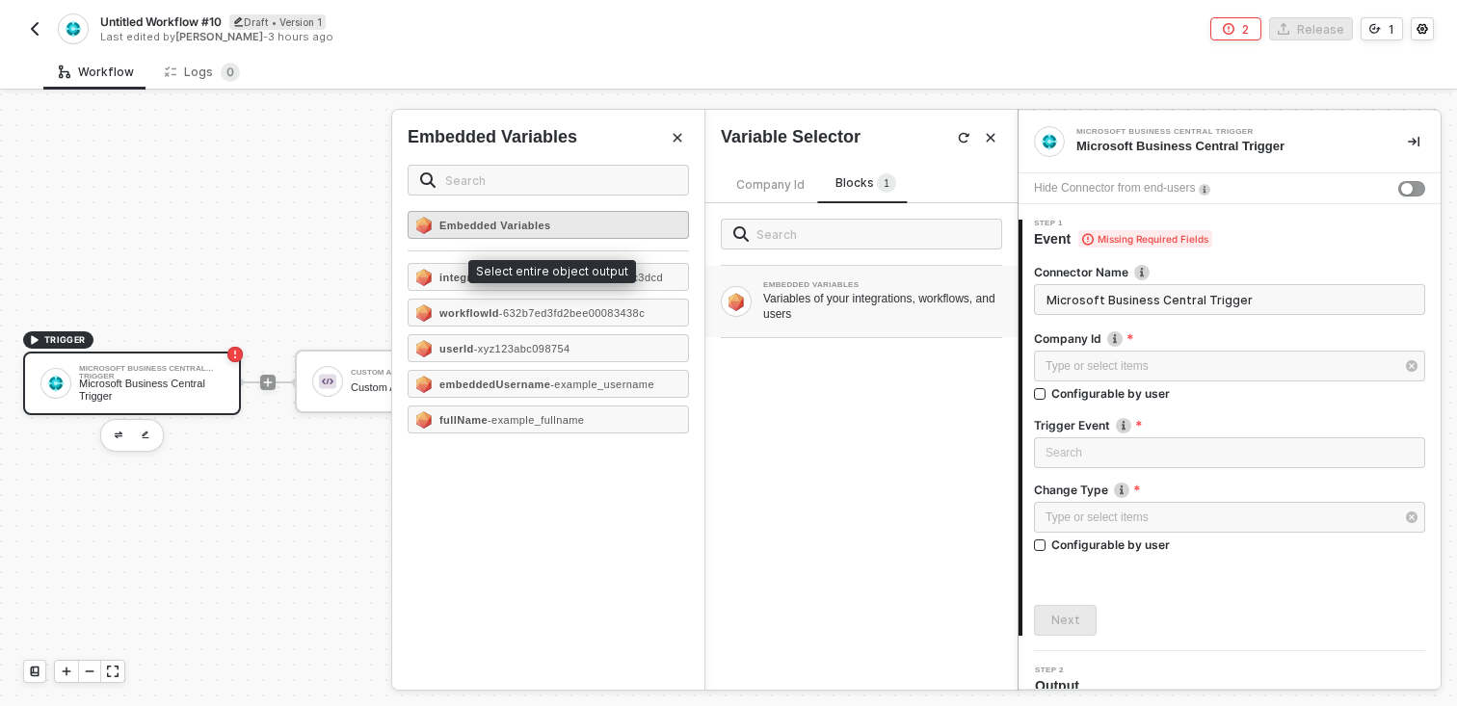
click at [458, 227] on strong "Embedded Variables" at bounding box center [495, 226] width 112 height 12
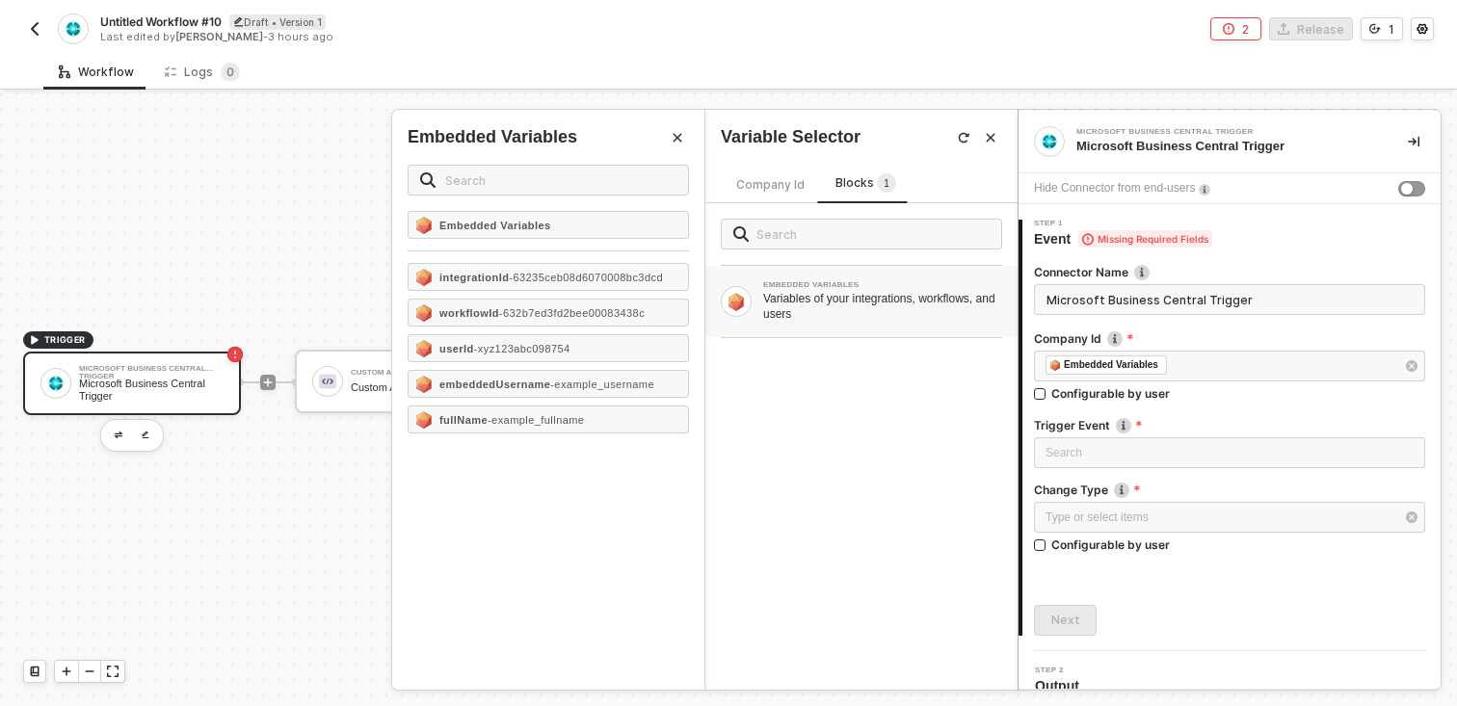
click at [778, 309] on div "Variables of your integrations, workflows, and users" at bounding box center [882, 306] width 239 height 31
drag, startPoint x: 1227, startPoint y: 374, endPoint x: 1195, endPoint y: 373, distance: 32.8
click at [1090, 373] on div "﻿ ﻿ Embedded Variables ﻿" at bounding box center [1219, 366] width 349 height 23
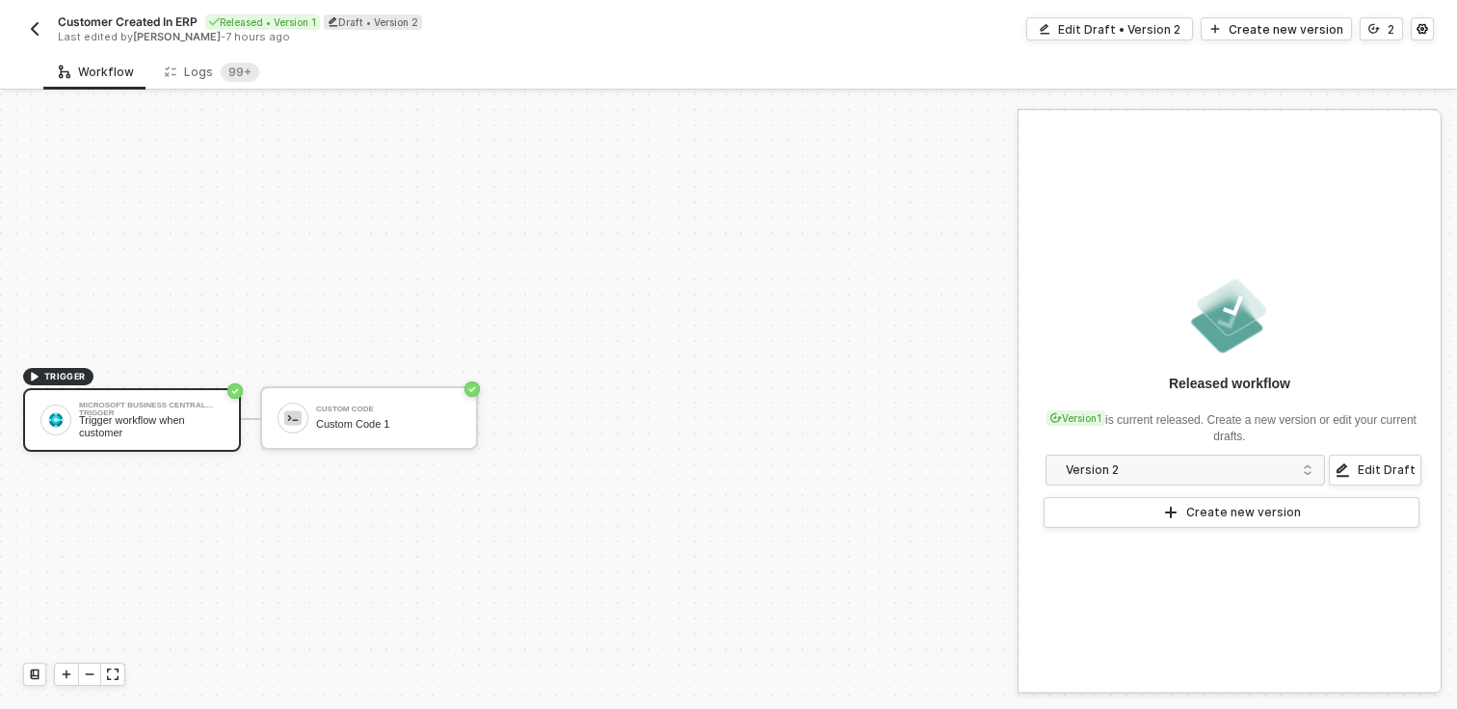
scroll to position [36, 0]
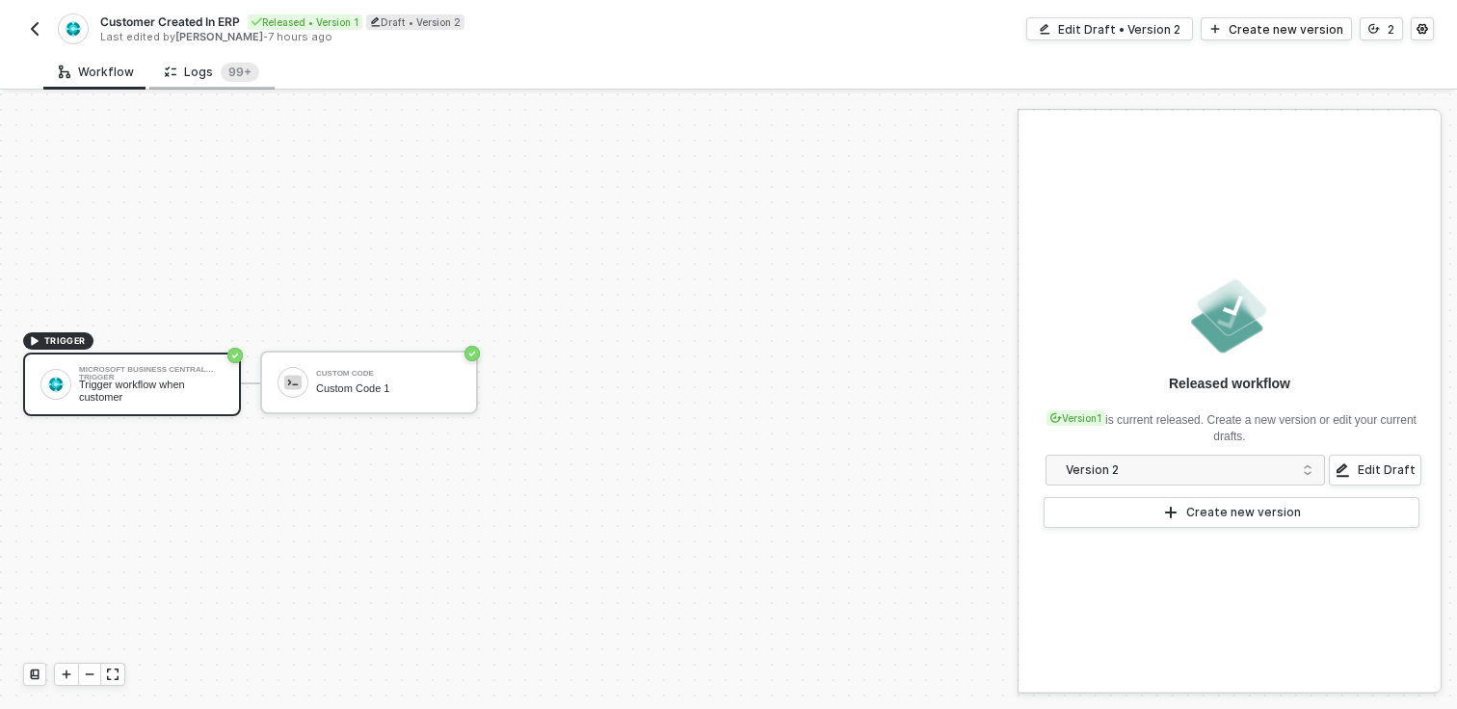
click at [196, 76] on div "Logs 99+" at bounding box center [212, 72] width 94 height 19
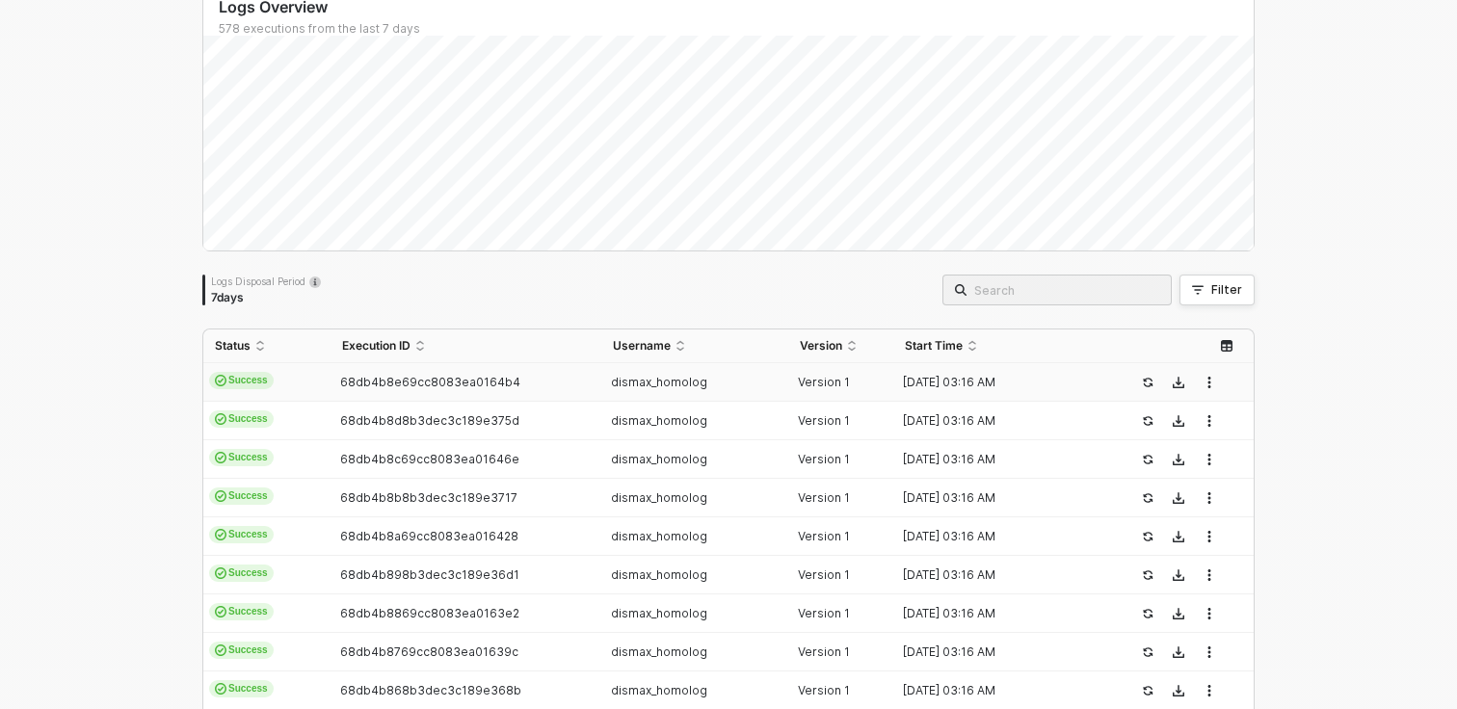
scroll to position [164, 0]
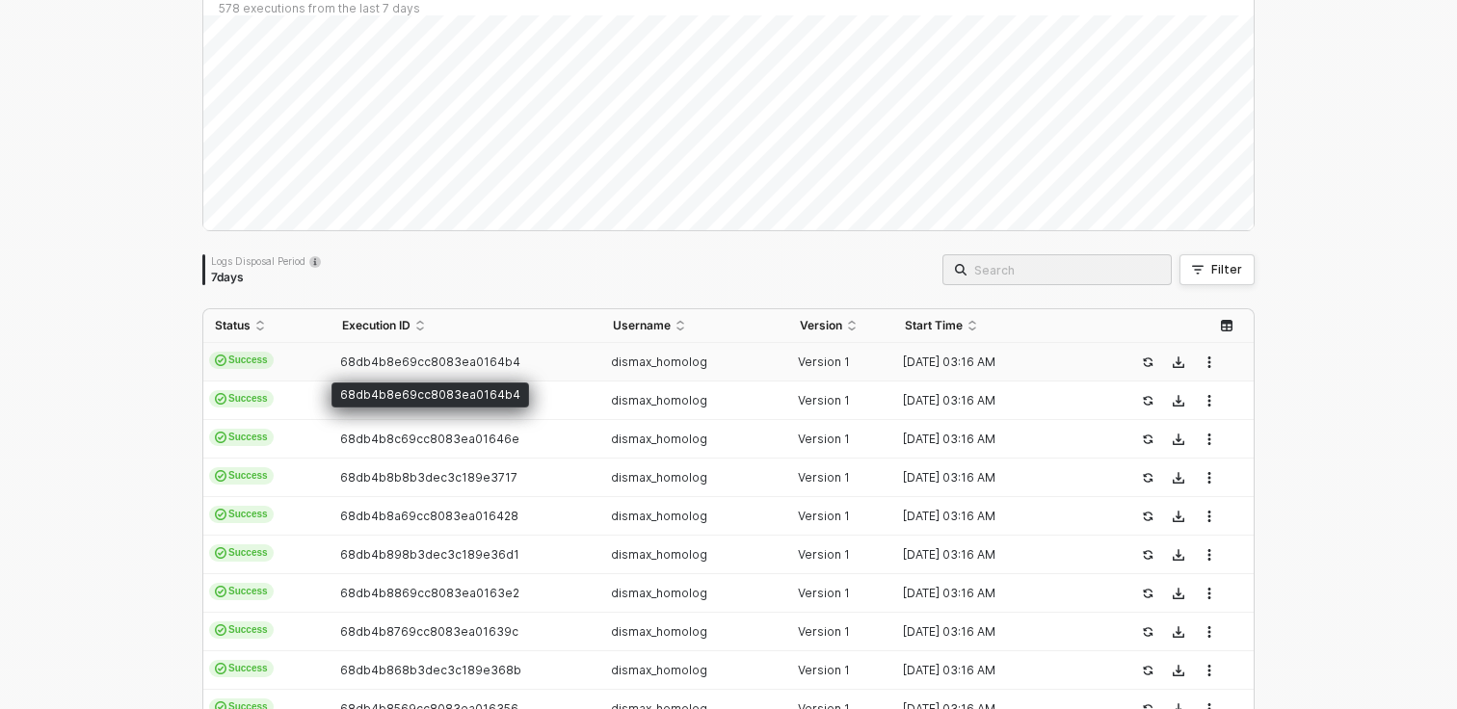
click at [431, 356] on span "68db4b8e69cc8083ea0164b4" at bounding box center [430, 362] width 180 height 14
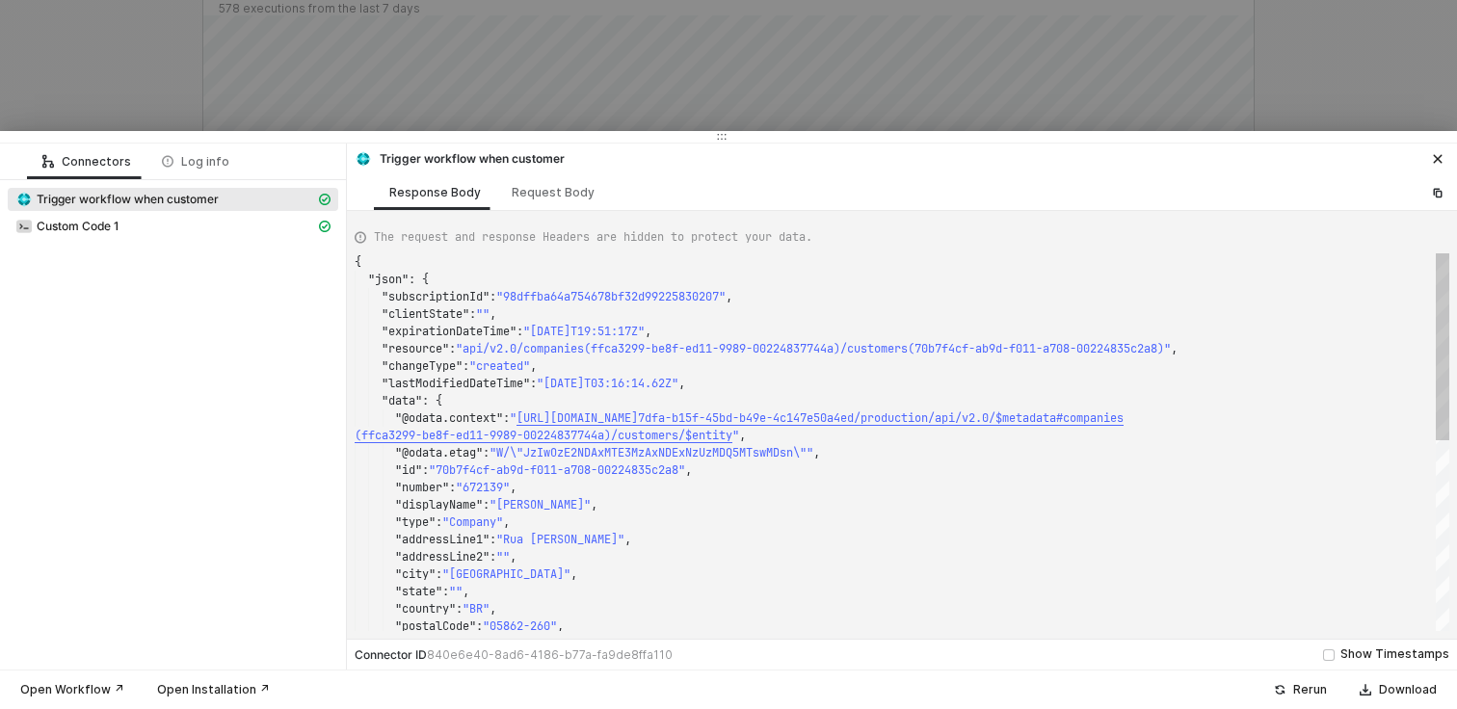
scroll to position [156, 0]
click at [428, 102] on div at bounding box center [728, 354] width 1457 height 709
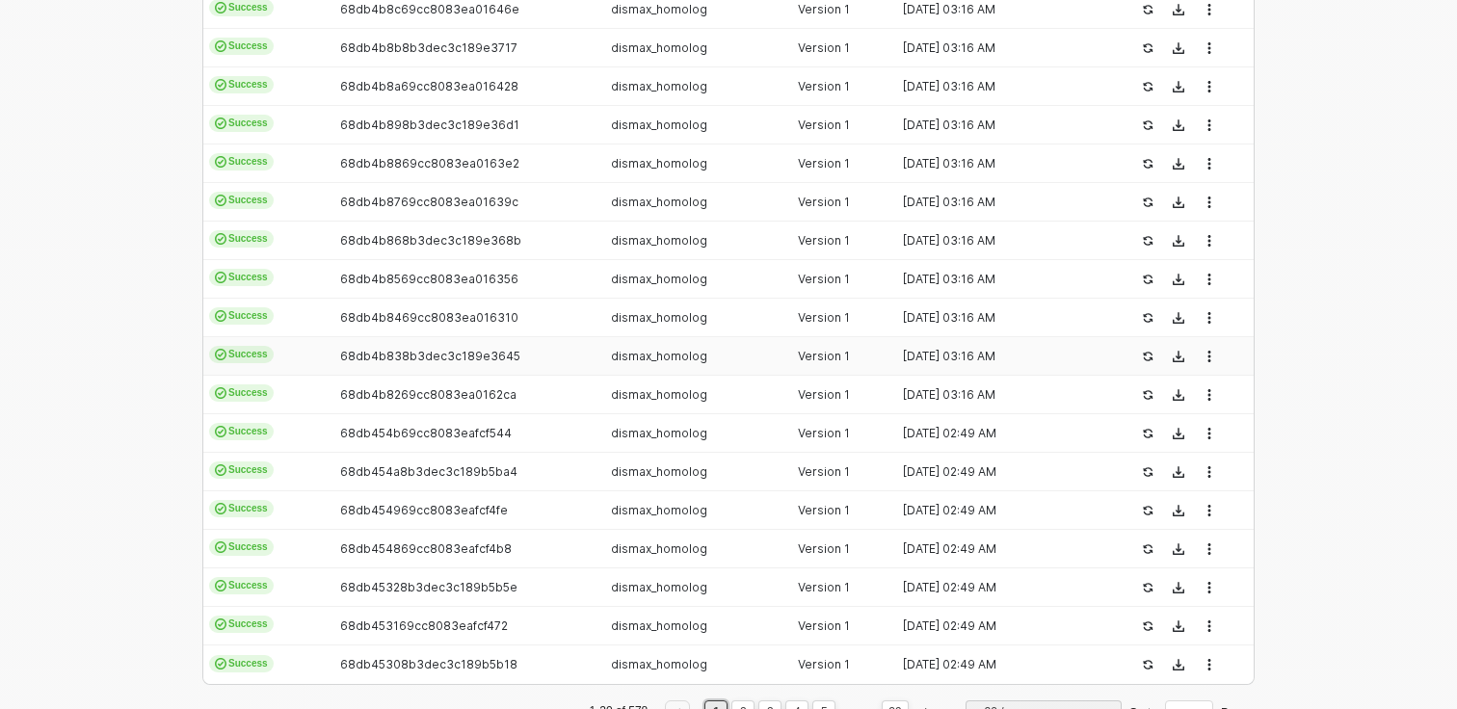
scroll to position [654, 0]
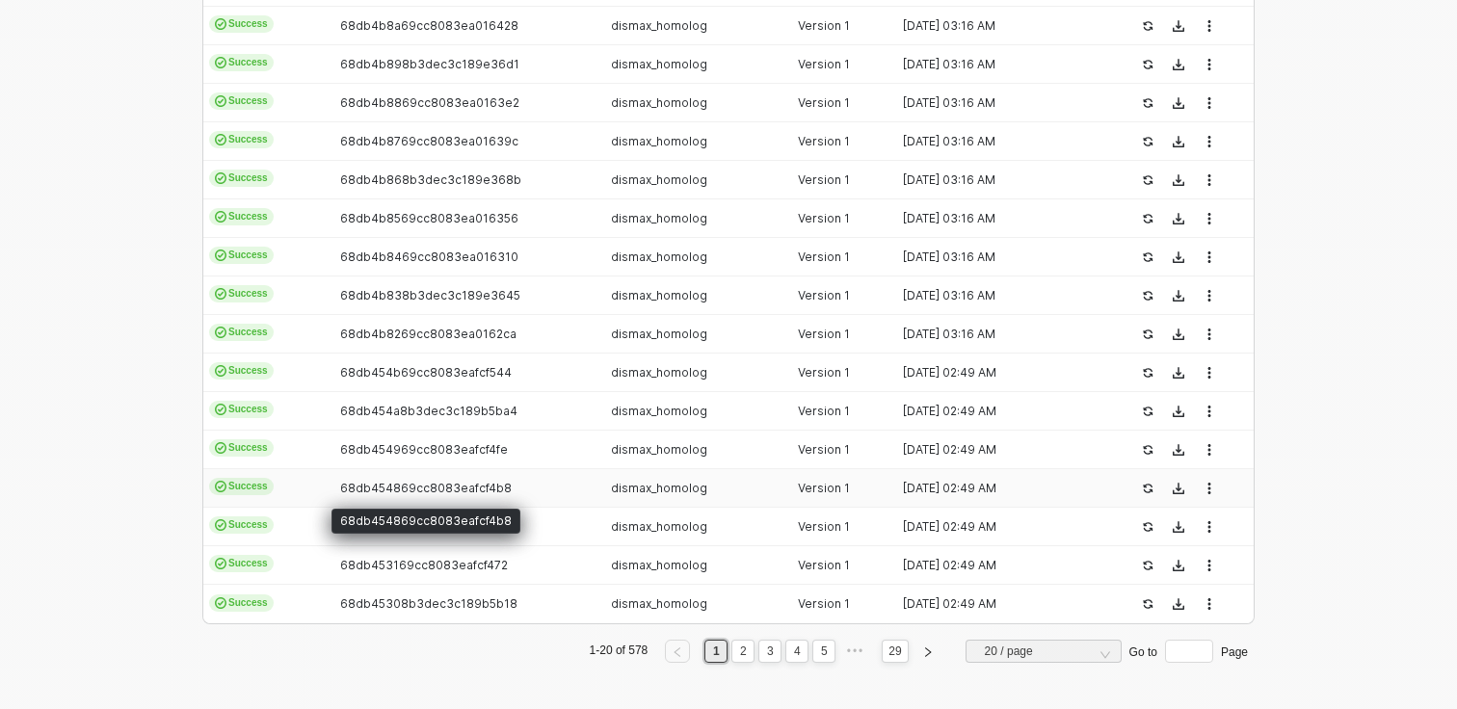
click at [355, 486] on span "68db454869cc8083eafcf4b8" at bounding box center [425, 488] width 171 height 14
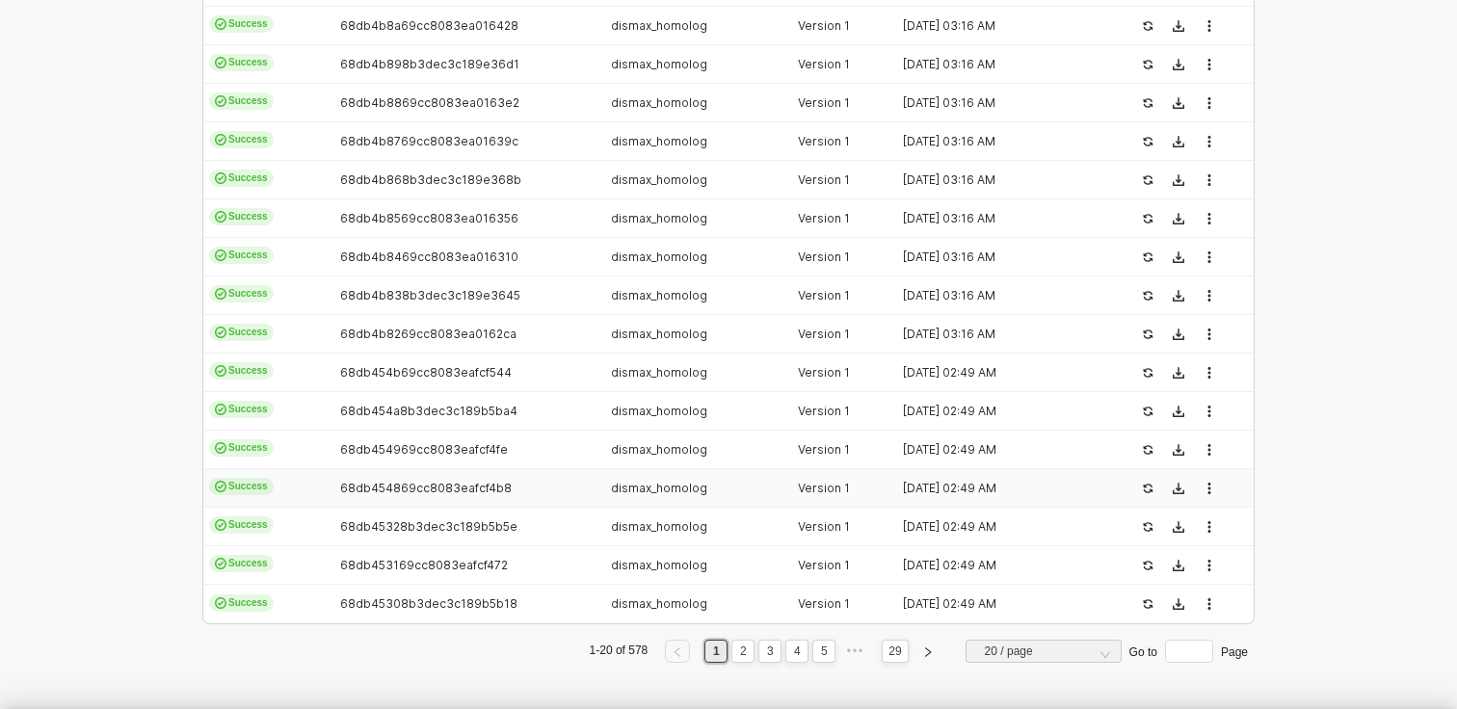
scroll to position [156, 0]
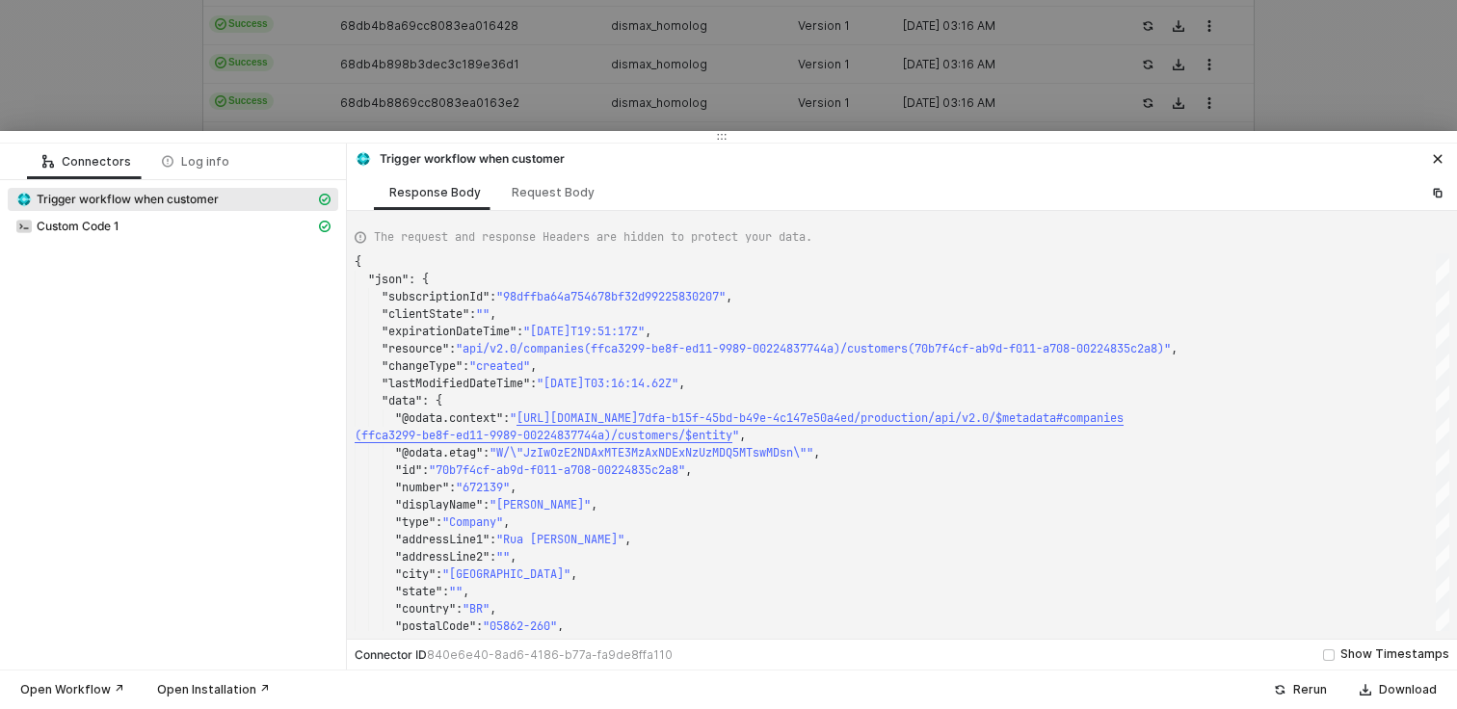
type textarea "{ "json": { "subscriptionId": "98dffba64a754678bf32d99225830207", "clientState"…"
click at [448, 111] on div at bounding box center [728, 354] width 1457 height 709
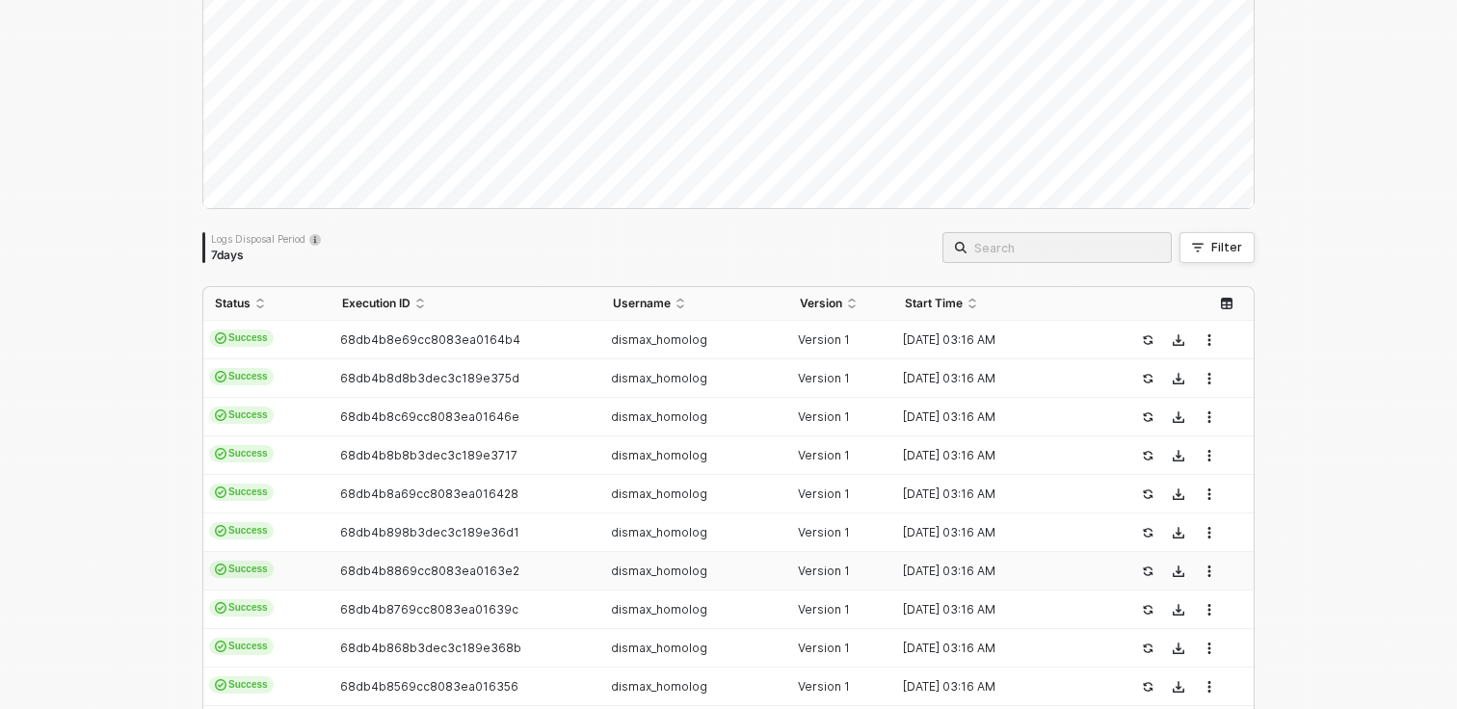
scroll to position [0, 0]
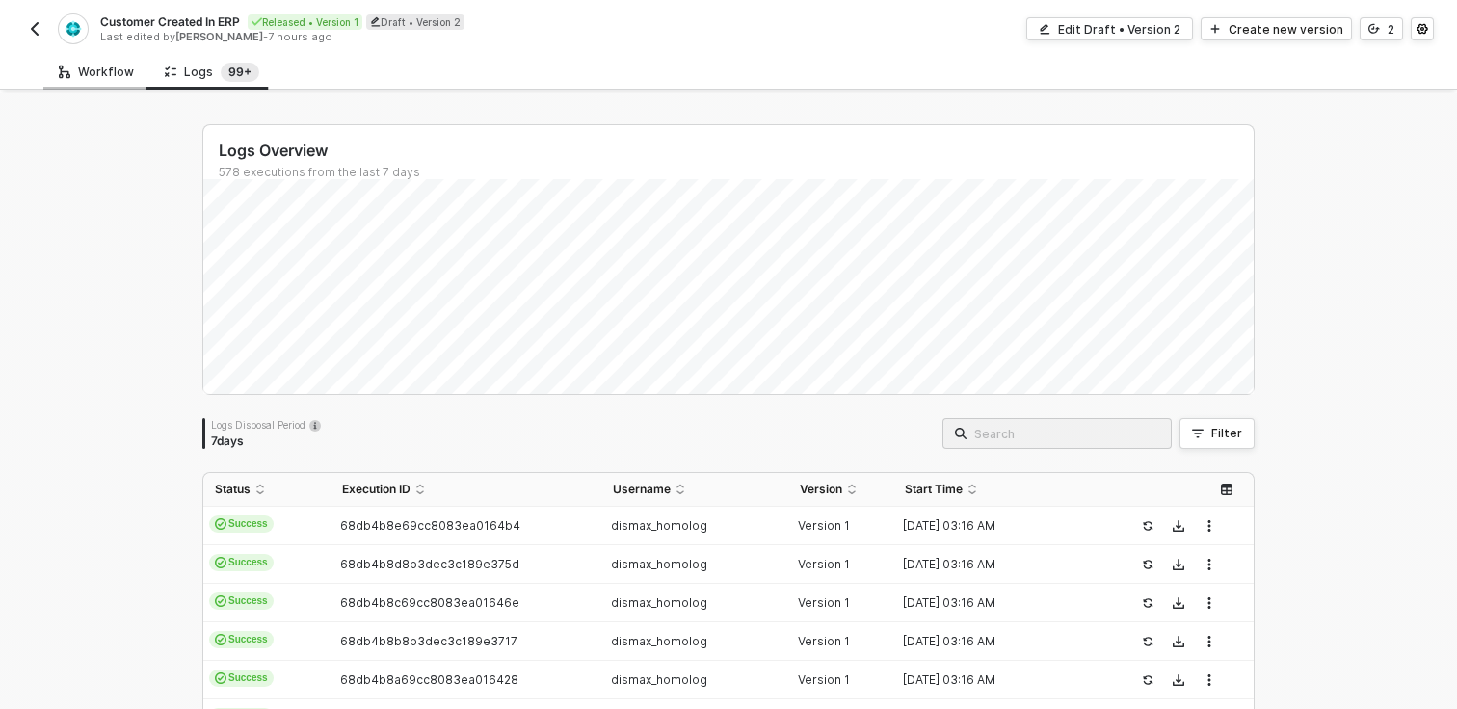
click at [92, 77] on div "Workflow" at bounding box center [96, 72] width 75 height 15
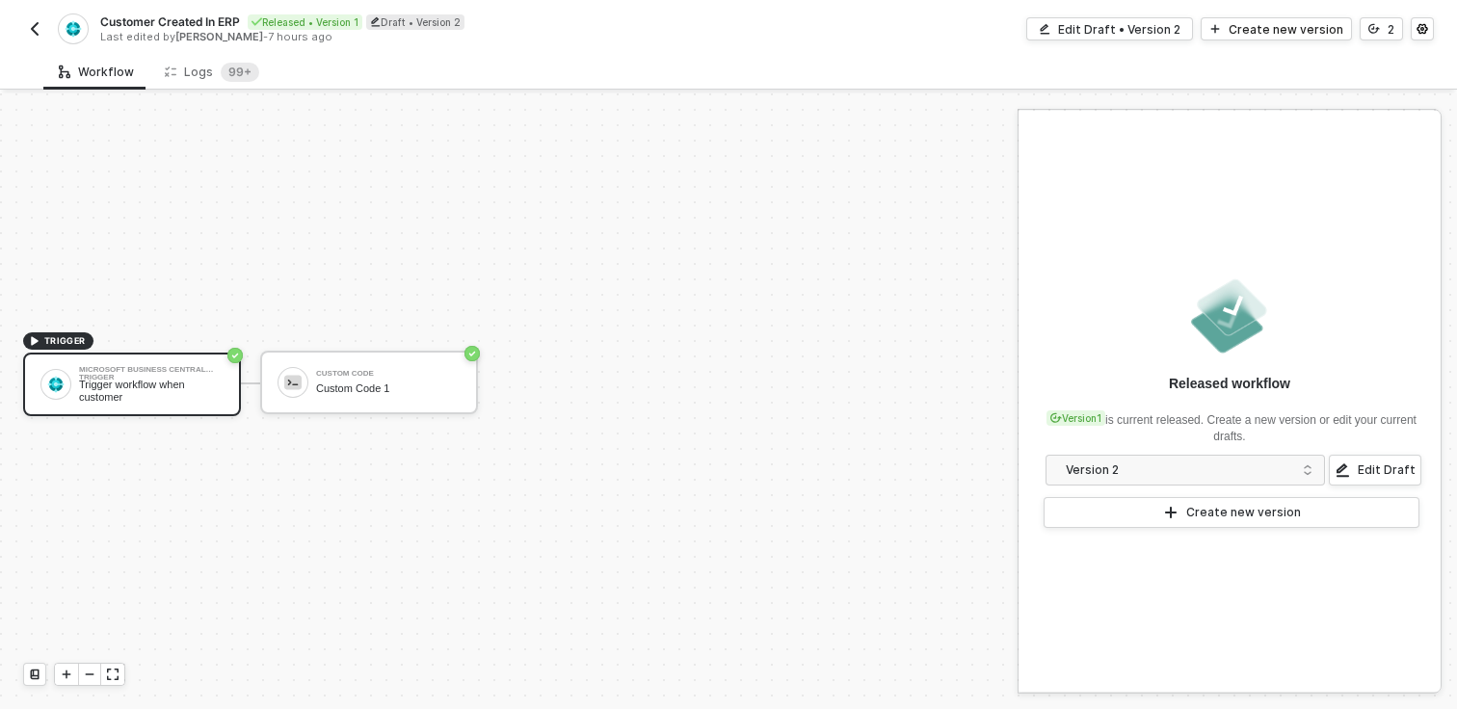
click at [35, 18] on button "button" at bounding box center [34, 28] width 23 height 23
